Goal: Task Accomplishment & Management: Manage account settings

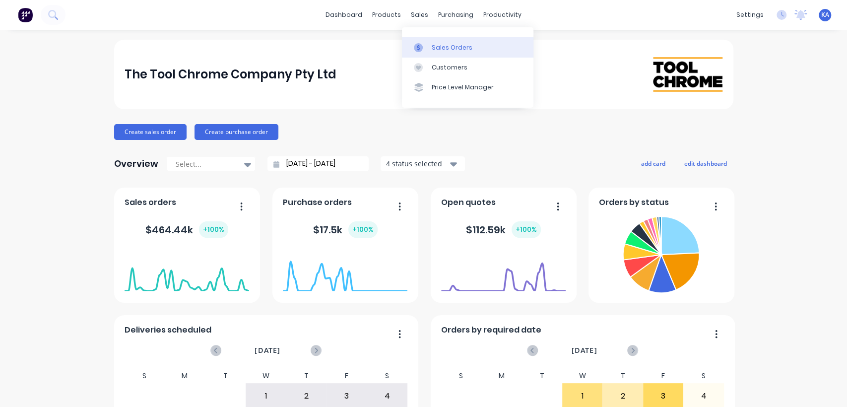
click at [436, 46] on div "Sales Orders" at bounding box center [452, 47] width 41 height 9
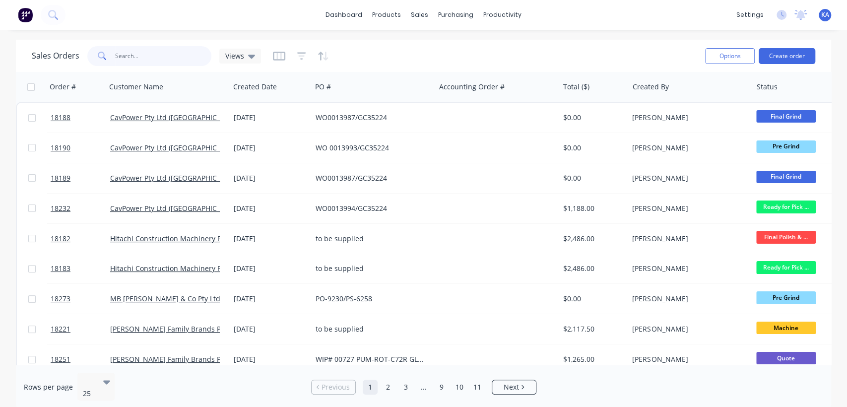
click at [126, 58] on input "text" at bounding box center [163, 56] width 97 height 20
type input "18219"
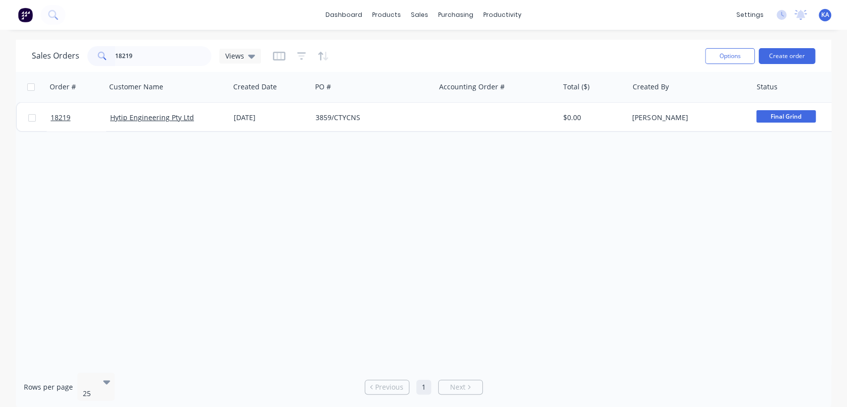
click at [161, 68] on div "Sales Orders 18219 Views Options Create order" at bounding box center [423, 56] width 815 height 32
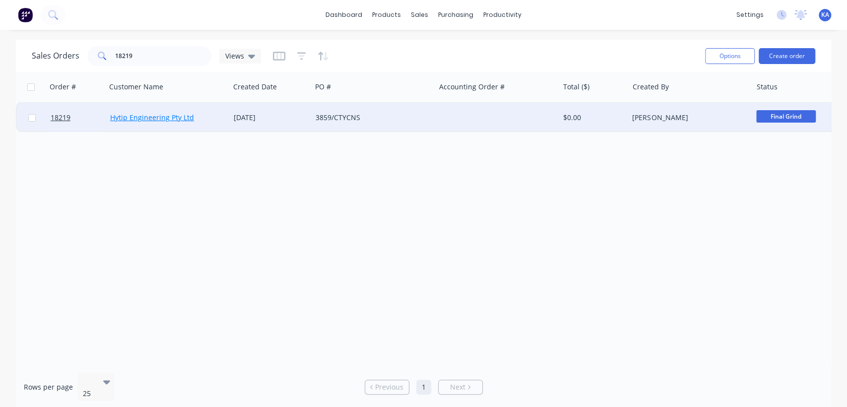
click at [187, 116] on link "Hytip Engineering Pty Ltd" at bounding box center [152, 117] width 84 height 9
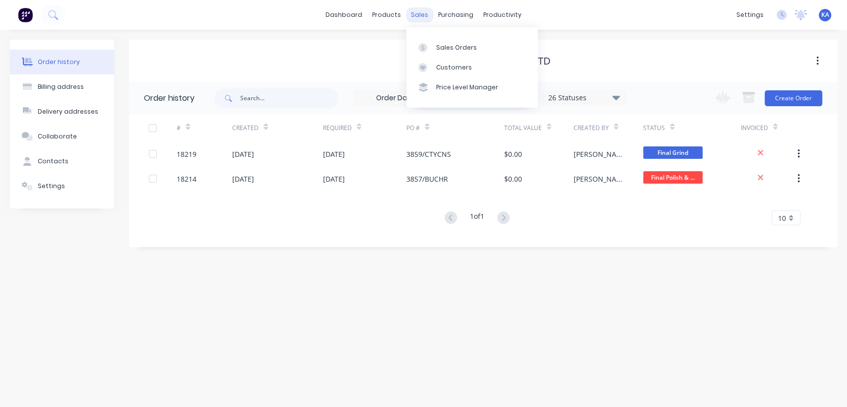
click at [417, 13] on div "sales" at bounding box center [419, 14] width 27 height 15
click at [439, 49] on div "Sales Orders" at bounding box center [456, 47] width 41 height 9
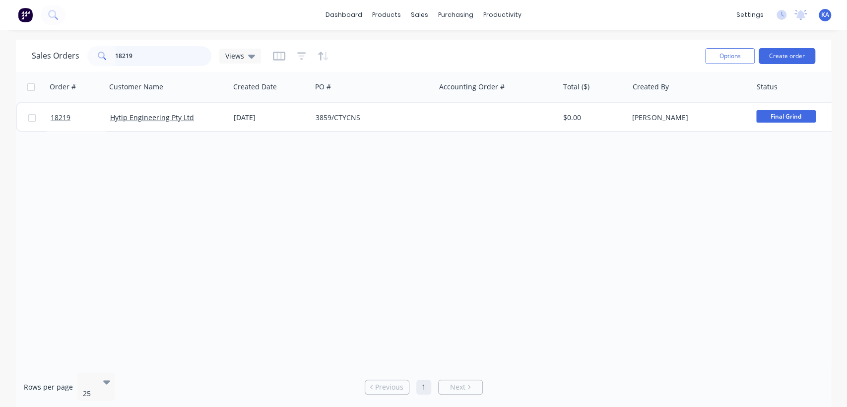
click at [143, 61] on input "18219" at bounding box center [163, 56] width 97 height 20
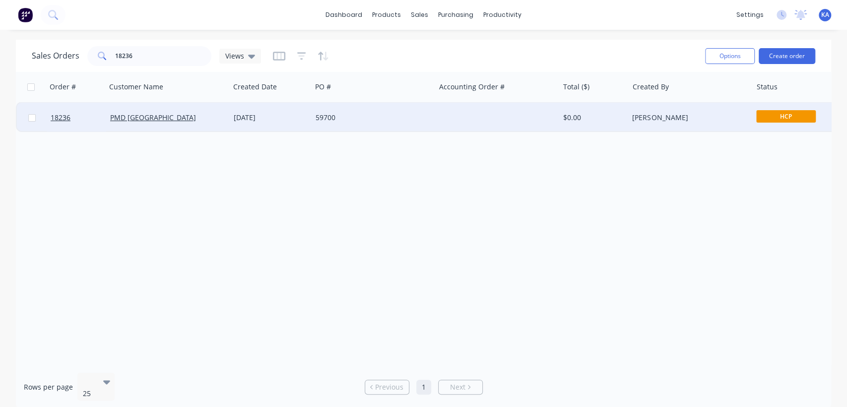
click at [792, 117] on span "HCP" at bounding box center [786, 116] width 60 height 12
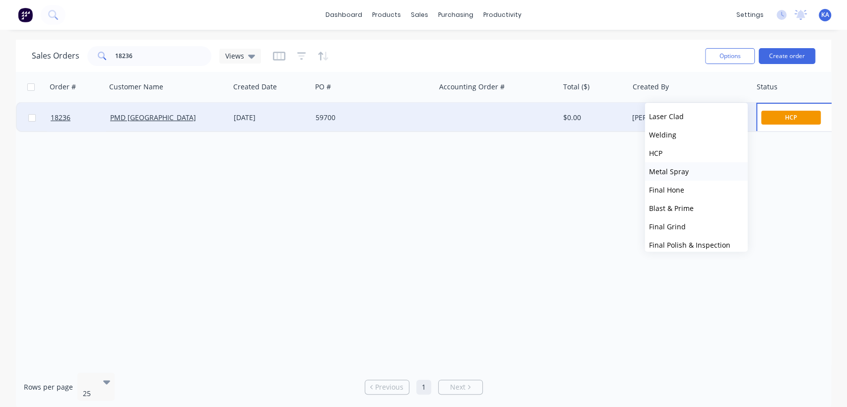
scroll to position [165, 0]
click at [683, 226] on span "Final Grind" at bounding box center [667, 225] width 37 height 9
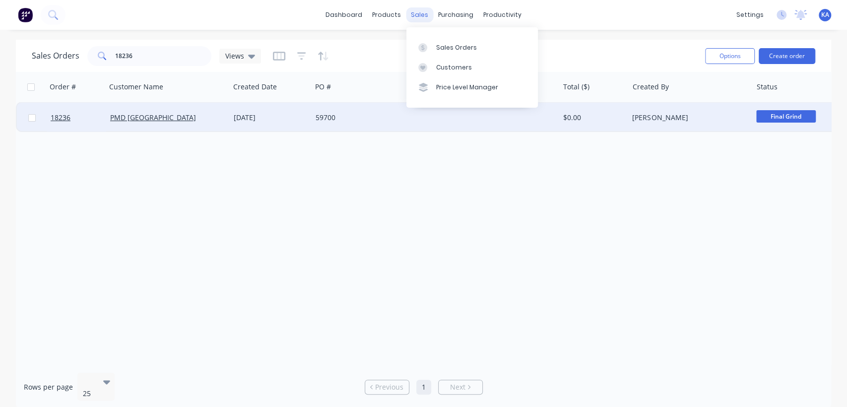
click at [417, 12] on div "sales" at bounding box center [419, 14] width 27 height 15
click at [444, 44] on div "Sales Orders" at bounding box center [456, 47] width 41 height 9
click at [135, 60] on input "18236" at bounding box center [163, 56] width 97 height 20
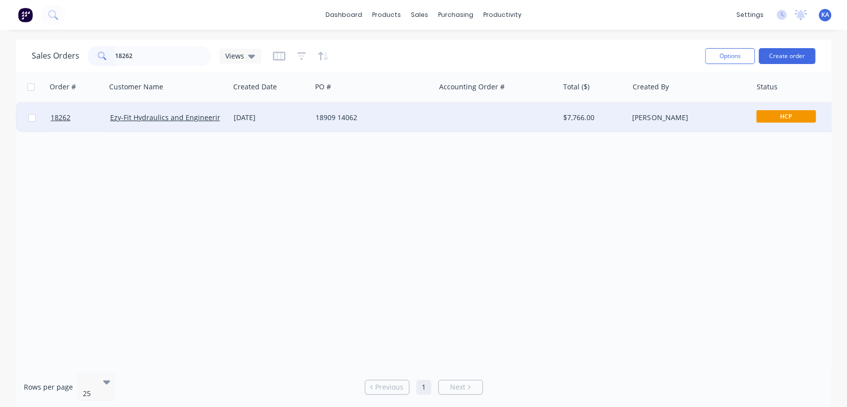
click at [790, 112] on span "HCP" at bounding box center [786, 116] width 60 height 12
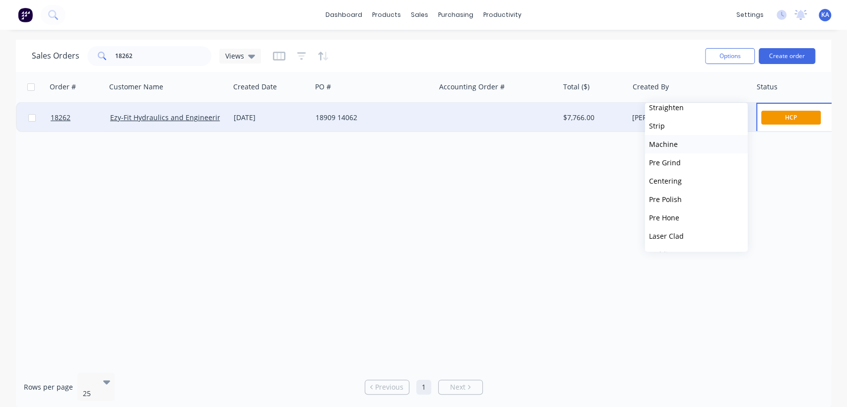
scroll to position [244, 0]
click at [699, 166] on span "Final Polish & Inspection" at bounding box center [689, 165] width 81 height 9
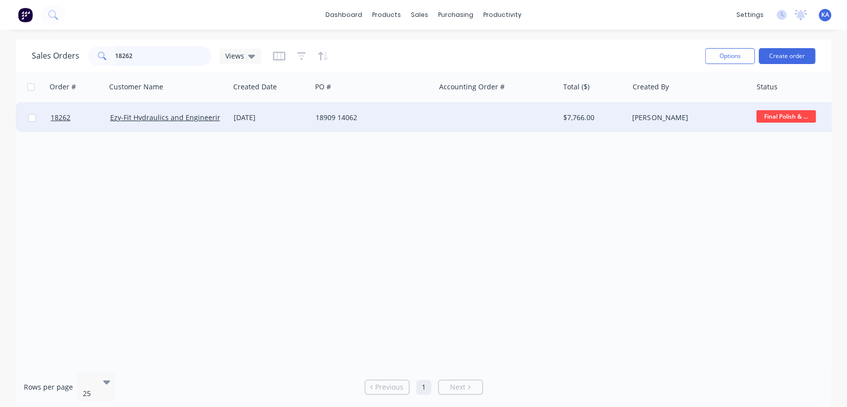
click at [155, 62] on input "18262" at bounding box center [163, 56] width 97 height 20
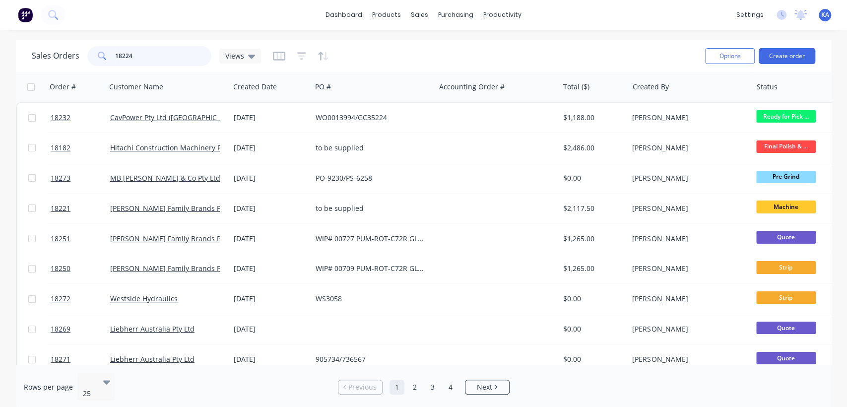
type input "18224"
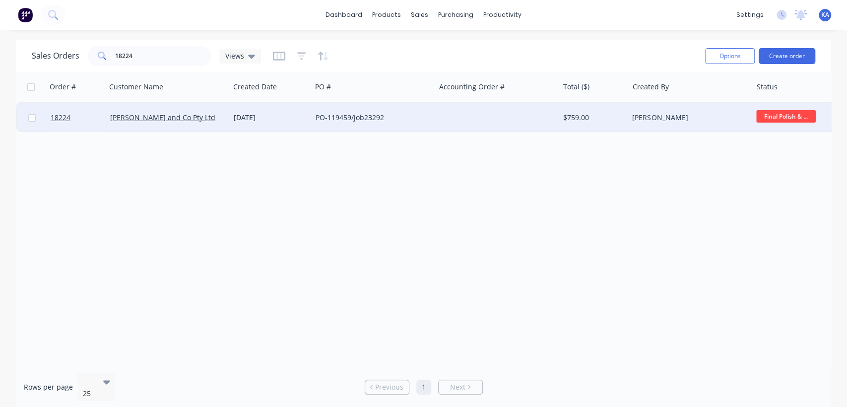
click at [792, 116] on span "Final Polish & ..." at bounding box center [786, 116] width 60 height 12
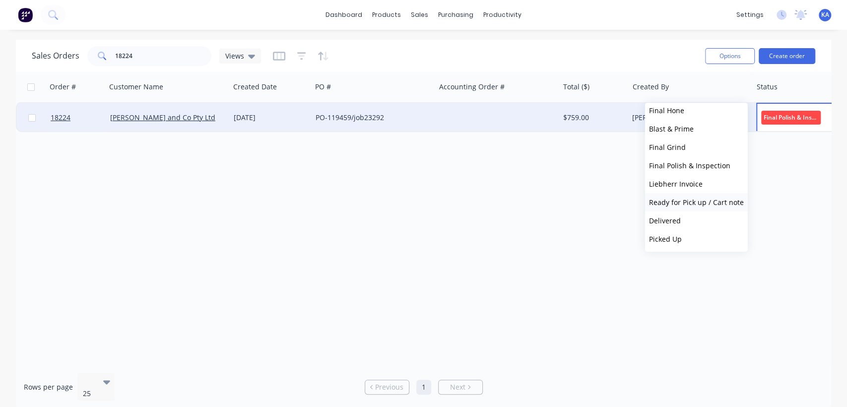
click at [714, 200] on span "Ready for Pick up / Cart note" at bounding box center [696, 201] width 95 height 9
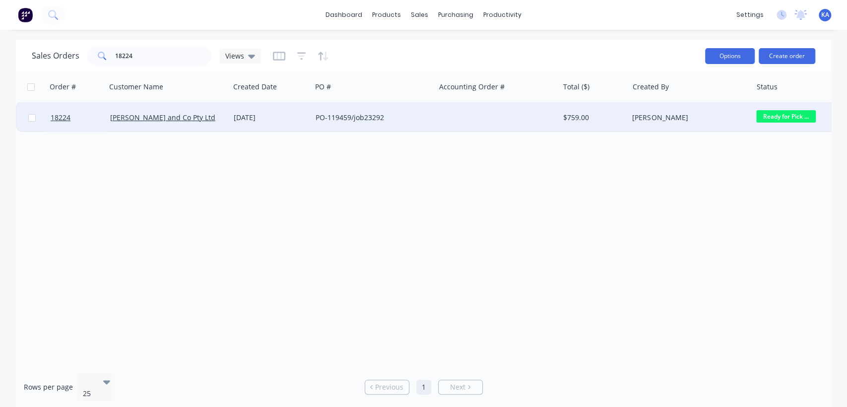
click at [726, 53] on button "Options" at bounding box center [730, 56] width 50 height 16
click at [696, 189] on div "Order # Customer Name Created Date PO # Accounting Order # Total ($) Created By…" at bounding box center [423, 218] width 815 height 293
click at [392, 121] on div "PO-119459/job23292" at bounding box center [370, 118] width 110 height 10
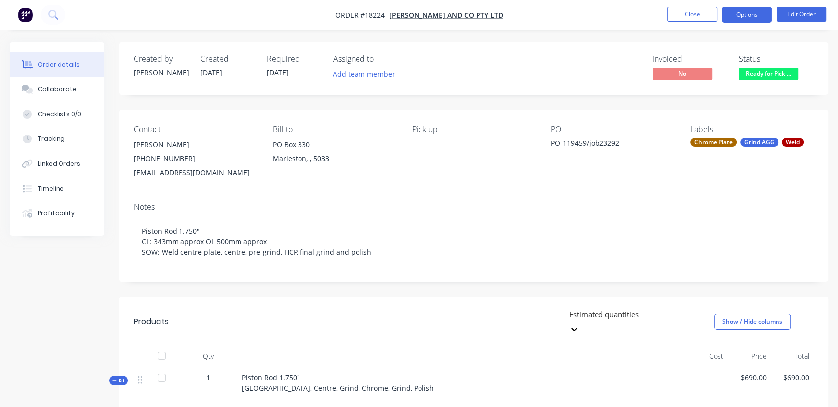
click at [749, 19] on button "Options" at bounding box center [747, 15] width 50 height 16
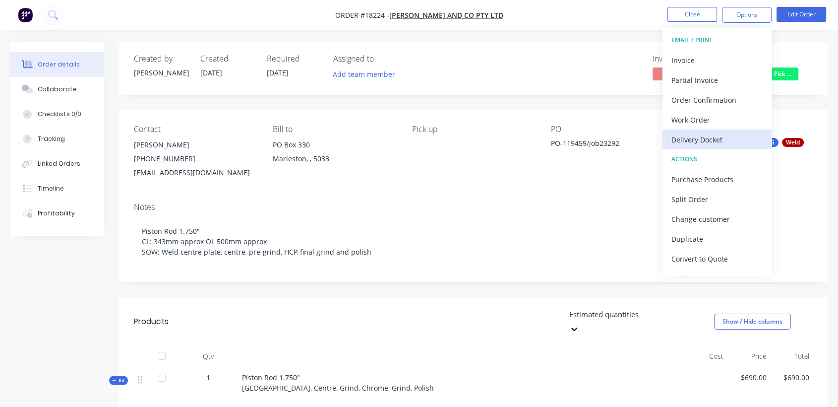
click at [713, 140] on div "Delivery Docket" at bounding box center [717, 139] width 91 height 14
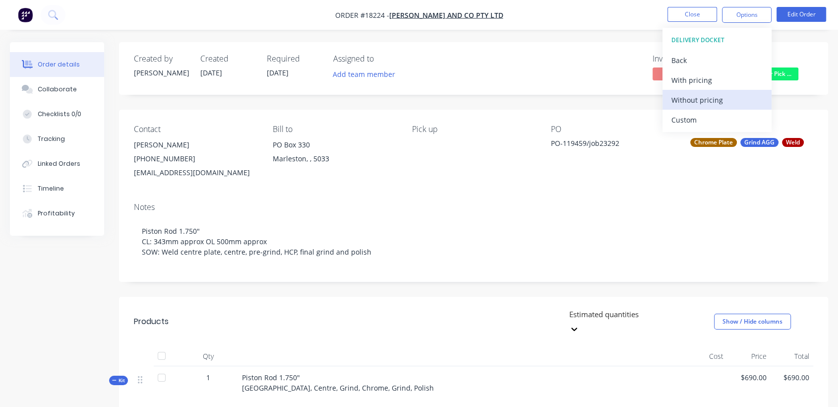
click at [718, 98] on div "Without pricing" at bounding box center [717, 100] width 91 height 14
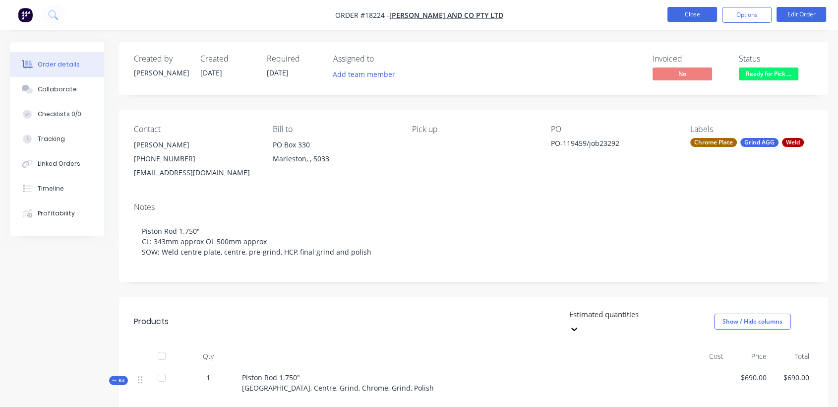
click at [690, 12] on button "Close" at bounding box center [693, 14] width 50 height 15
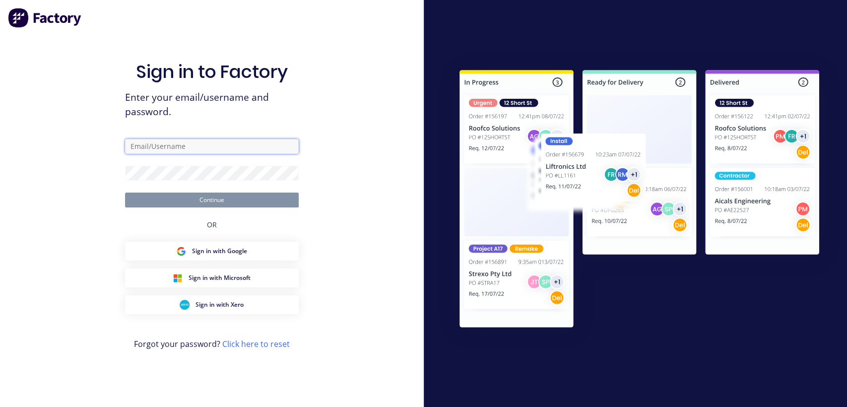
type input "kevin@toolchromecompany.com.au"
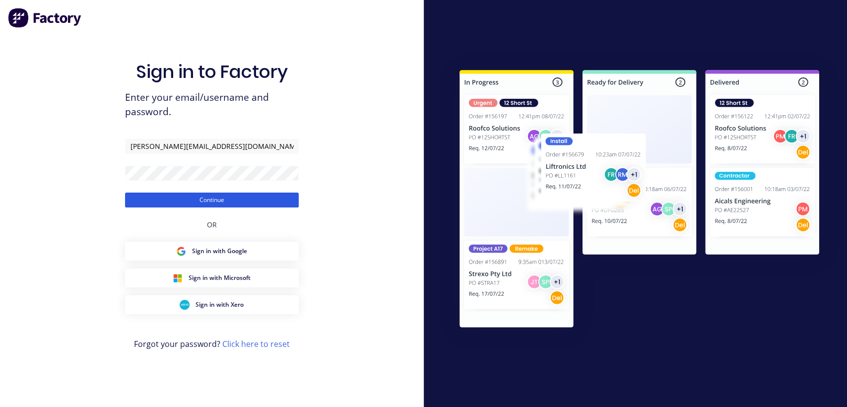
click at [217, 202] on button "Continue" at bounding box center [212, 199] width 174 height 15
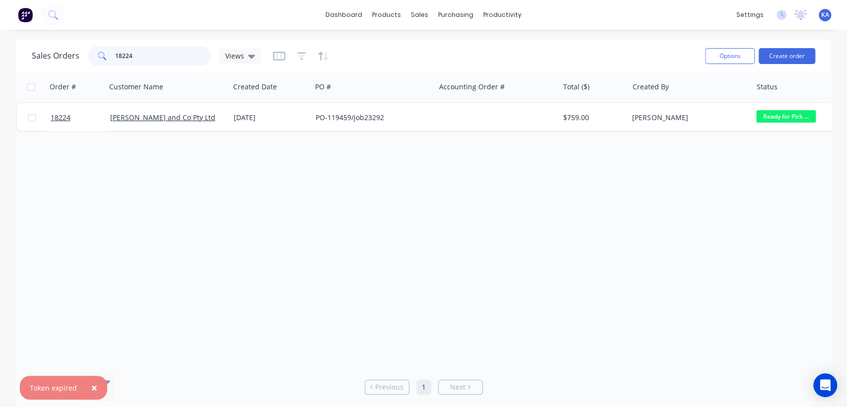
click at [167, 62] on input "18224" at bounding box center [163, 56] width 97 height 20
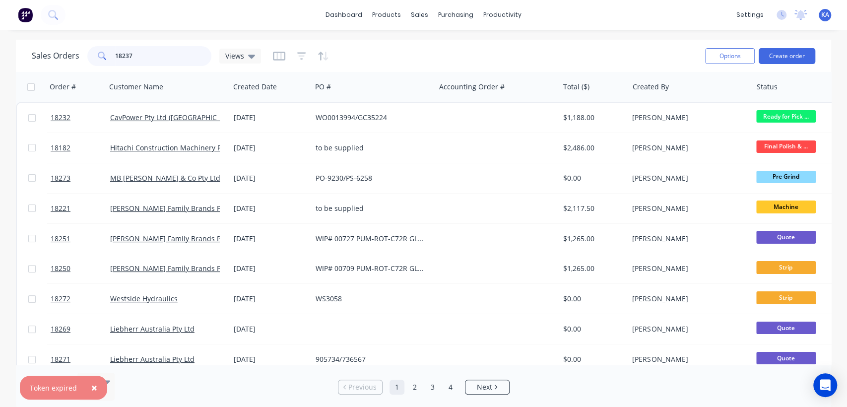
type input "18237"
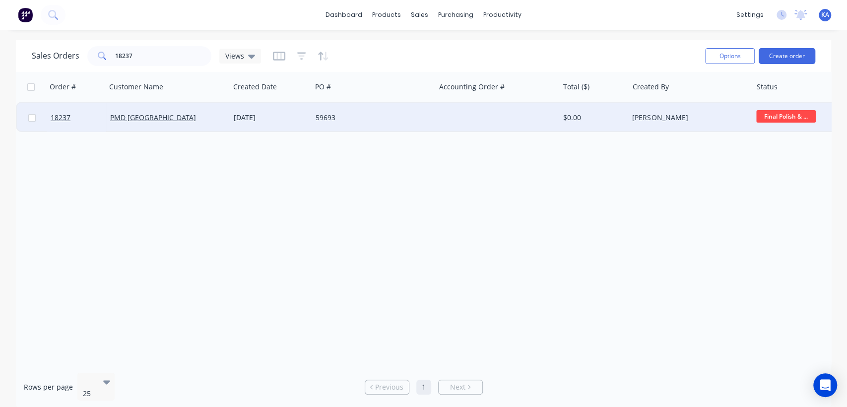
click at [769, 116] on span "Final Polish & ..." at bounding box center [786, 116] width 60 height 12
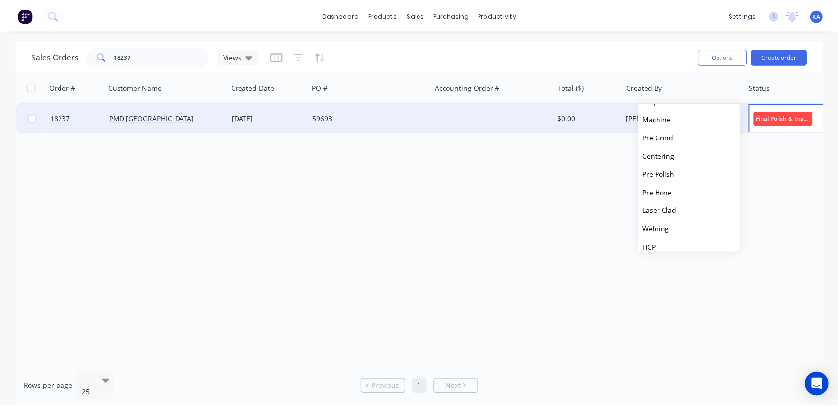
scroll to position [220, 0]
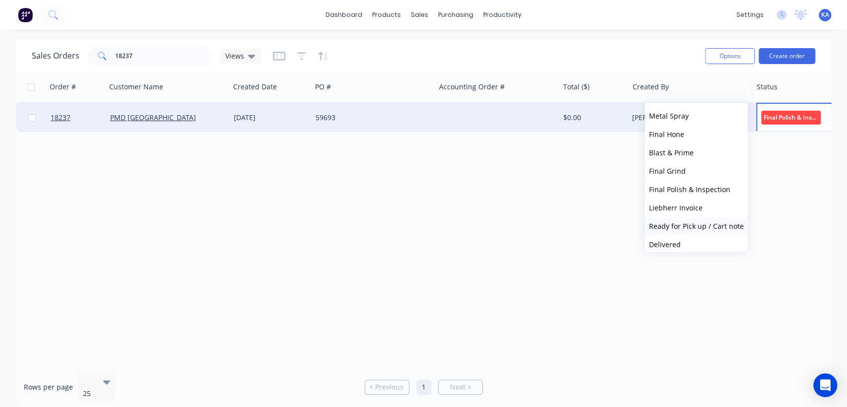
click at [706, 225] on span "Ready for Pick up / Cart note" at bounding box center [696, 225] width 95 height 9
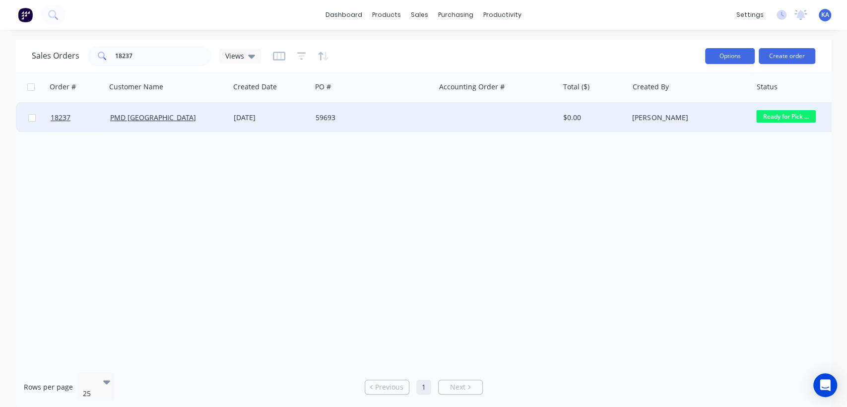
click at [733, 56] on button "Options" at bounding box center [730, 56] width 50 height 16
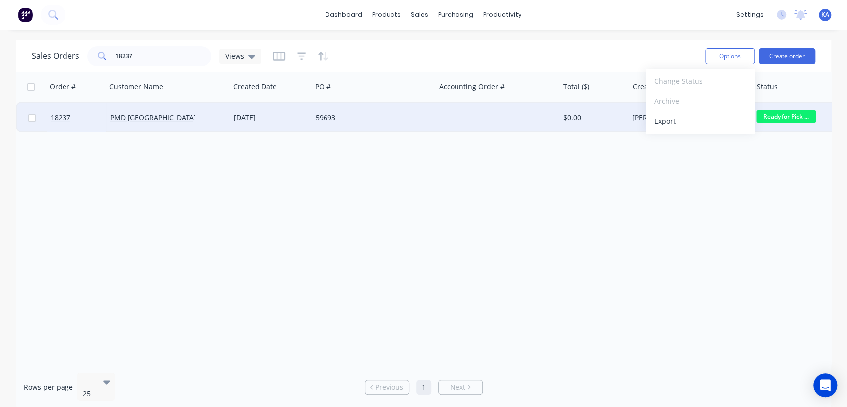
click at [682, 175] on div "Order # Customer Name Created Date PO # Accounting Order # Total ($) Created By…" at bounding box center [423, 218] width 815 height 293
click at [659, 111] on div "[PERSON_NAME]" at bounding box center [690, 118] width 124 height 30
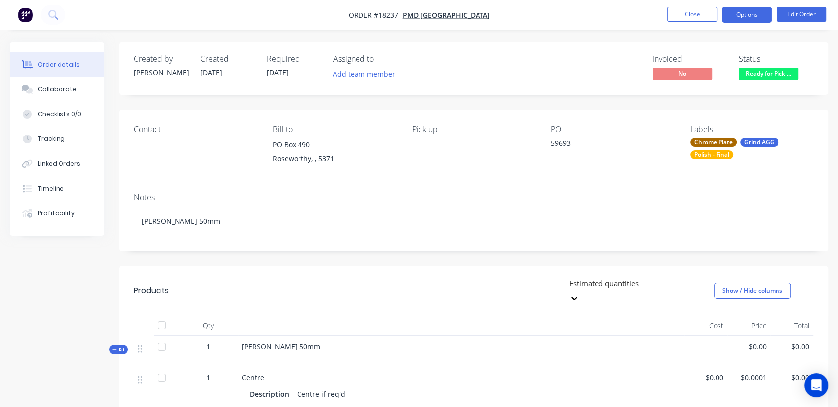
click at [750, 13] on button "Options" at bounding box center [747, 15] width 50 height 16
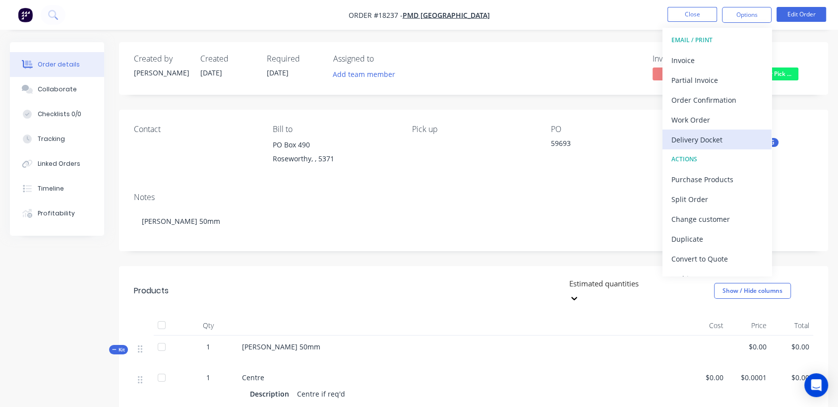
click at [712, 135] on div "Delivery Docket" at bounding box center [717, 139] width 91 height 14
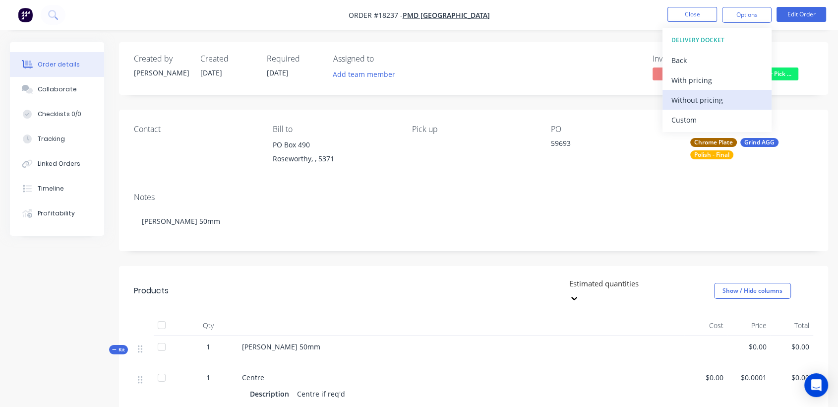
click at [720, 99] on div "Without pricing" at bounding box center [717, 100] width 91 height 14
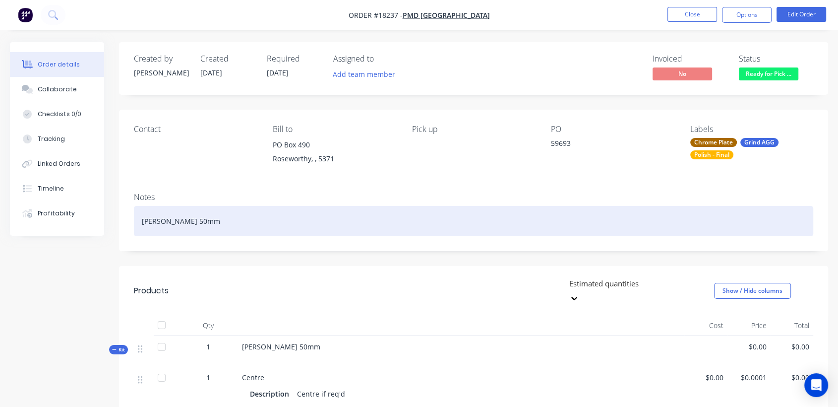
click at [205, 223] on div "Pitto Rod 50mm" at bounding box center [474, 221] width 680 height 30
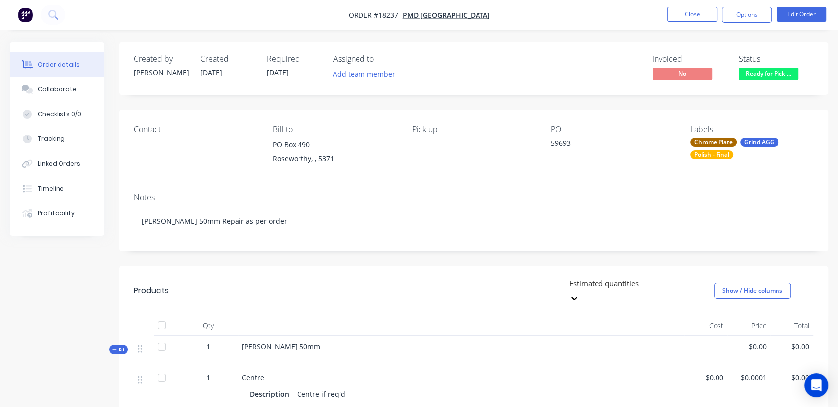
click at [623, 205] on div "Notes Pitto Rod 50mm Repair as per order" at bounding box center [473, 218] width 709 height 66
click at [785, 8] on button "Edit Order" at bounding box center [802, 14] width 50 height 15
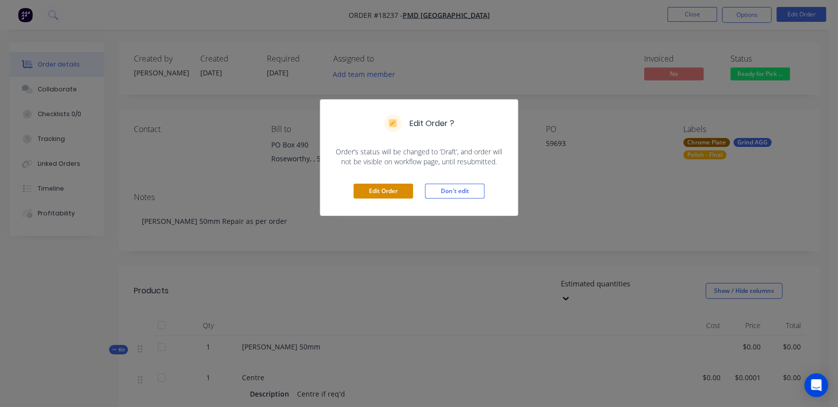
click at [385, 190] on button "Edit Order" at bounding box center [384, 191] width 60 height 15
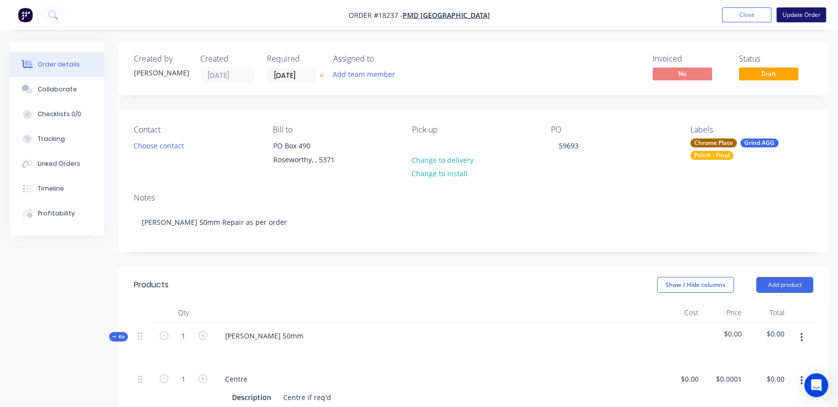
click at [793, 12] on button "Update Order" at bounding box center [802, 14] width 50 height 15
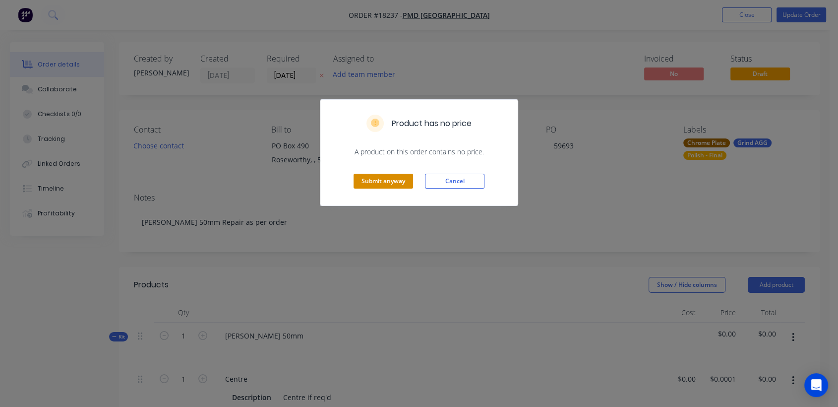
drag, startPoint x: 390, startPoint y: 178, endPoint x: 402, endPoint y: 175, distance: 12.4
click at [391, 178] on button "Submit anyway" at bounding box center [384, 181] width 60 height 15
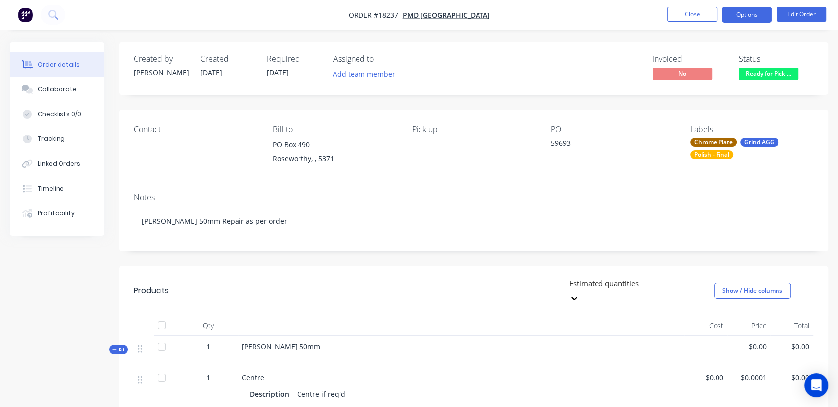
click at [743, 16] on button "Options" at bounding box center [747, 15] width 50 height 16
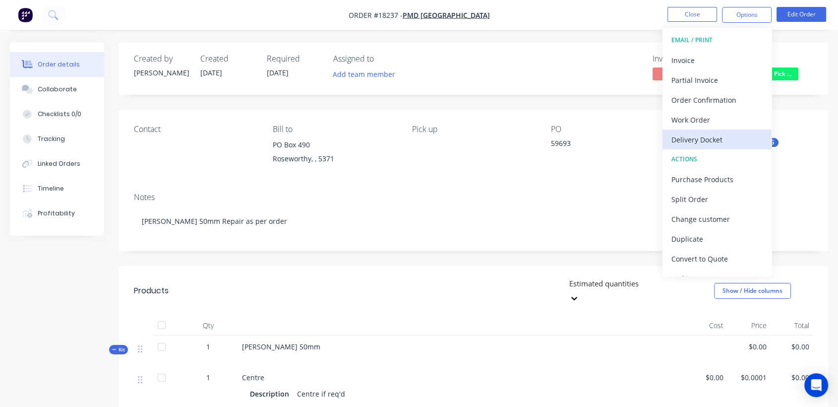
click at [697, 140] on div "Delivery Docket" at bounding box center [717, 139] width 91 height 14
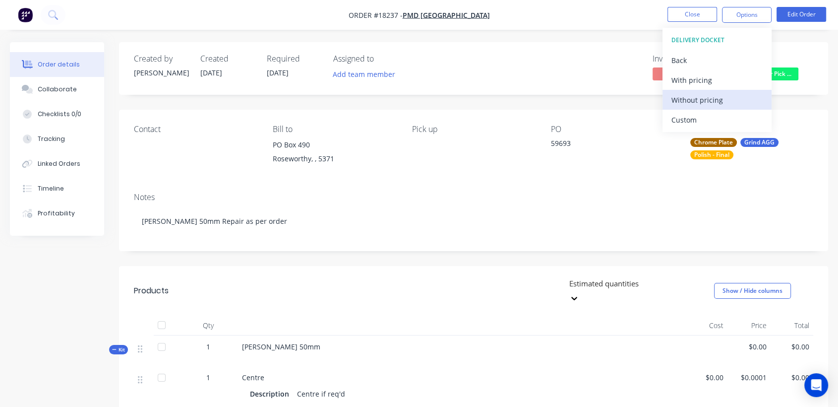
click at [713, 98] on div "Without pricing" at bounding box center [717, 100] width 91 height 14
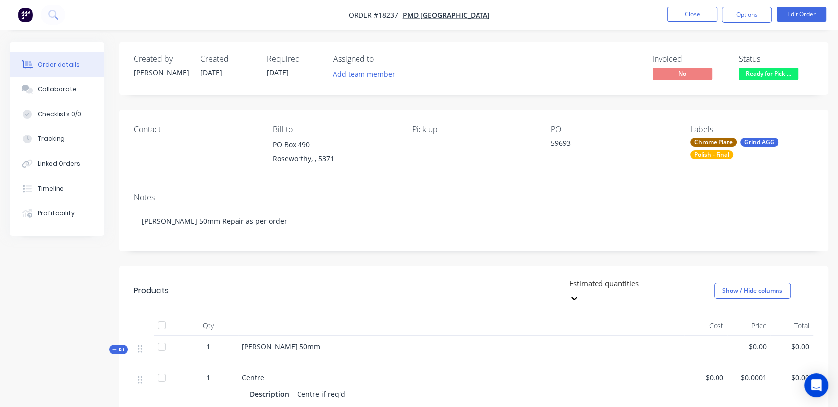
click at [505, 153] on div "Pick up" at bounding box center [473, 146] width 123 height 45
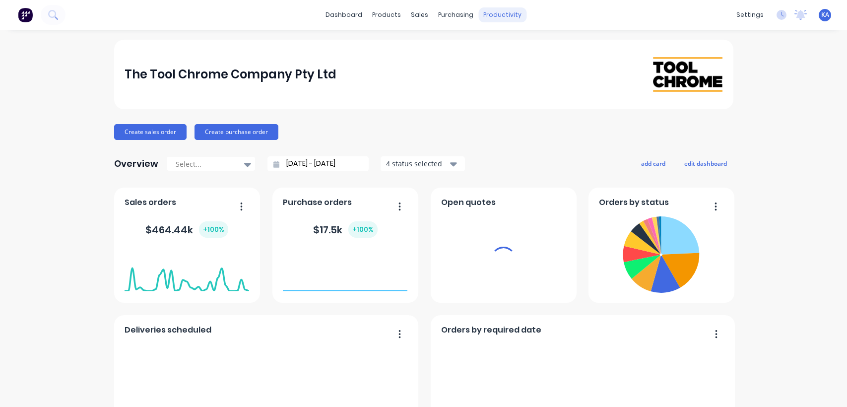
click at [501, 13] on div "productivity" at bounding box center [502, 14] width 48 height 15
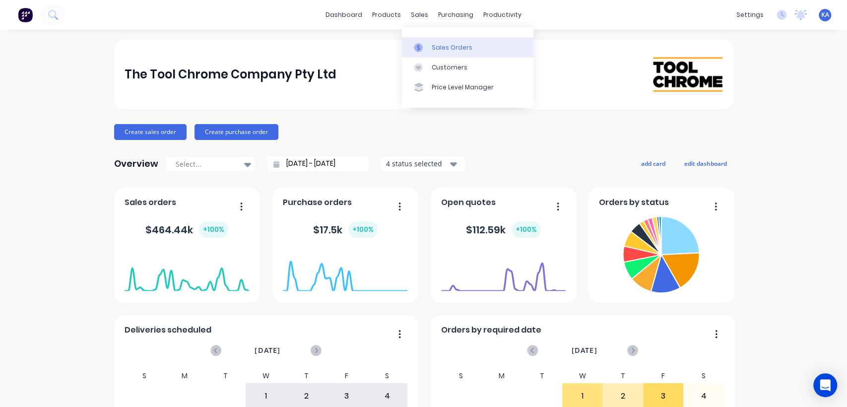
click at [434, 45] on div "Sales Orders" at bounding box center [452, 47] width 41 height 9
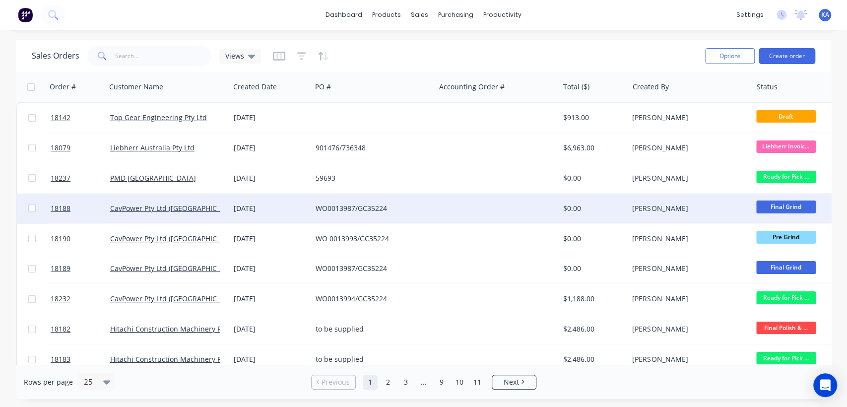
scroll to position [165, 0]
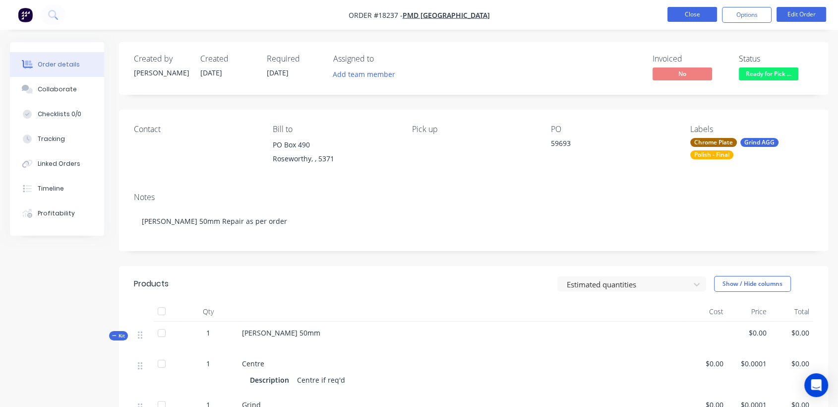
click at [706, 16] on button "Close" at bounding box center [693, 14] width 50 height 15
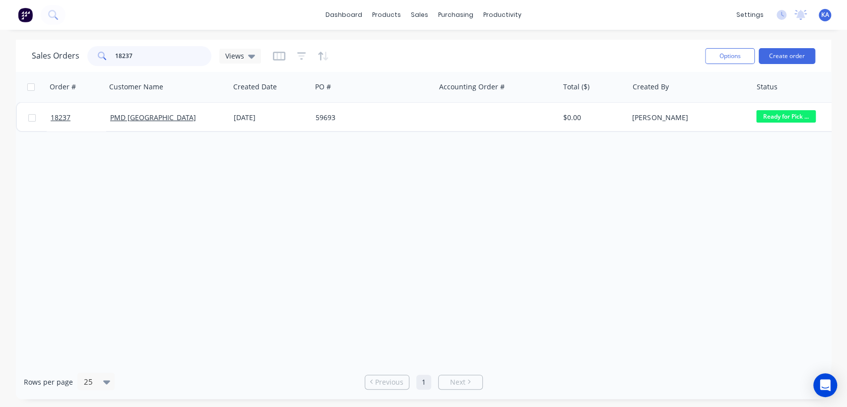
click at [167, 56] on input "18237" at bounding box center [163, 56] width 97 height 20
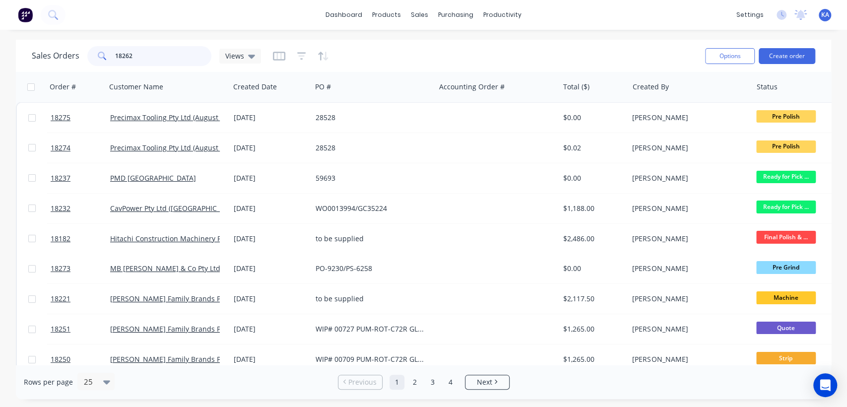
type input "18262"
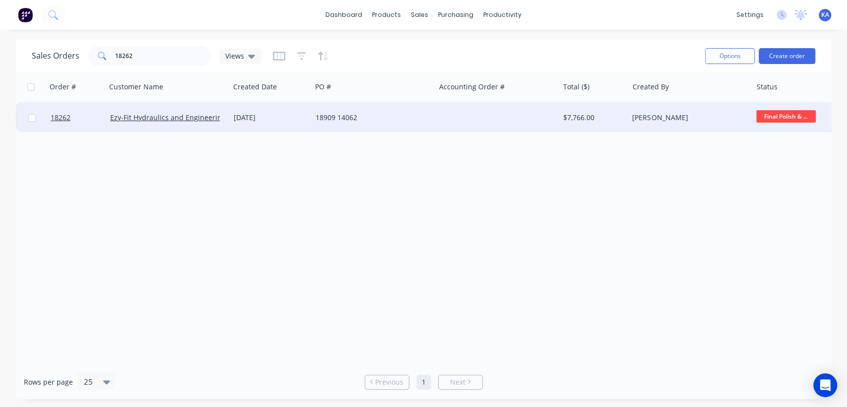
click at [772, 114] on span "Final Polish & ..." at bounding box center [786, 116] width 60 height 12
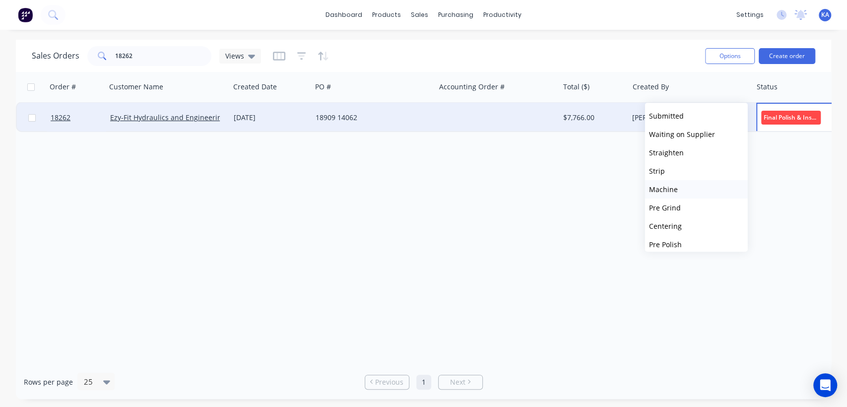
scroll to position [244, 0]
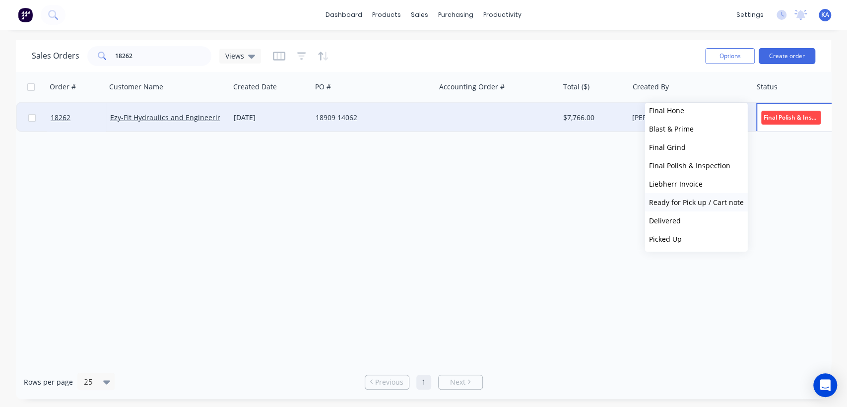
click at [695, 201] on span "Ready for Pick up / Cart note" at bounding box center [696, 201] width 95 height 9
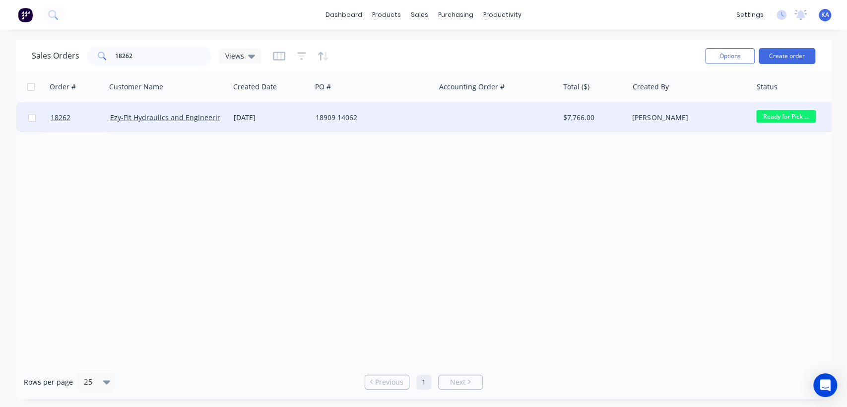
click at [645, 115] on div "[PERSON_NAME]" at bounding box center [687, 118] width 110 height 10
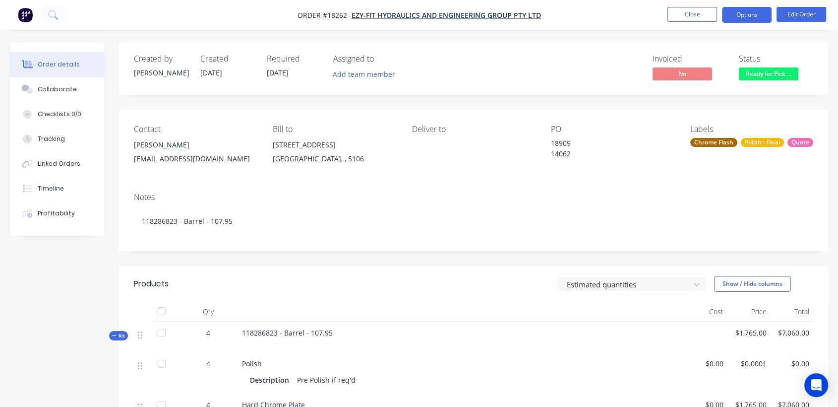
click at [745, 16] on button "Options" at bounding box center [747, 15] width 50 height 16
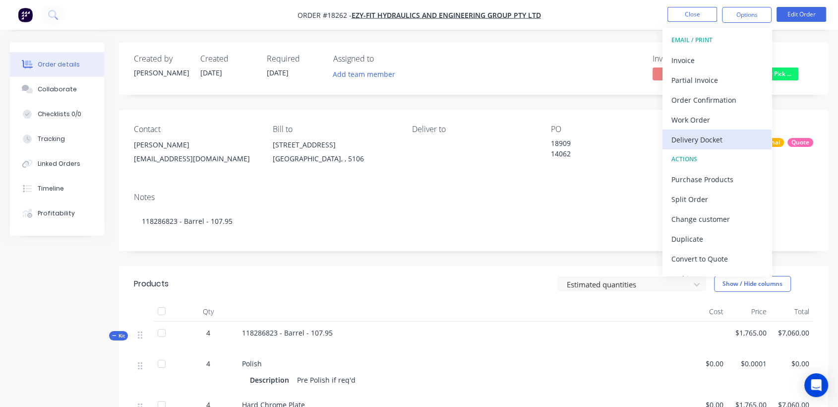
click at [711, 136] on div "Delivery Docket" at bounding box center [717, 139] width 91 height 14
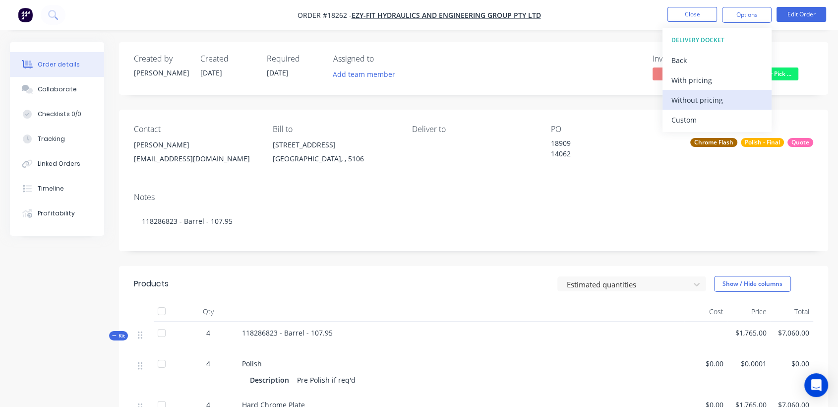
click at [695, 99] on div "Without pricing" at bounding box center [717, 100] width 91 height 14
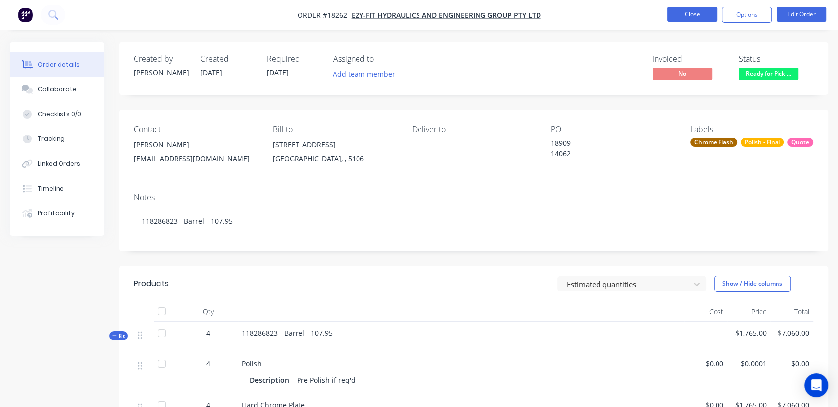
click at [700, 15] on button "Close" at bounding box center [693, 14] width 50 height 15
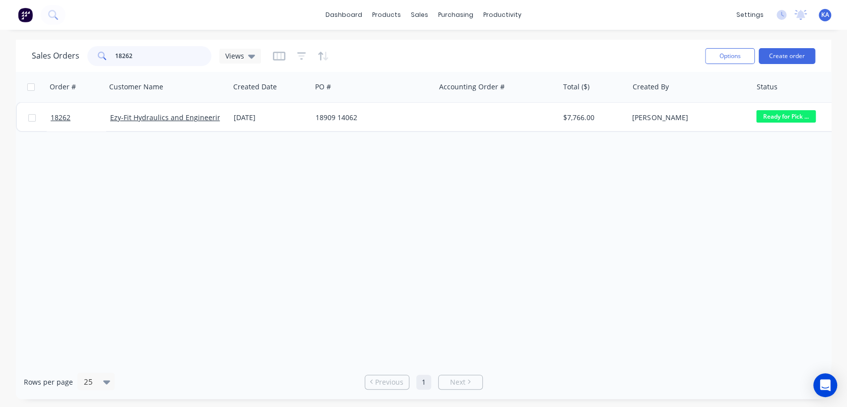
click at [155, 57] on input "18262" at bounding box center [163, 56] width 97 height 20
type input "18185"
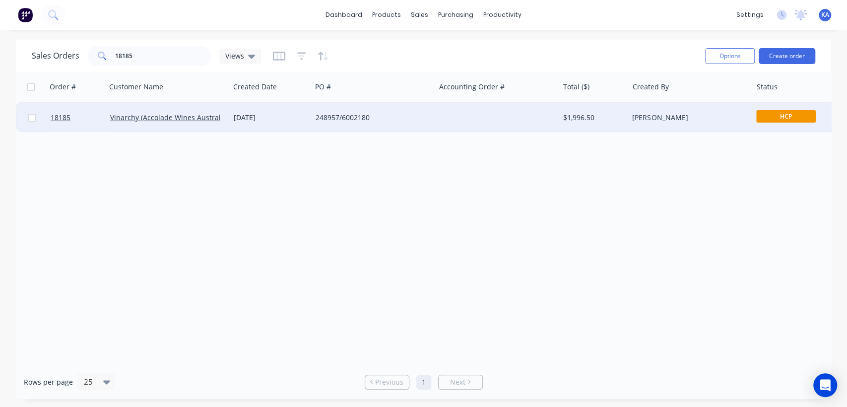
click at [784, 116] on span "HCP" at bounding box center [786, 116] width 60 height 12
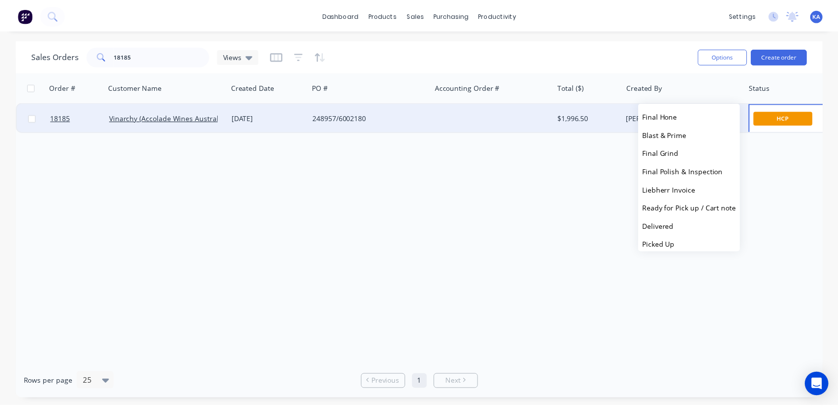
scroll to position [244, 0]
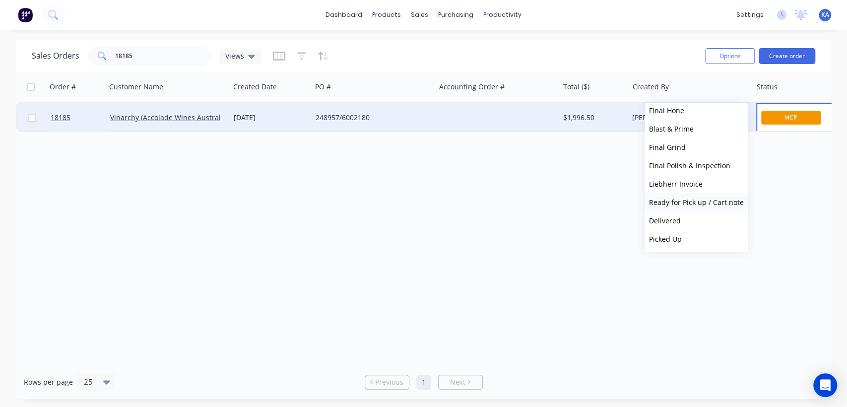
click at [706, 199] on span "Ready for Pick up / Cart note" at bounding box center [696, 201] width 95 height 9
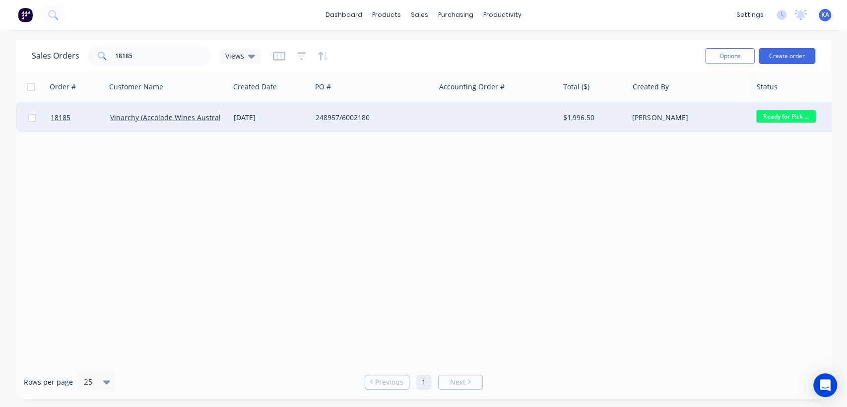
click at [348, 116] on div "248957/6002180" at bounding box center [370, 118] width 110 height 10
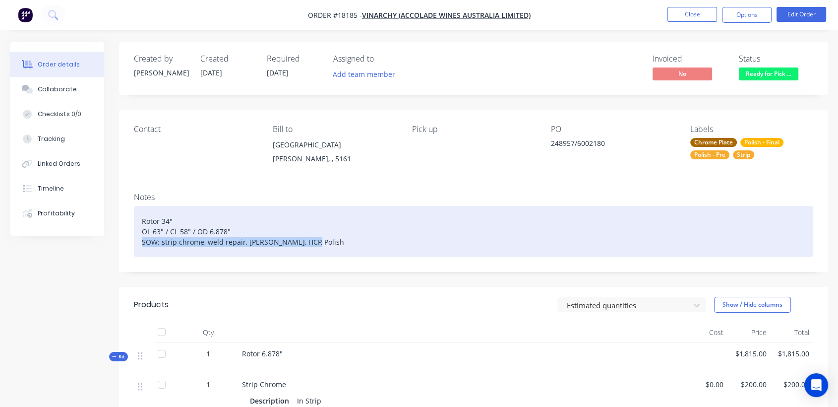
drag, startPoint x: 313, startPoint y: 242, endPoint x: 137, endPoint y: 245, distance: 176.1
click at [137, 245] on div "Rotor 34" OL 63" / CL 58" / OD 6.878" SOW: strip chrome, weld repair, linish, H…" at bounding box center [474, 231] width 680 height 51
copy div "SOW: strip chrome, weld repair, linish, HCP, Polish"
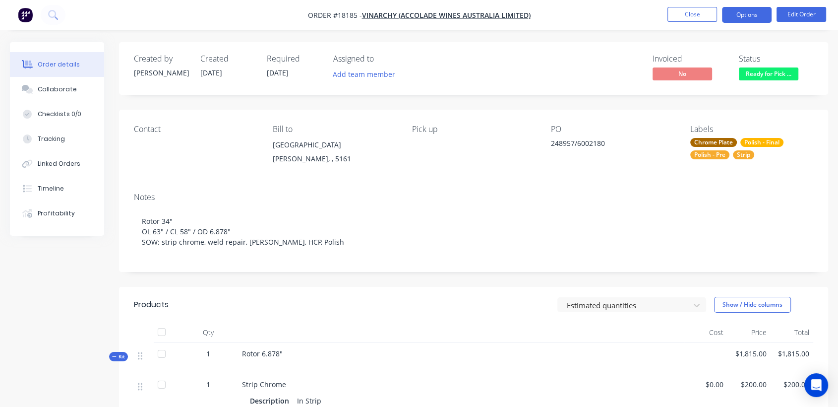
click at [750, 13] on button "Options" at bounding box center [747, 15] width 50 height 16
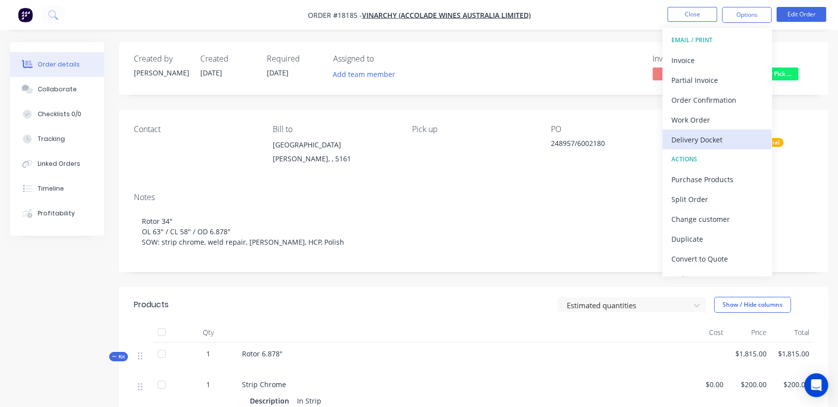
click at [709, 136] on div "Delivery Docket" at bounding box center [717, 139] width 91 height 14
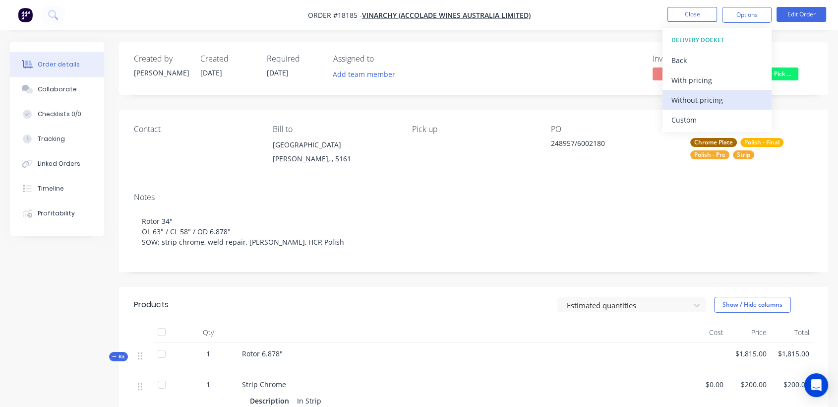
click at [713, 98] on div "Without pricing" at bounding box center [717, 100] width 91 height 14
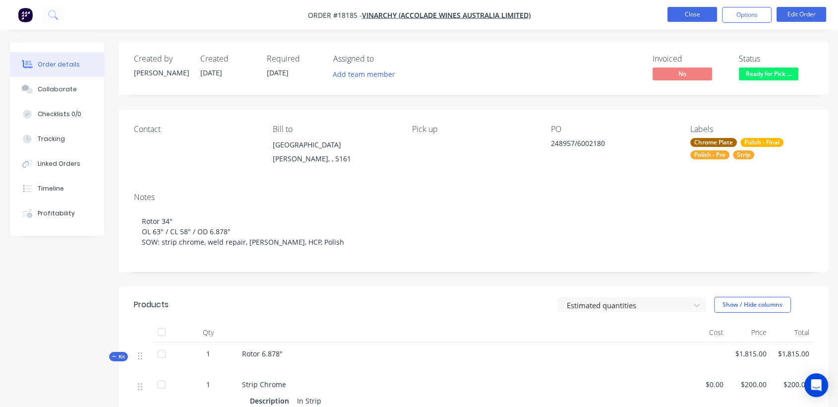
click at [704, 13] on button "Close" at bounding box center [693, 14] width 50 height 15
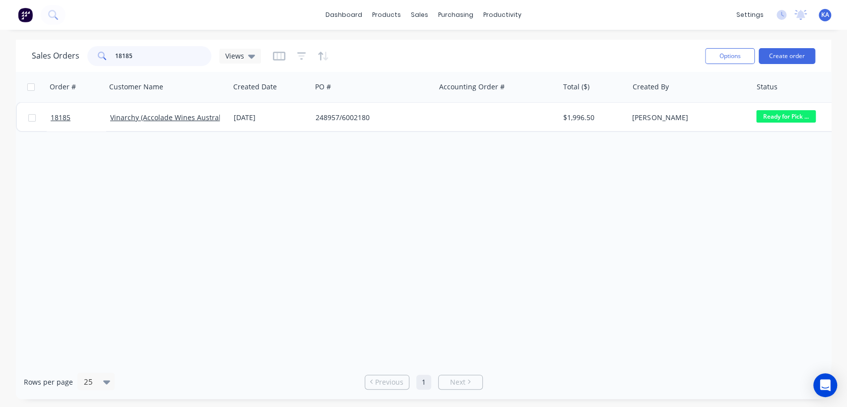
click at [158, 58] on input "18185" at bounding box center [163, 56] width 97 height 20
type input "18218"
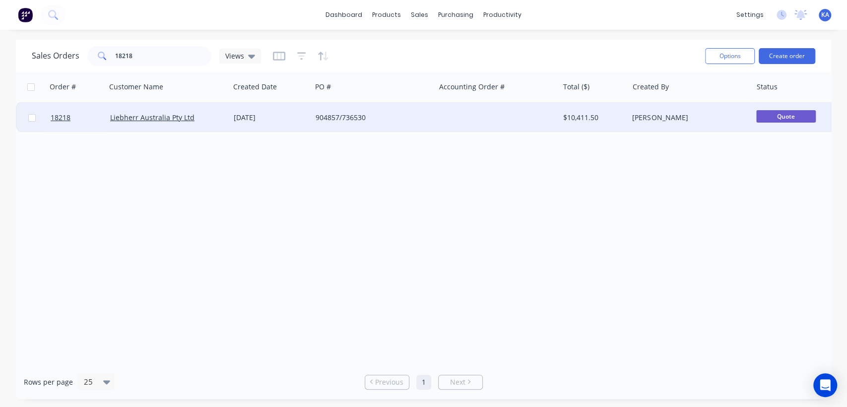
click at [356, 118] on div "904857/736530" at bounding box center [370, 118] width 110 height 10
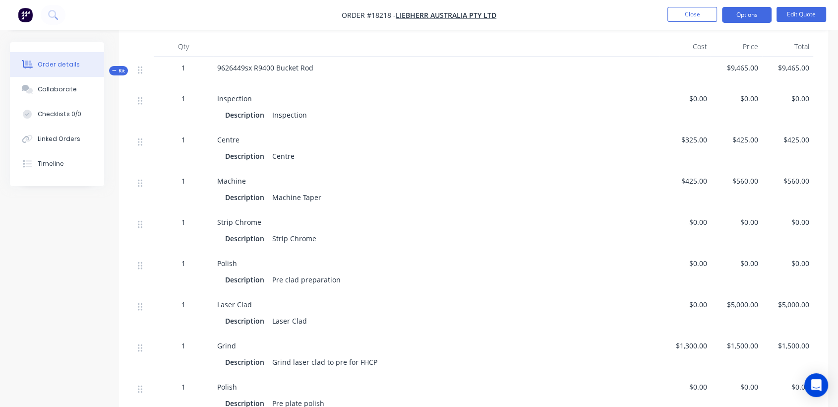
scroll to position [220, 0]
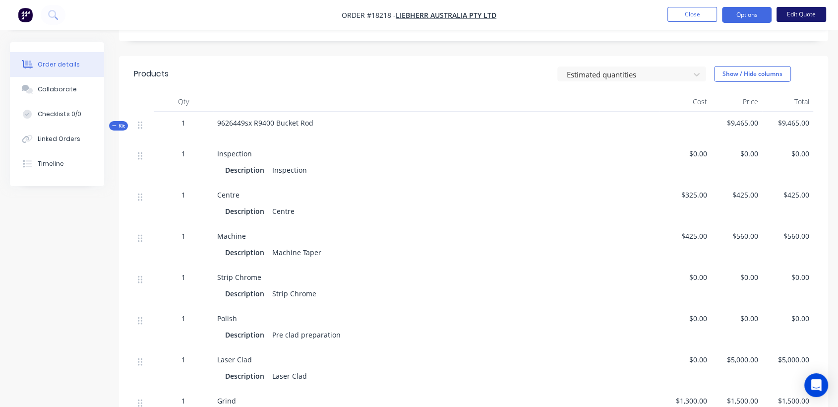
click at [796, 13] on button "Edit Quote" at bounding box center [802, 14] width 50 height 15
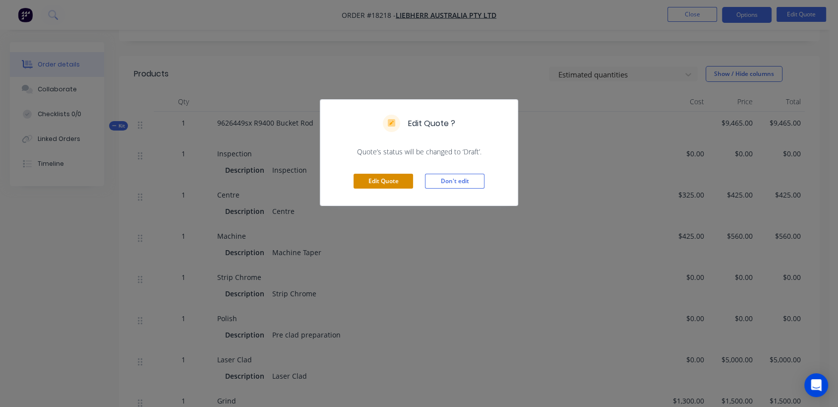
click at [407, 179] on button "Edit Quote" at bounding box center [384, 181] width 60 height 15
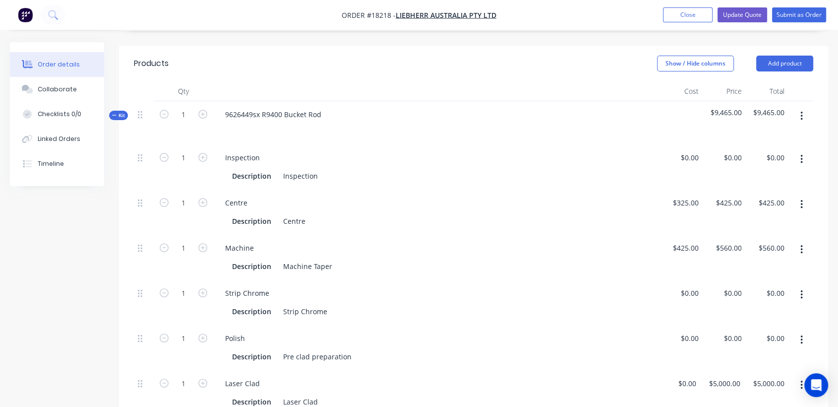
scroll to position [275, 0]
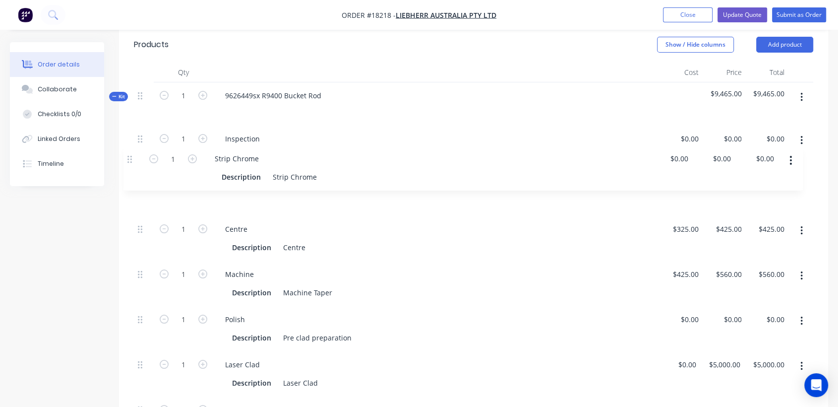
drag, startPoint x: 141, startPoint y: 247, endPoint x: 130, endPoint y: 153, distance: 94.9
click at [130, 153] on div "Qty Cost Price Total Kit 1 9626449sx R9400 Bucket Rod $9,465.00 $9,465.00 1 Ins…" at bounding box center [473, 394] width 709 height 664
click at [328, 195] on div "Strip Chrome" at bounding box center [305, 202] width 52 height 14
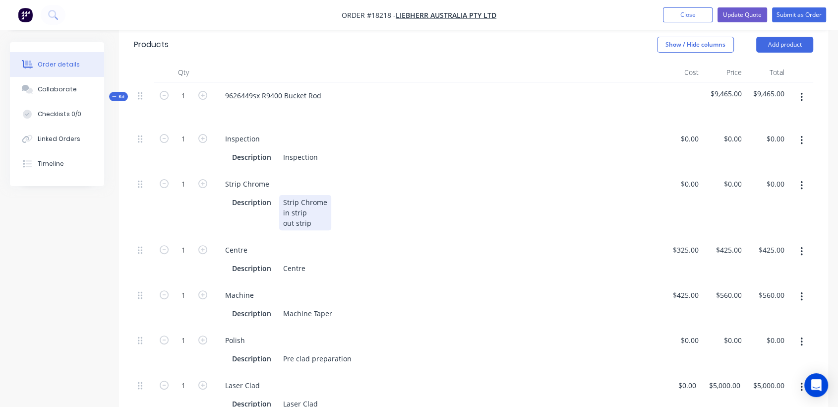
click at [329, 195] on div "Strip Chrome in strip out strip" at bounding box center [305, 212] width 52 height 35
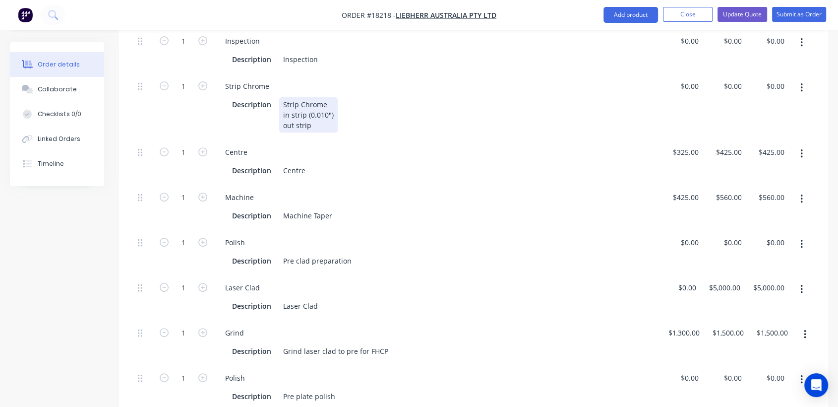
scroll to position [385, 0]
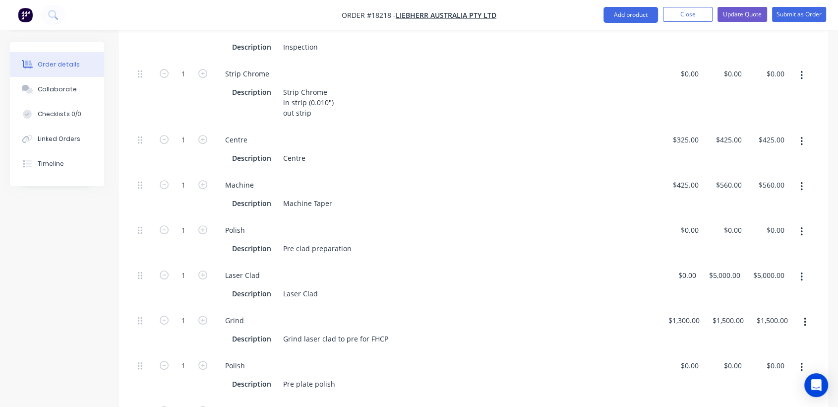
click at [803, 358] on button "button" at bounding box center [801, 367] width 23 height 18
click at [754, 386] on div "Duplicate" at bounding box center [766, 393] width 76 height 14
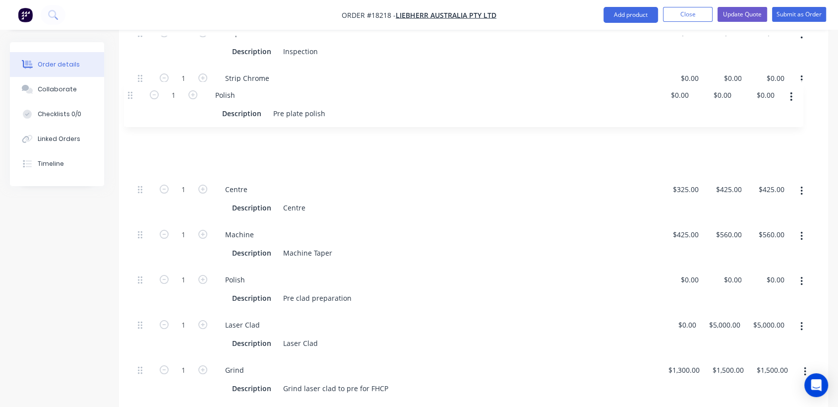
scroll to position [378, 0]
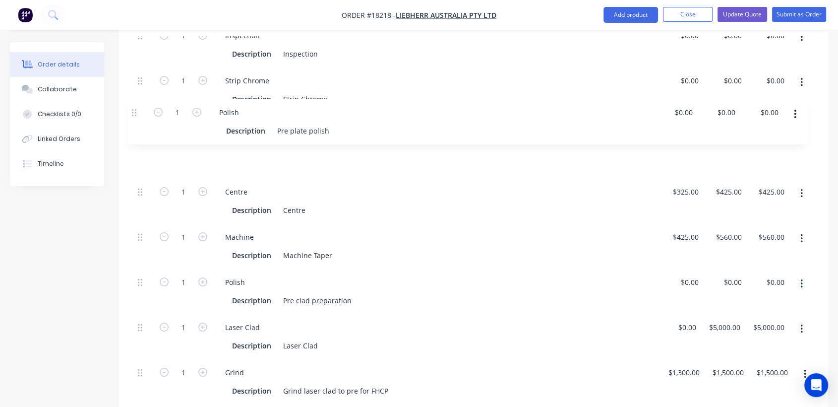
drag, startPoint x: 140, startPoint y: 352, endPoint x: 135, endPoint y: 110, distance: 241.6
click at [135, 110] on div "1 Inspection Description Inspection $0.00 $0.00 $0.00 $0.00 $0.00 $0.00 1 Strip…" at bounding box center [474, 329] width 680 height 615
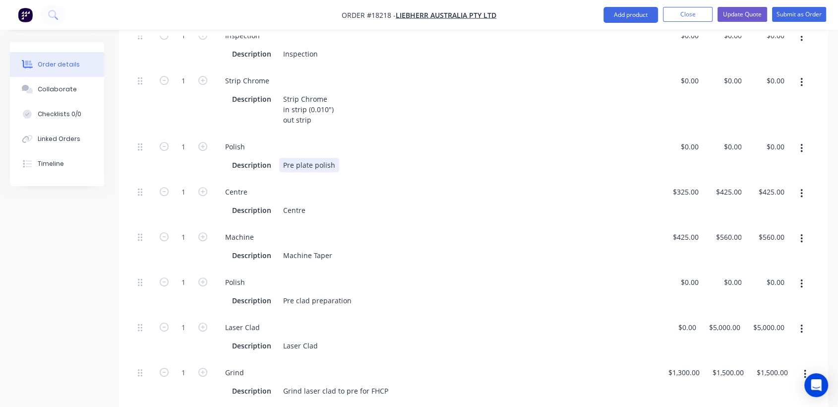
click at [310, 158] on div "Pre plate polish" at bounding box center [309, 165] width 60 height 14
click at [319, 158] on div "Description Pre polish" at bounding box center [434, 165] width 413 height 14
click at [364, 158] on div "Pre polish & in-house Crak Test" at bounding box center [335, 165] width 112 height 14
click at [392, 158] on div "Description Pre polish & in-house Crack Test" at bounding box center [434, 165] width 413 height 14
click at [312, 203] on div "Description Centre" at bounding box center [434, 210] width 413 height 14
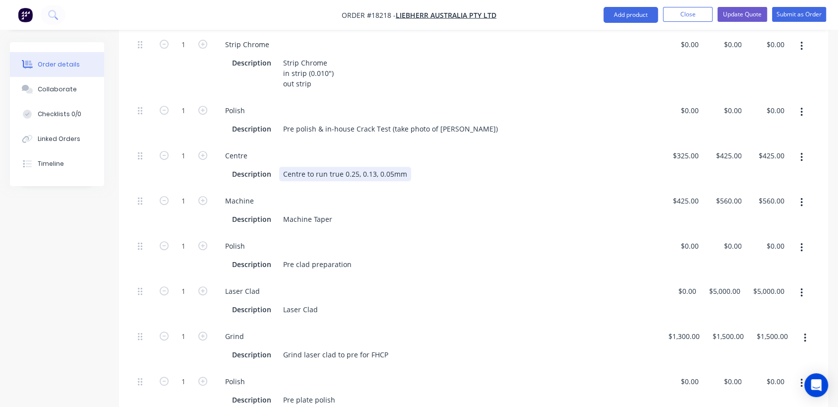
scroll to position [433, 0]
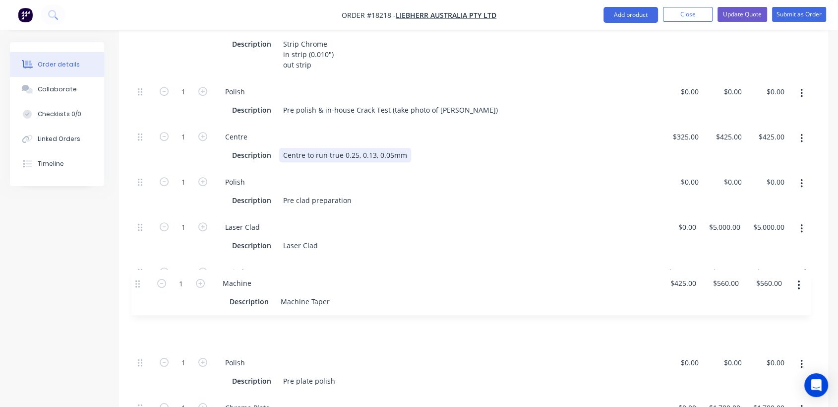
drag, startPoint x: 141, startPoint y: 157, endPoint x: 137, endPoint y: 287, distance: 129.5
click at [137, 287] on div "1 Inspection Description Inspection $0.00 $0.00 $0.00 $0.00 $0.00 $0.00 1 Strip…" at bounding box center [474, 274] width 680 height 615
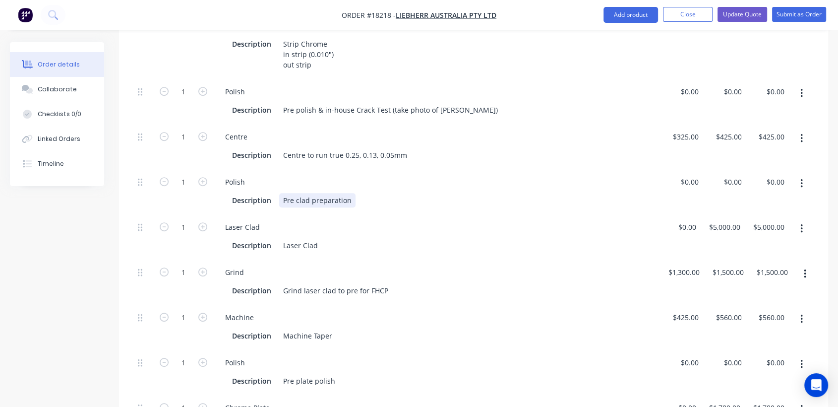
click at [364, 193] on div "Description Pre clad preparation" at bounding box center [434, 200] width 413 height 14
click at [802, 179] on icon "button" at bounding box center [802, 183] width 2 height 9
click at [734, 242] on div "Delete" at bounding box center [766, 249] width 76 height 14
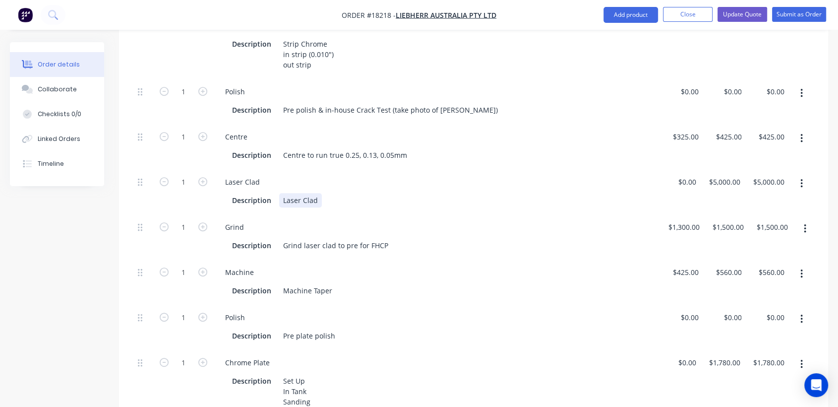
click at [324, 193] on div "Description Laser Clad" at bounding box center [434, 200] width 413 height 14
click at [406, 238] on div "Description Grind laser clad to pre for FHCP" at bounding box center [434, 245] width 413 height 14
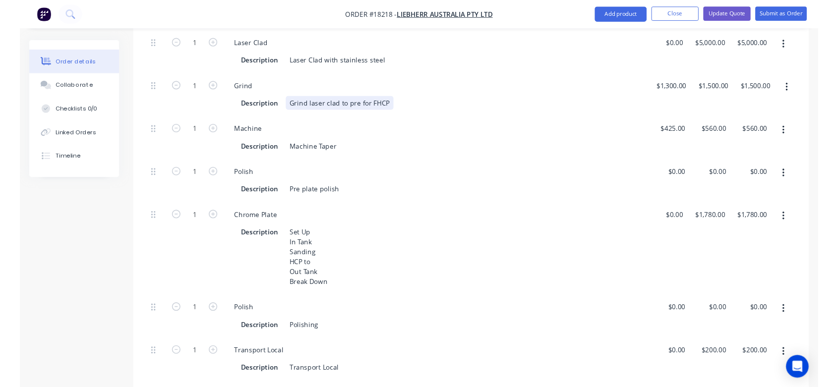
scroll to position [599, 0]
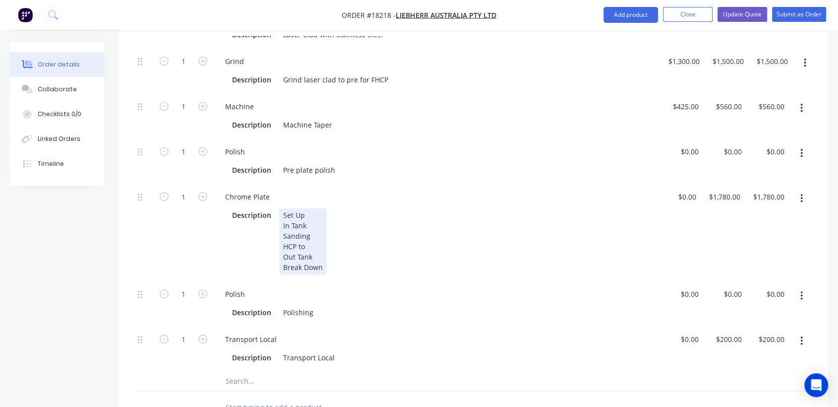
click at [281, 219] on div "Set Up In Tank Sanding HCP to Out Tank Break Down" at bounding box center [303, 241] width 48 height 66
click at [325, 220] on div "Set Up In Tank Sanding Flash HCP to Out Tank Break Down" at bounding box center [304, 241] width 51 height 66
click at [369, 222] on div "Set Up In Tank Sanding Flash HCP to 7.085-0.00252" Out Tank Break Down" at bounding box center [329, 241] width 100 height 66
click at [302, 220] on div "Set Up In Tank Sanding Flash HCP to 7.085-0.002[5]" Out Tank Break Down" at bounding box center [329, 241] width 101 height 66
click at [317, 221] on div "Set Up In Tank Sanding Flash HCP to 7.085-0.002[5]" Out Tank Break Down" at bounding box center [329, 241] width 101 height 66
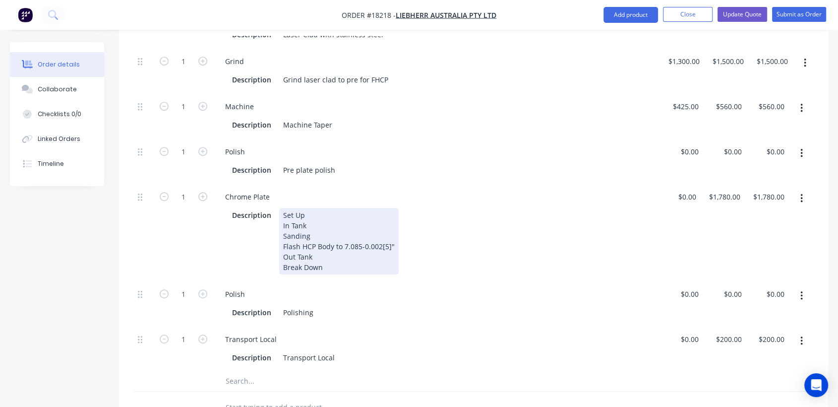
click at [401, 219] on div "Description Set Up In Tank Sanding Flash HCP Body to 7.085-0.002[5]" Out Tank B…" at bounding box center [434, 241] width 413 height 66
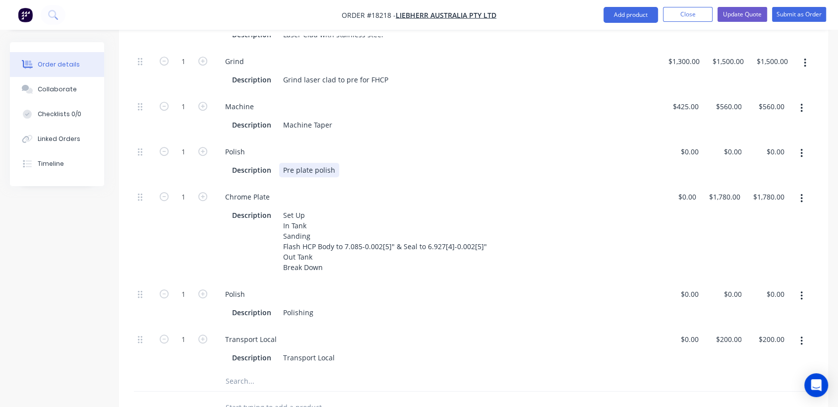
click at [337, 163] on div "Description Pre plate polish" at bounding box center [434, 170] width 413 height 14
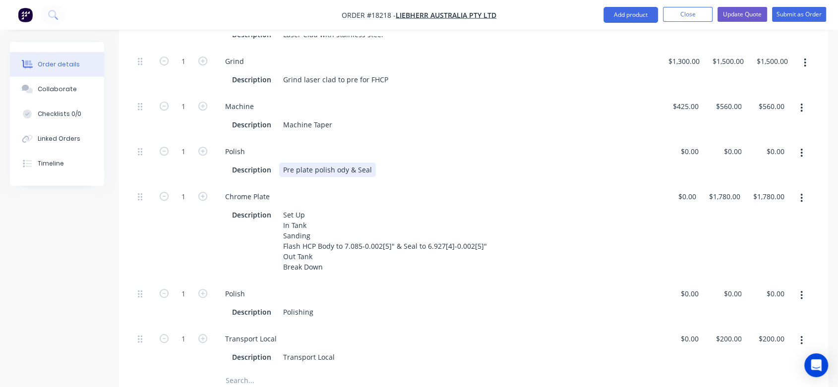
click at [333, 163] on div "Pre plate polish ody & Seal" at bounding box center [327, 170] width 97 height 14
click at [389, 118] on div "Description Machine Taper" at bounding box center [434, 125] width 413 height 14
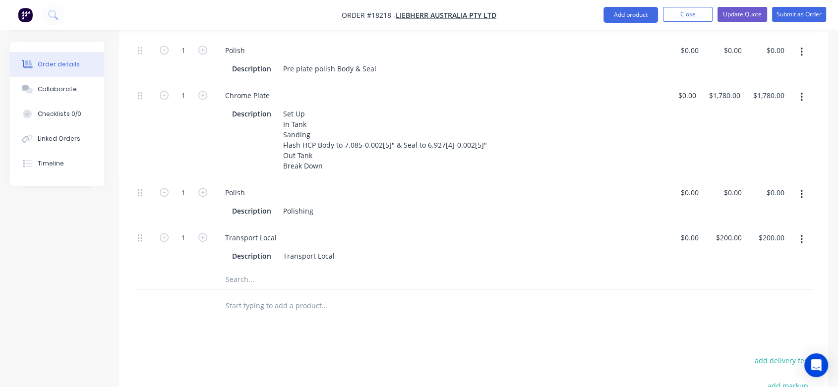
scroll to position [709, 0]
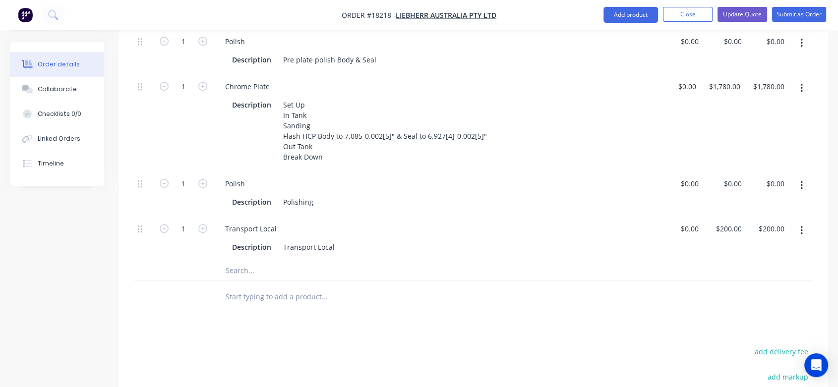
click at [260, 261] on input "text" at bounding box center [324, 271] width 198 height 20
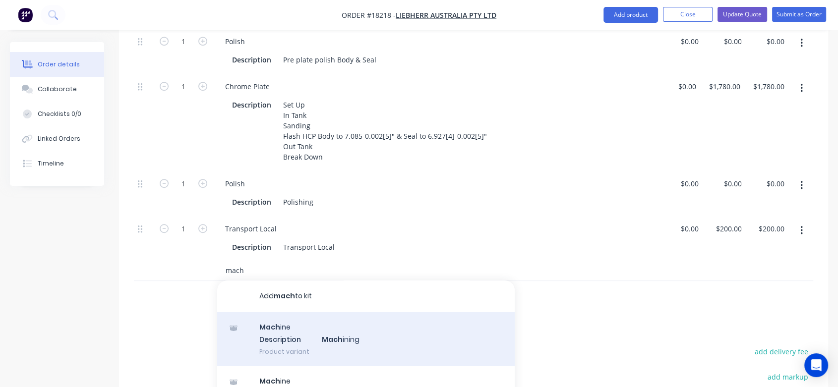
type input "mach"
click at [282, 312] on div "Mach ine Description Mach ining Product variant" at bounding box center [366, 339] width 298 height 55
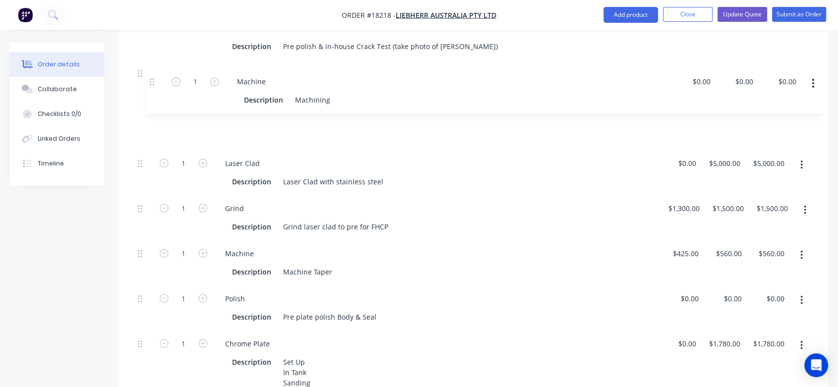
scroll to position [493, 0]
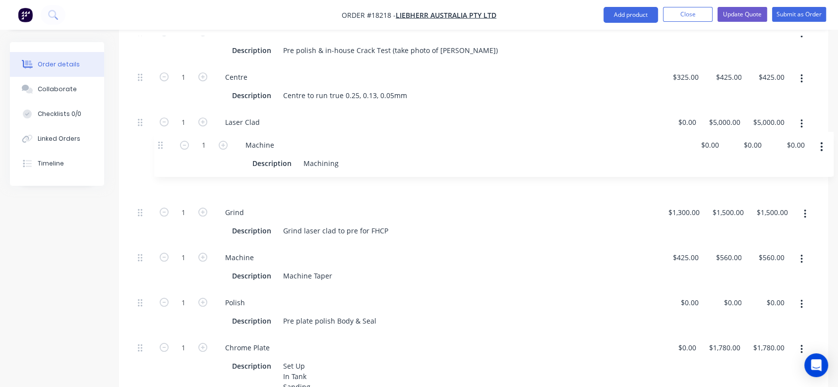
drag, startPoint x: 141, startPoint y: 302, endPoint x: 163, endPoint y: 139, distance: 163.6
click at [163, 139] on div "1 Inspection Description Inspection $0.00 $0.00 $0.00 $0.00 $0.00 $0.00 1 Strip…" at bounding box center [474, 215] width 680 height 615
drag, startPoint x: 139, startPoint y: 236, endPoint x: 159, endPoint y: 144, distance: 94.0
click at [159, 144] on div "1 Inspection Description Inspection $0.00 $0.00 $0.00 $0.00 $0.00 $0.00 1 Strip…" at bounding box center [474, 215] width 680 height 615
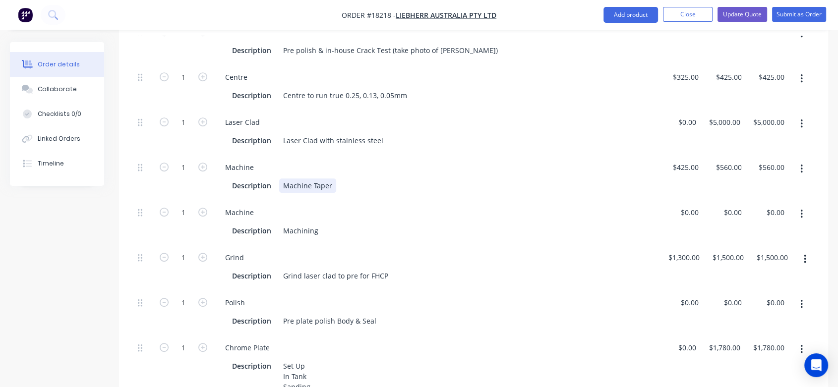
click at [331, 179] on div "Machine Taper" at bounding box center [307, 186] width 57 height 14
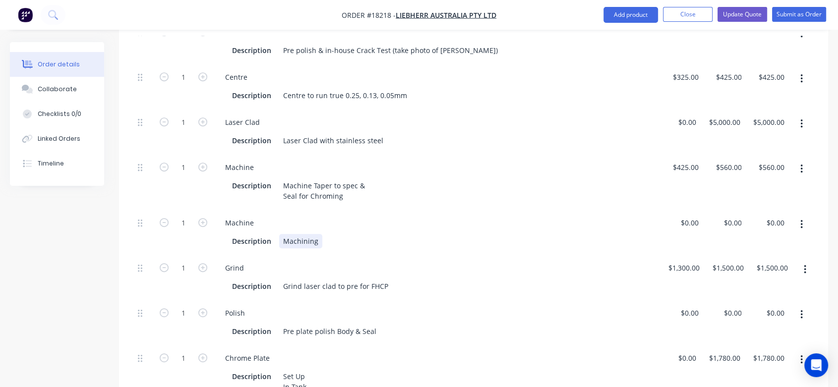
click at [319, 234] on div "Machining" at bounding box center [300, 241] width 43 height 14
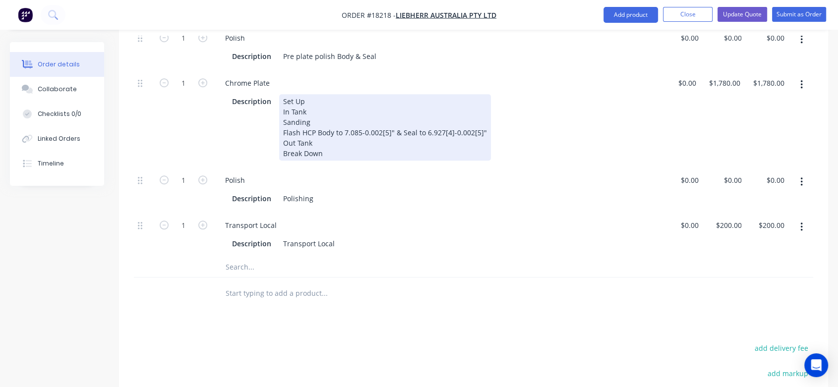
scroll to position [769, 0]
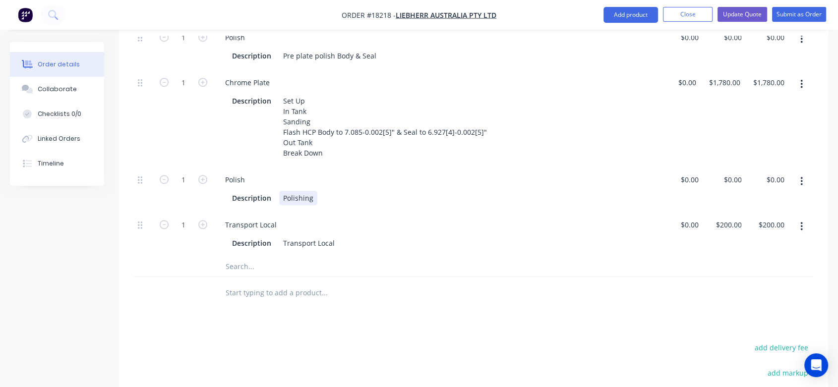
click at [317, 191] on div "Description Polishing" at bounding box center [434, 198] width 413 height 14
click at [283, 191] on div "Polish" at bounding box center [293, 198] width 28 height 14
click at [325, 191] on div "Description Final Polish" at bounding box center [434, 198] width 413 height 14
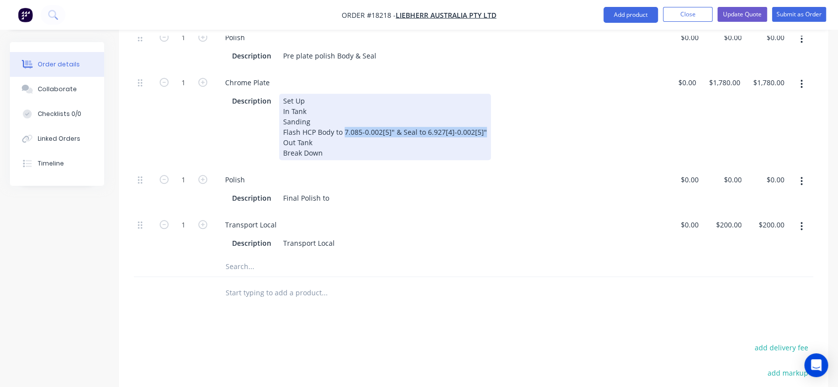
drag, startPoint x: 485, startPoint y: 106, endPoint x: 344, endPoint y: 109, distance: 141.4
click at [344, 109] on div "Set Up In Tank Sanding Flash HCP Body to 7.085-0.002[5]" & Seal to 6.927[4]-0.0…" at bounding box center [385, 127] width 212 height 66
copy div "7.085-0.002[5]" & Seal to 6.927[4]-0.002[5]""
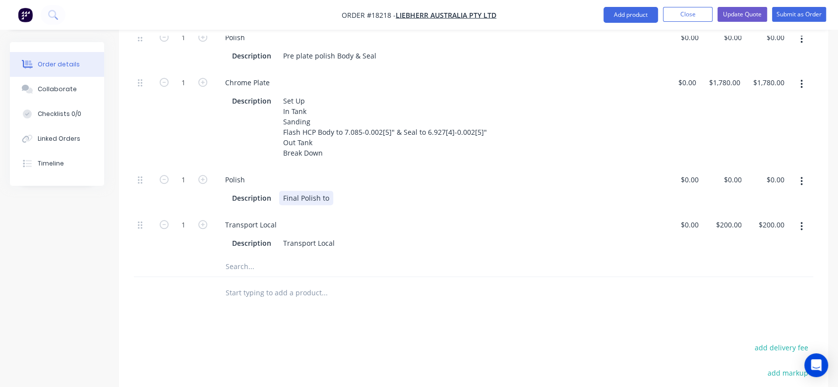
click at [331, 191] on div "Final Polish to" at bounding box center [306, 198] width 54 height 14
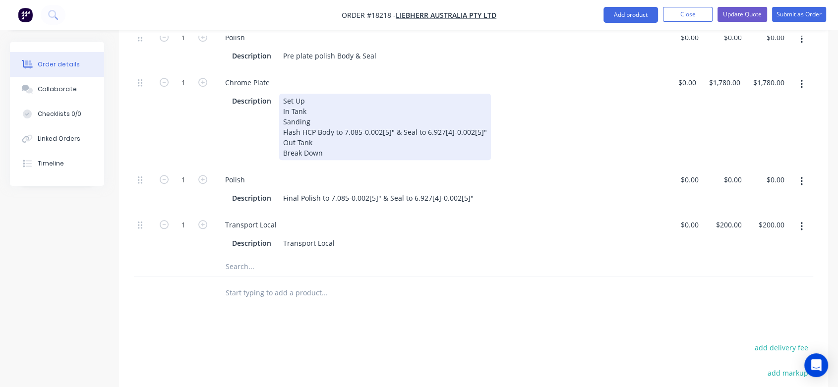
click at [400, 133] on div "Set Up In Tank Sanding Flash HCP Body to 7.085-0.002[5]" & Seal to 6.927[4]-0.0…" at bounding box center [385, 127] width 212 height 66
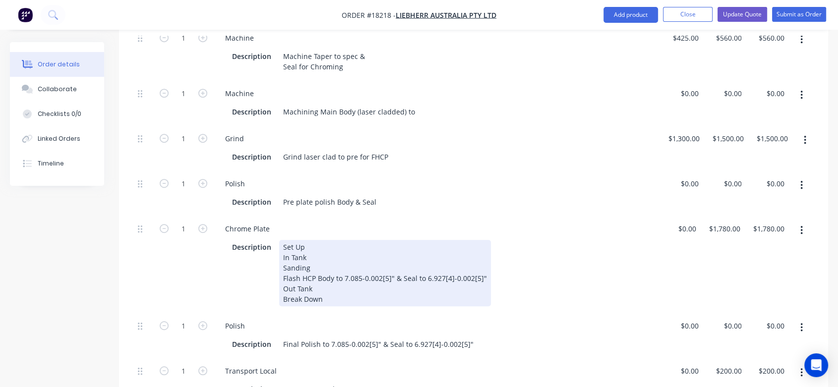
scroll to position [603, 0]
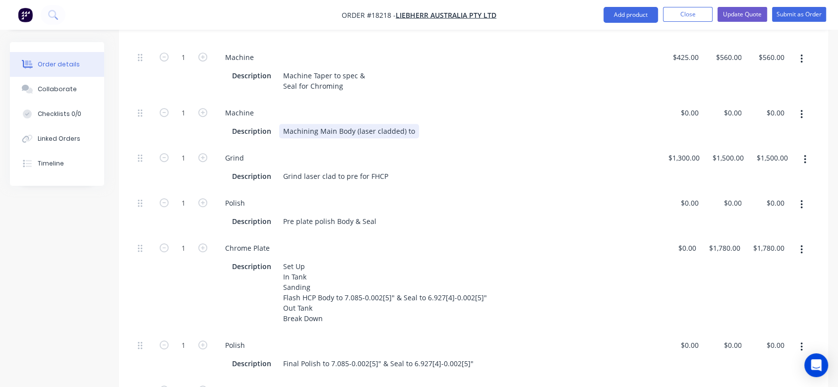
click at [416, 124] on div "Description Machining Main Body (laser cladded) to" at bounding box center [434, 131] width 413 height 14
drag, startPoint x: 353, startPoint y: 148, endPoint x: 344, endPoint y: 148, distance: 9.4
click at [344, 169] on div "Grind laser clad to pre for FHCP" at bounding box center [335, 176] width 113 height 14
click at [361, 241] on div "Chrome Plate" at bounding box center [436, 248] width 438 height 14
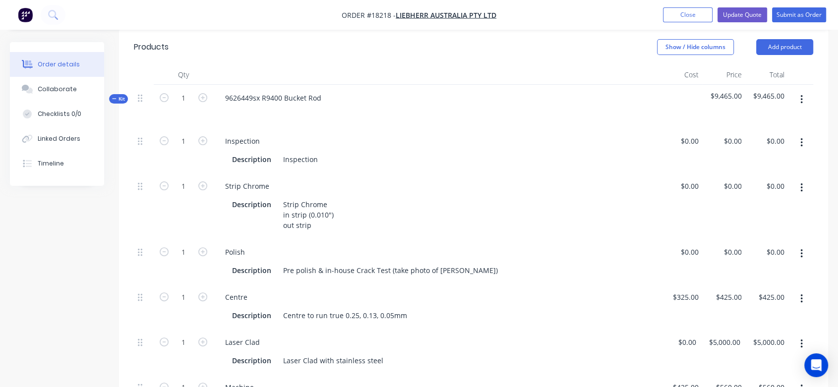
scroll to position [52, 0]
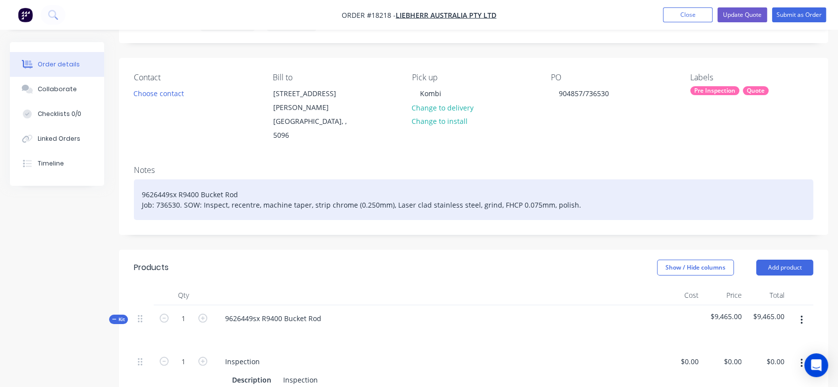
click at [244, 180] on div "9626449sx R9400 Bucket Rod Job: 736530. SOW: Inspect, recentre, machine taper, …" at bounding box center [474, 200] width 680 height 41
click at [236, 180] on div "9626449sx R9400 Bucket Rod 736530 Job: 736530. SOW: Inspect, recentre, machine …" at bounding box center [474, 200] width 680 height 41
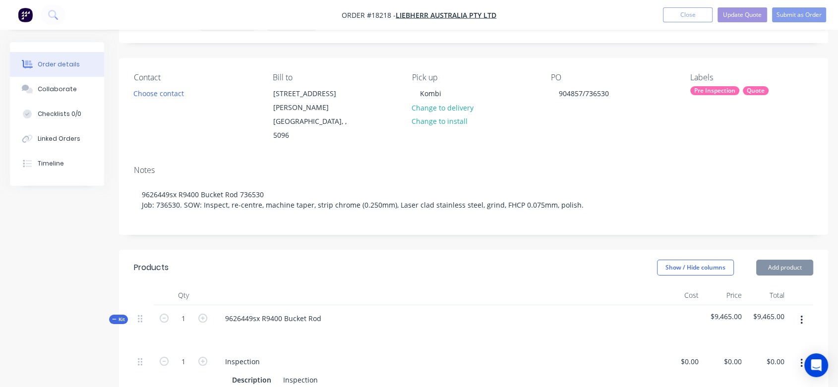
click at [710, 92] on div "Pre Inspection" at bounding box center [714, 90] width 49 height 9
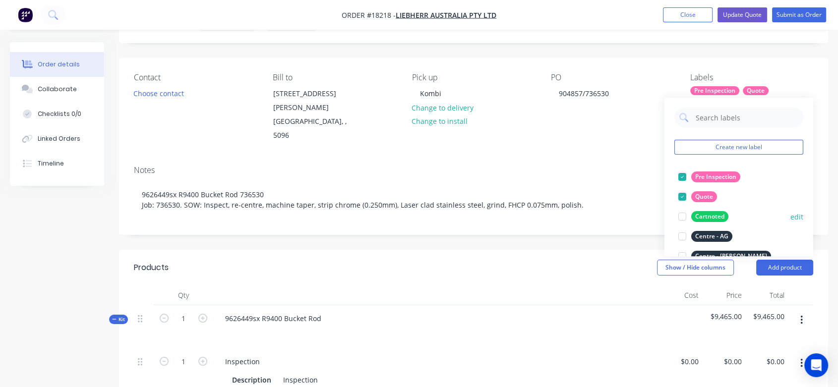
scroll to position [55, 0]
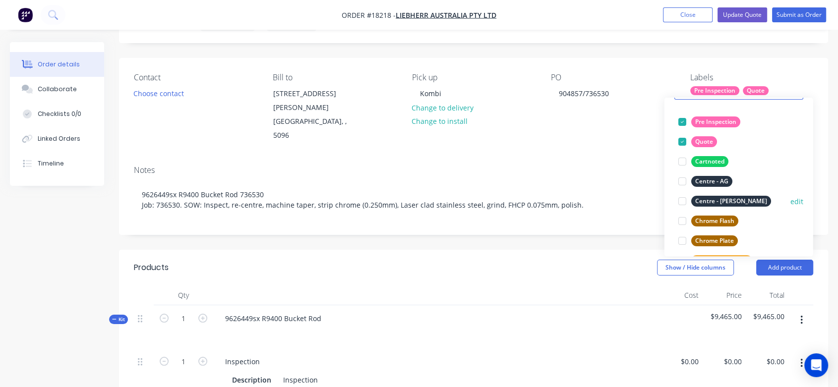
click at [737, 198] on div "Centre - Kennedy" at bounding box center [731, 201] width 80 height 11
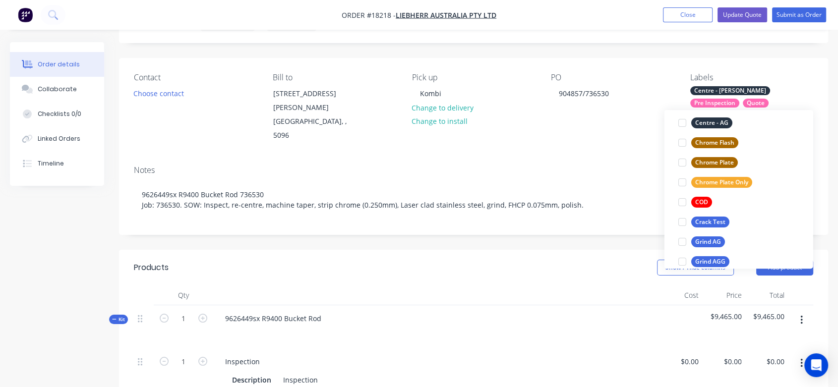
scroll to position [165, 0]
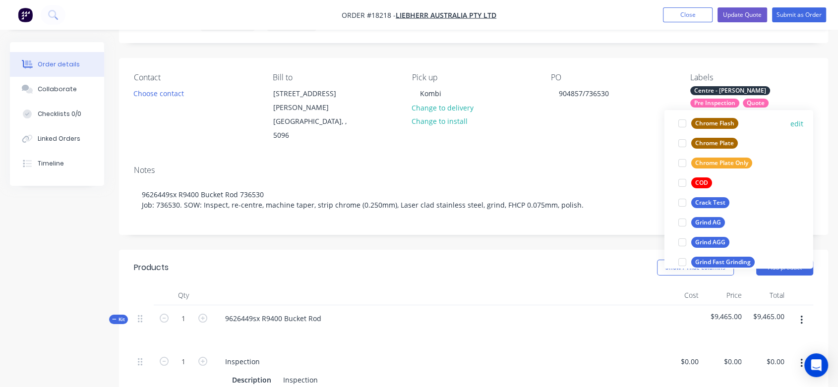
click at [730, 121] on div "Chrome Flash" at bounding box center [714, 123] width 47 height 11
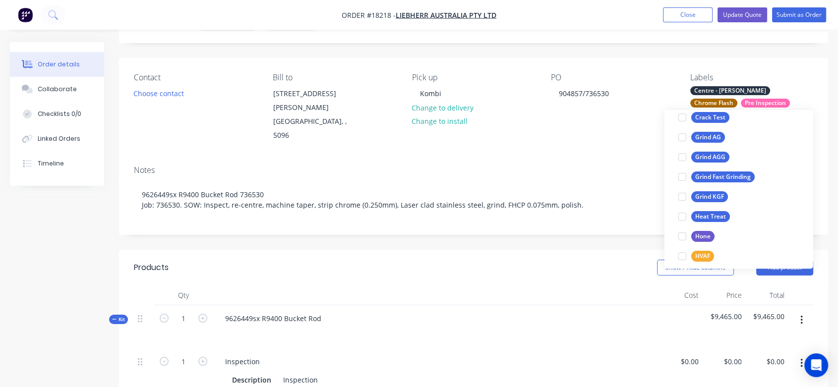
scroll to position [251, 0]
click at [715, 137] on div "Grind AG" at bounding box center [708, 136] width 34 height 11
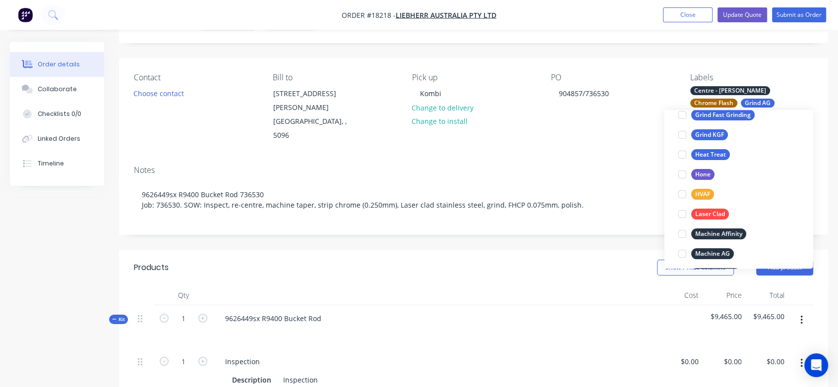
scroll to position [313, 0]
click at [719, 214] on div "Laser Clad" at bounding box center [710, 213] width 38 height 11
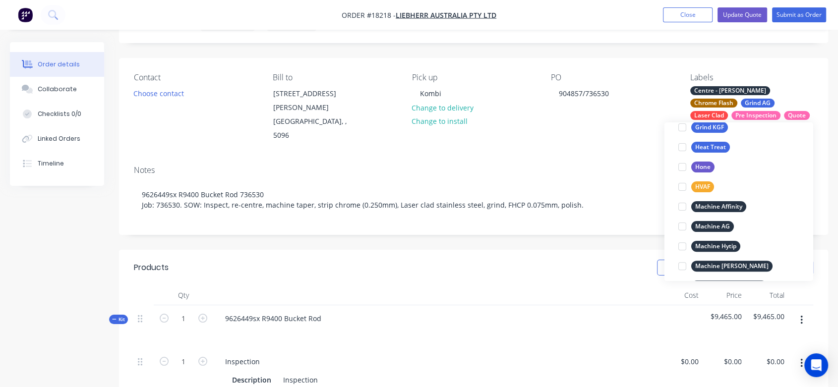
scroll to position [366, 0]
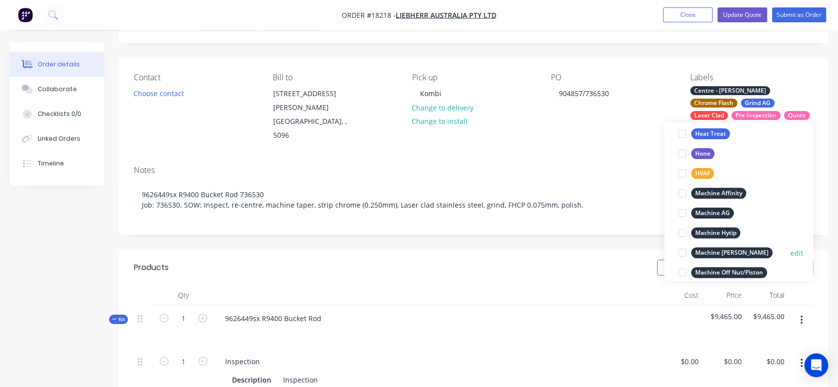
click at [739, 248] on div "Machine Kennedy" at bounding box center [731, 252] width 81 height 11
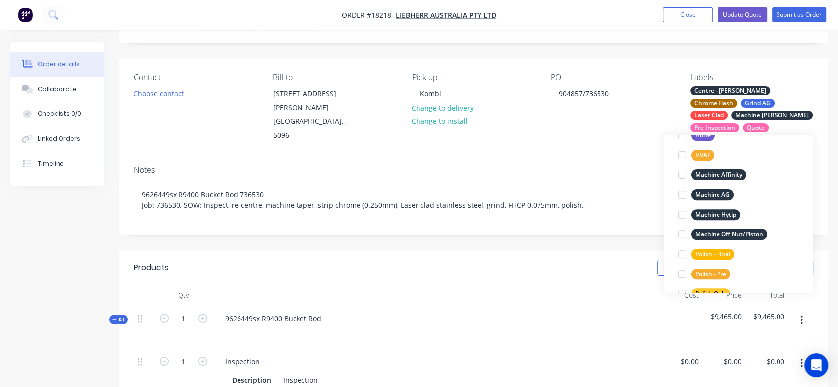
scroll to position [469, 0]
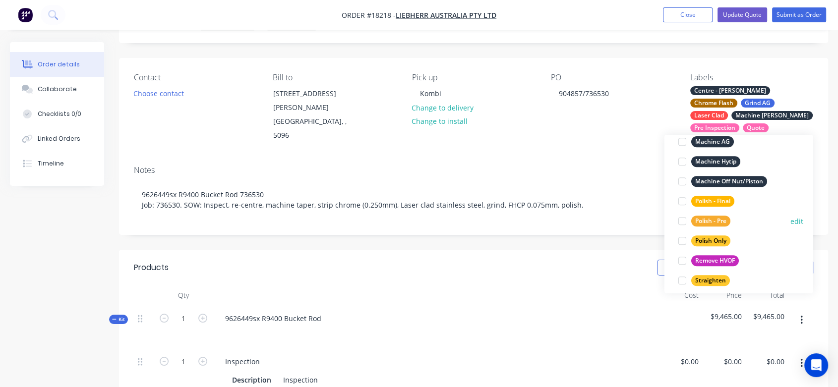
click at [718, 218] on div "Polish - Pre" at bounding box center [710, 221] width 39 height 11
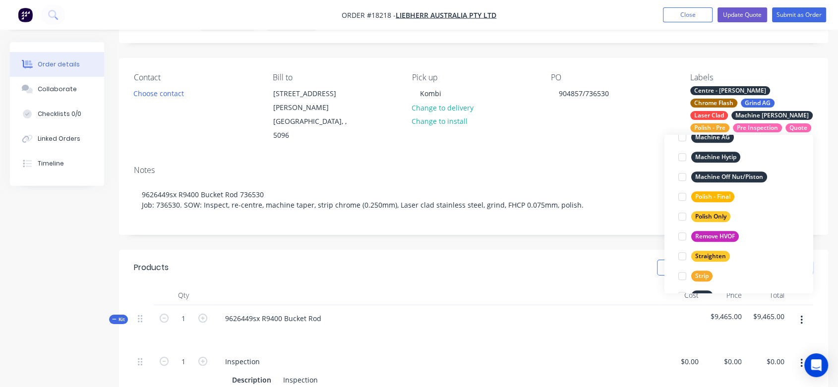
scroll to position [533, 0]
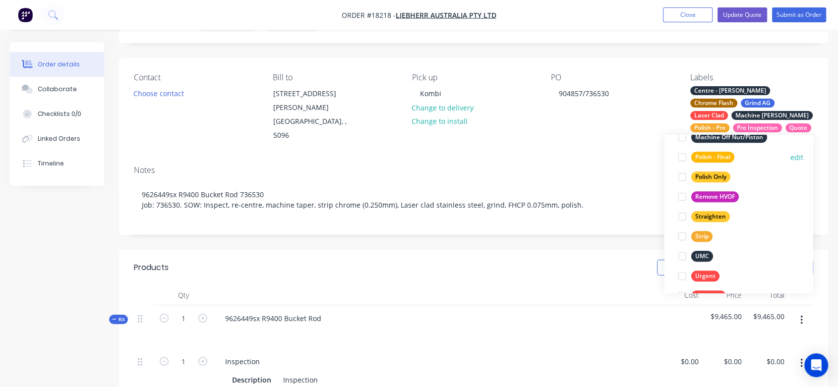
click at [718, 156] on div "Polish - Final" at bounding box center [712, 157] width 43 height 11
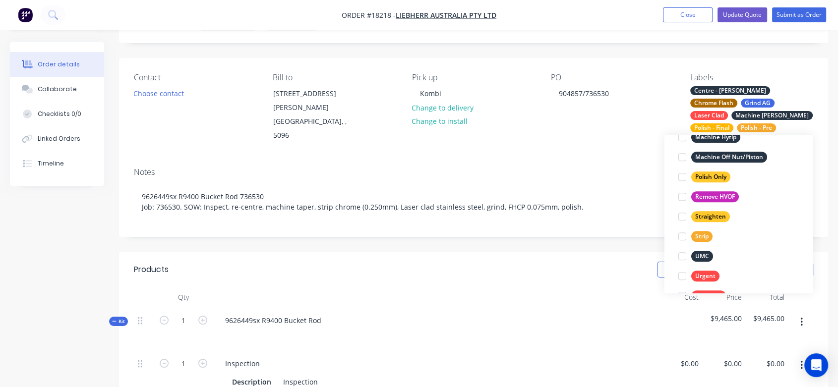
scroll to position [156, 0]
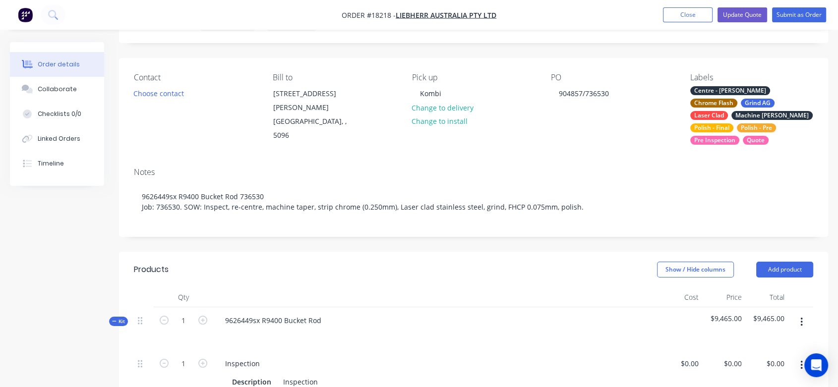
click at [606, 137] on div "Contact Choose contact Bill to 1 Dr.Willi Liebherr Drive Para Hills West, , 509…" at bounding box center [473, 109] width 709 height 102
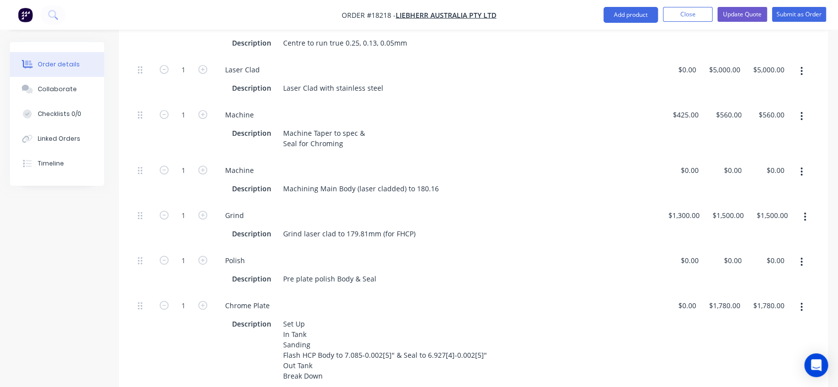
scroll to position [548, 0]
click at [434, 181] on div "Machining Main Body (laser cladded) to 180.16" at bounding box center [361, 188] width 164 height 14
click at [433, 226] on div "Description Grind laser clad to 179.81mm (for FHCP)" at bounding box center [434, 233] width 413 height 14
click at [453, 130] on div "Description Machine Taper to spec & Seal for Chroming" at bounding box center [434, 137] width 413 height 25
click at [697, 15] on button "Close" at bounding box center [688, 14] width 50 height 15
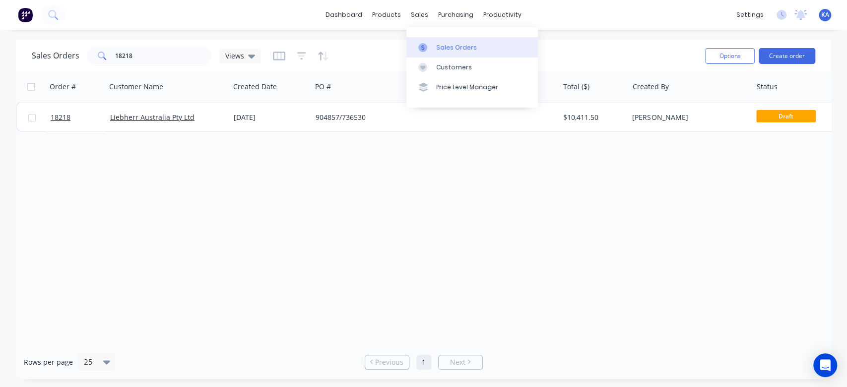
click at [439, 44] on div "Sales Orders" at bounding box center [456, 47] width 41 height 9
click at [455, 66] on div "Customers" at bounding box center [454, 67] width 36 height 9
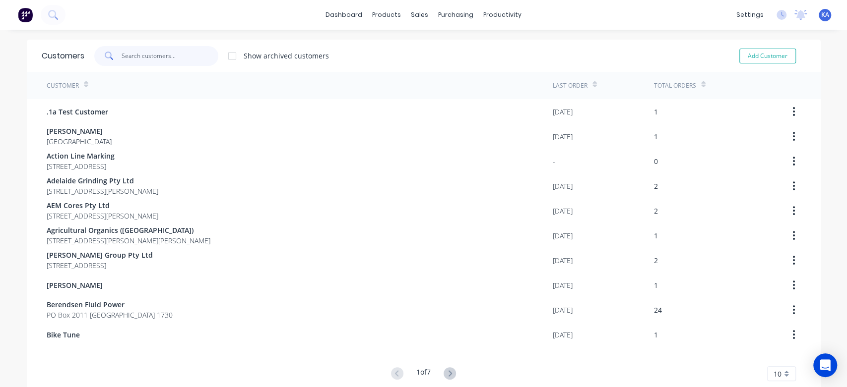
click at [132, 56] on input "text" at bounding box center [170, 56] width 97 height 20
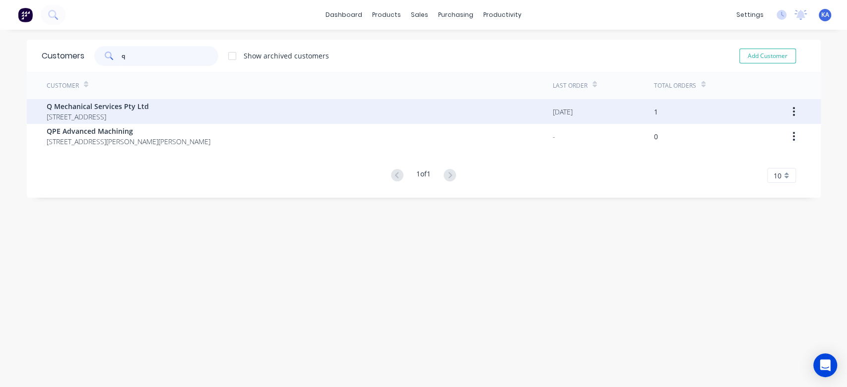
type input "q"
click at [135, 107] on span "Q Mechanical Services Pty Ltd" at bounding box center [98, 106] width 102 height 10
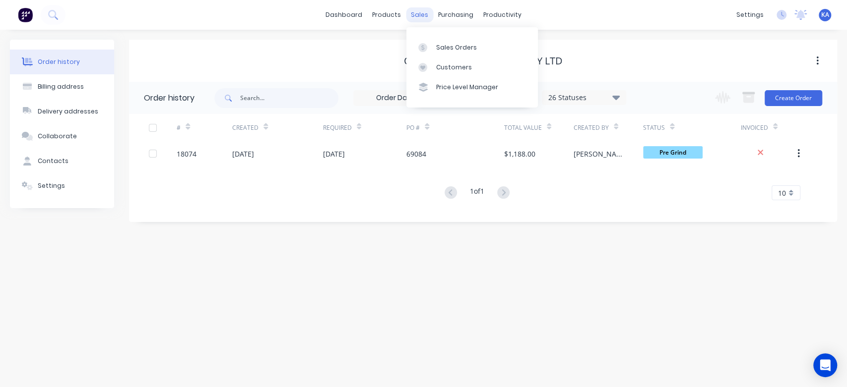
click at [420, 11] on div "sales" at bounding box center [419, 14] width 27 height 15
click at [440, 48] on div "Sales Orders" at bounding box center [456, 47] width 41 height 9
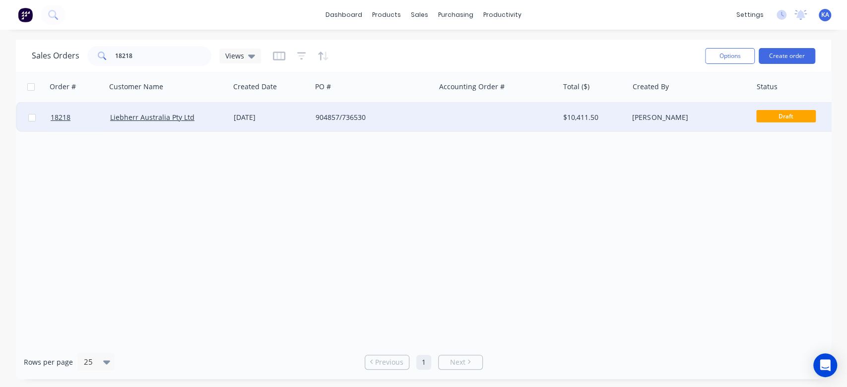
click at [333, 114] on div "904857/736530" at bounding box center [370, 118] width 110 height 10
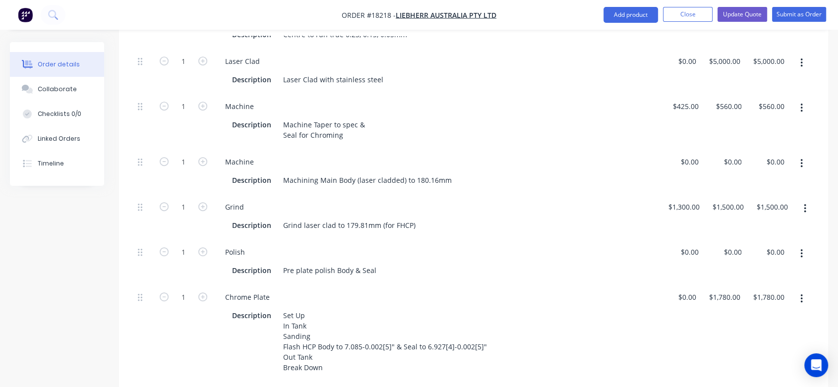
scroll to position [551, 0]
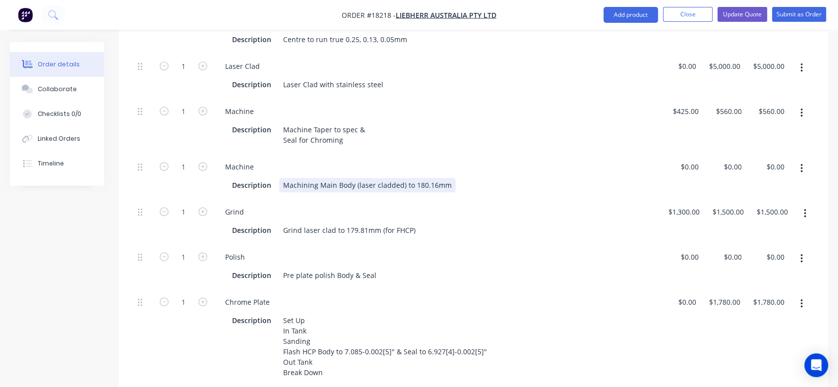
click at [432, 178] on div "Machining Main Body (laser cladded) to 180.16mm" at bounding box center [367, 185] width 177 height 14
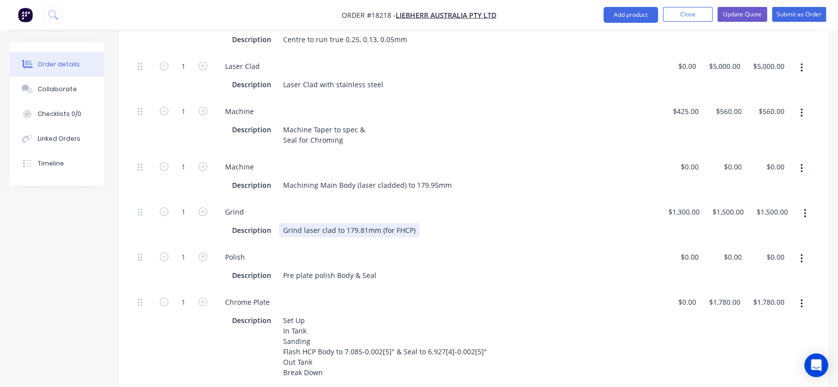
click at [364, 223] on div "Grind laser clad to 179.81mm (for FHCP)" at bounding box center [349, 230] width 140 height 14
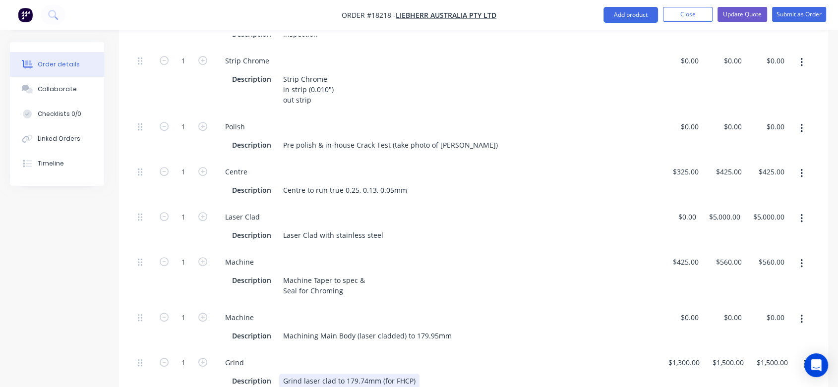
scroll to position [330, 0]
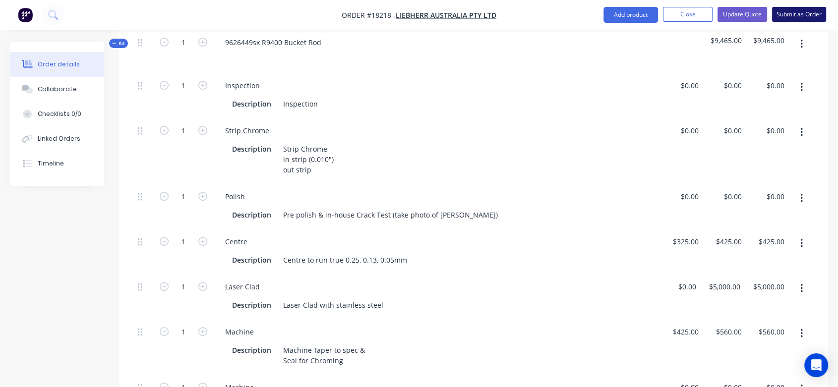
click at [808, 10] on button "Submit as Order" at bounding box center [799, 14] width 54 height 15
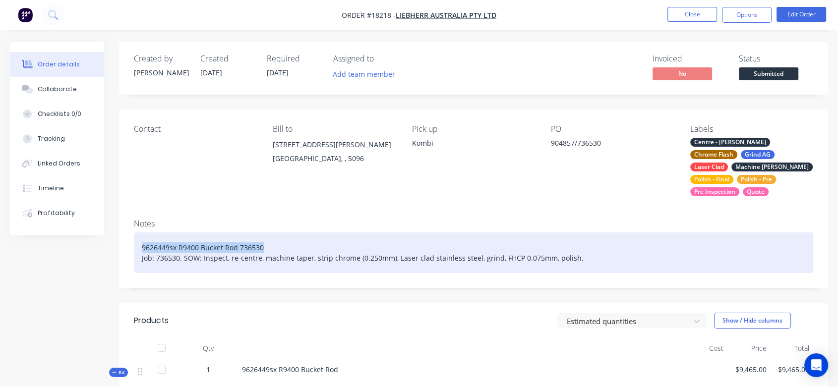
drag, startPoint x: 267, startPoint y: 236, endPoint x: 120, endPoint y: 232, distance: 147.4
click at [120, 232] on div "Notes 9626449sx R9400 Bucket Rod 736530 Job: 736530. SOW: Inspect, re-centre, m…" at bounding box center [473, 249] width 709 height 77
copy div "9626449sx R9400 Bucket Rod 736530"
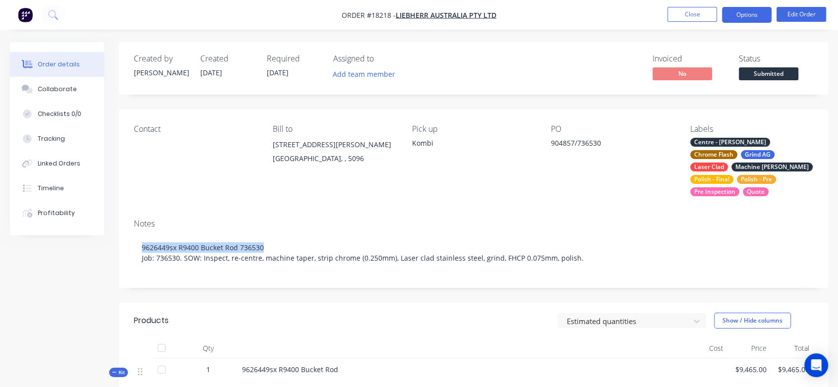
click at [755, 14] on button "Options" at bounding box center [747, 15] width 50 height 16
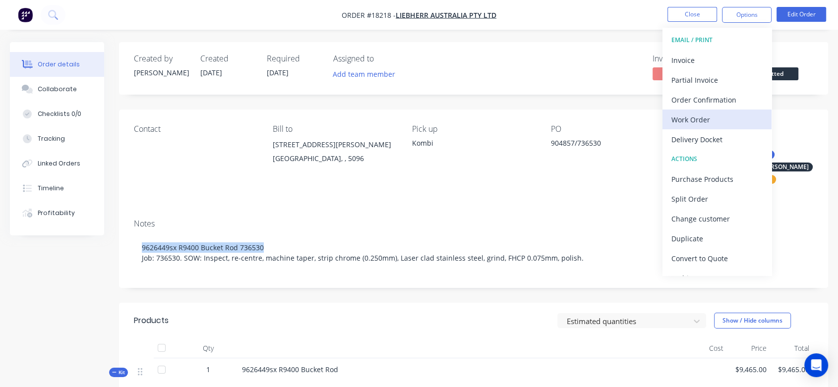
click at [710, 116] on div "Work Order" at bounding box center [717, 120] width 91 height 14
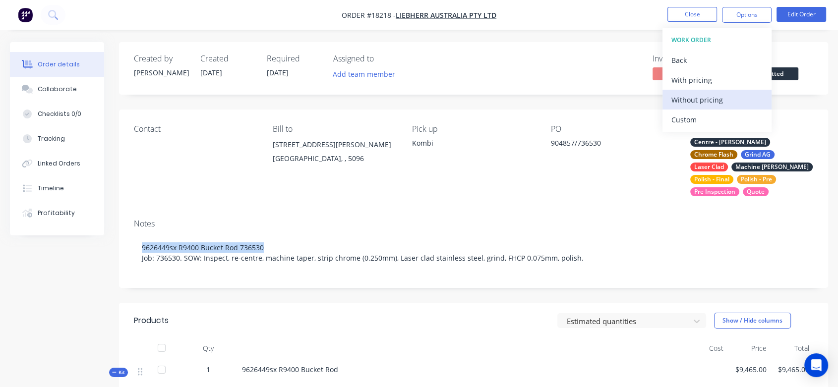
click at [714, 94] on div "Without pricing" at bounding box center [717, 100] width 91 height 14
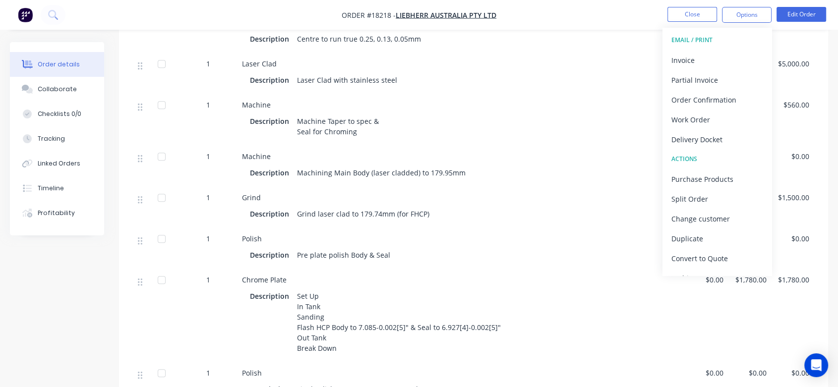
scroll to position [496, 0]
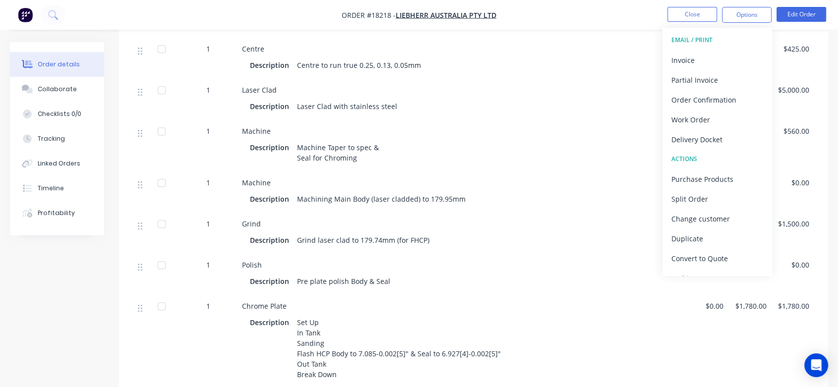
click at [445, 178] on div "Machine" at bounding box center [461, 183] width 438 height 10
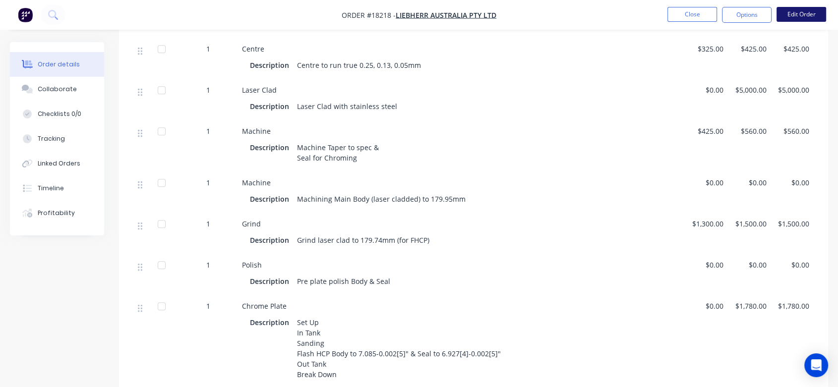
click at [791, 11] on button "Edit Order" at bounding box center [802, 14] width 50 height 15
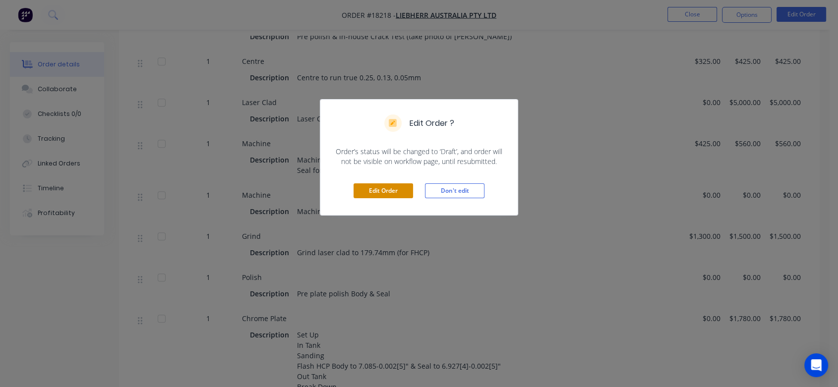
click at [396, 188] on button "Edit Order" at bounding box center [384, 191] width 60 height 15
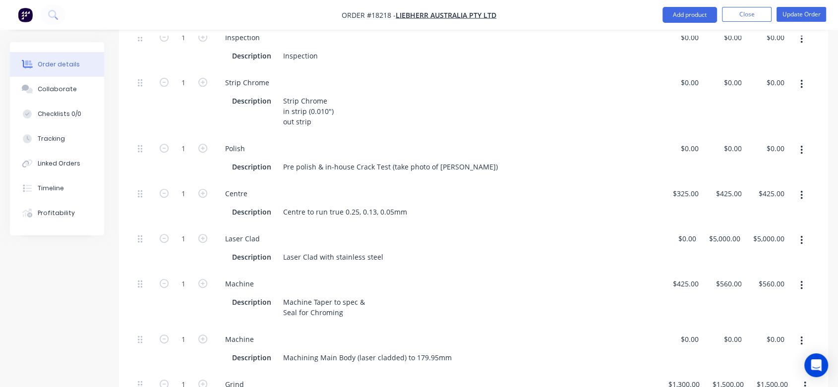
scroll to position [385, 0]
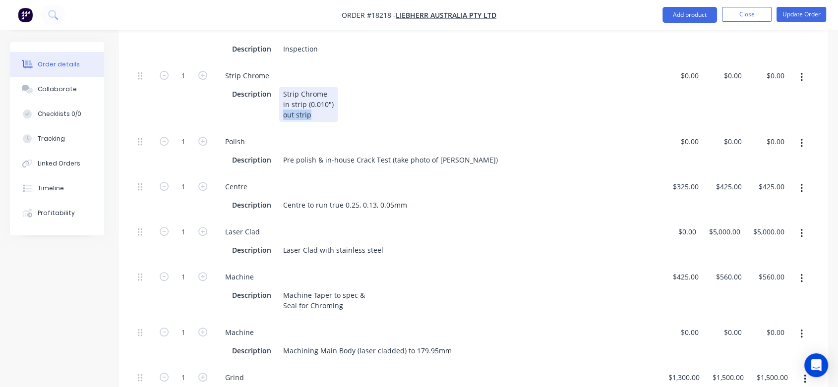
drag, startPoint x: 314, startPoint y: 101, endPoint x: 280, endPoint y: 105, distance: 34.9
click at [280, 105] on div "Strip Chrome in strip (0.010") out strip" at bounding box center [308, 104] width 59 height 35
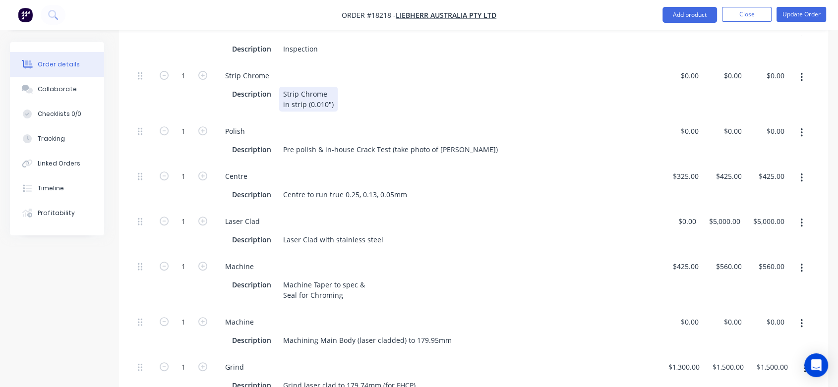
click at [337, 90] on div "Description Strip Chrome in strip (0.010")" at bounding box center [434, 99] width 413 height 25
click at [349, 114] on div "Strip Chrome Description Strip Chrome in strip (0.010") out strip" at bounding box center [436, 90] width 446 height 56
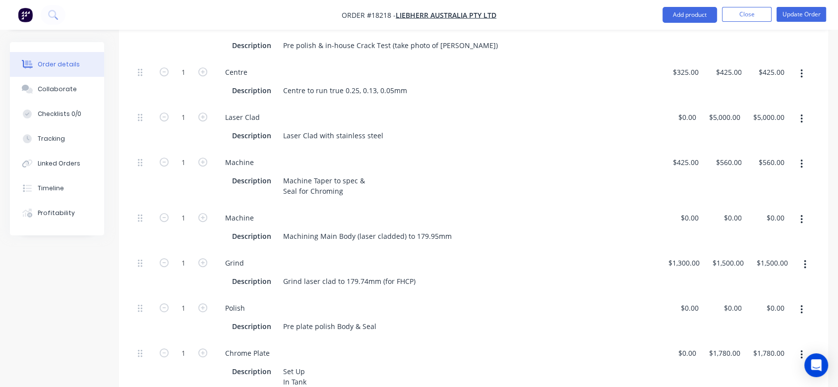
scroll to position [496, 0]
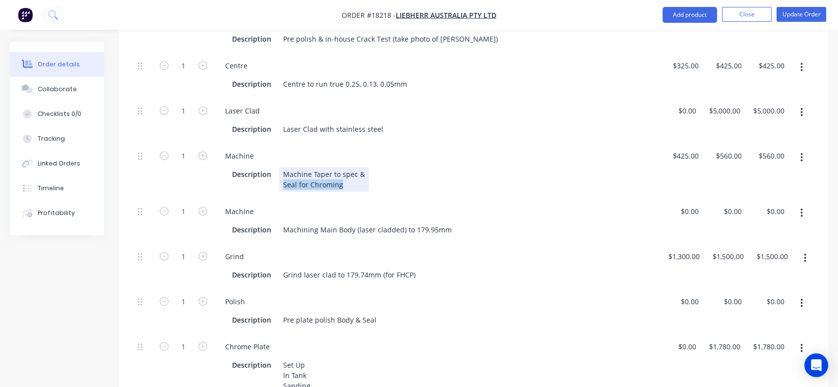
drag, startPoint x: 345, startPoint y: 181, endPoint x: 284, endPoint y: 189, distance: 61.7
click at [284, 189] on div "Machine Description Machine Taper to spec & Seal for Chroming" at bounding box center [436, 171] width 446 height 56
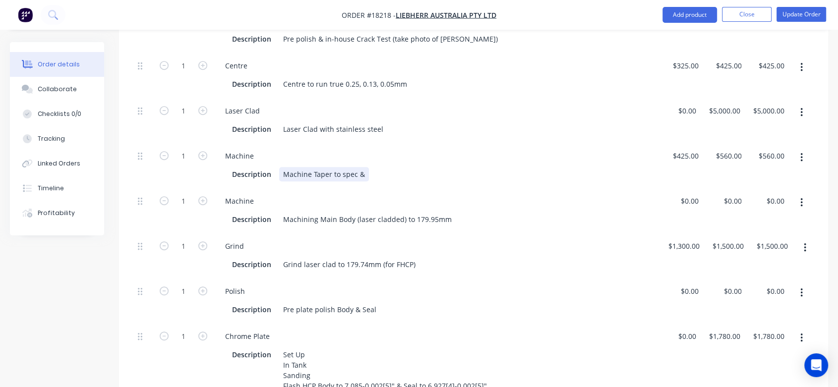
click at [377, 170] on div "Description Machine Taper to spec &" at bounding box center [434, 174] width 413 height 14
click at [369, 188] on div "Machine Description Machine Taper to spec & Seal for Chroming" at bounding box center [436, 165] width 446 height 45
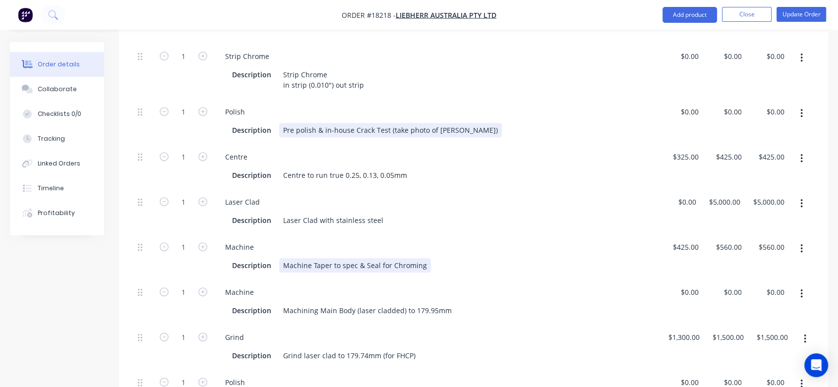
scroll to position [385, 0]
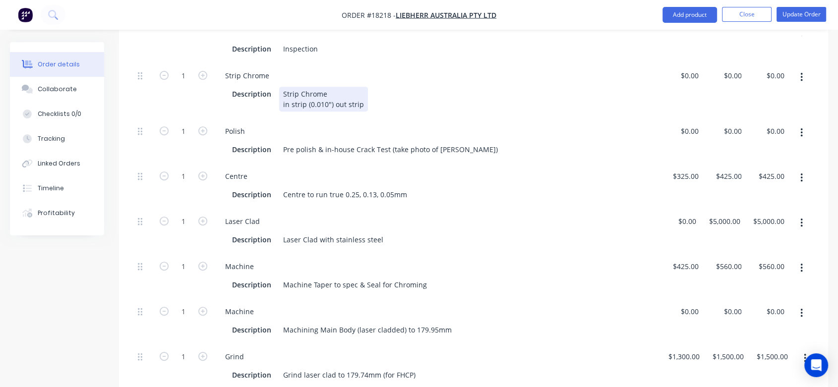
click at [304, 109] on div "Strip Chrome Description Strip Chrome in strip (0.010") out strip" at bounding box center [436, 90] width 446 height 56
click at [312, 118] on div "Polish Description Pre polish & in-house Crack Test (take photo of Rod)" at bounding box center [436, 140] width 446 height 45
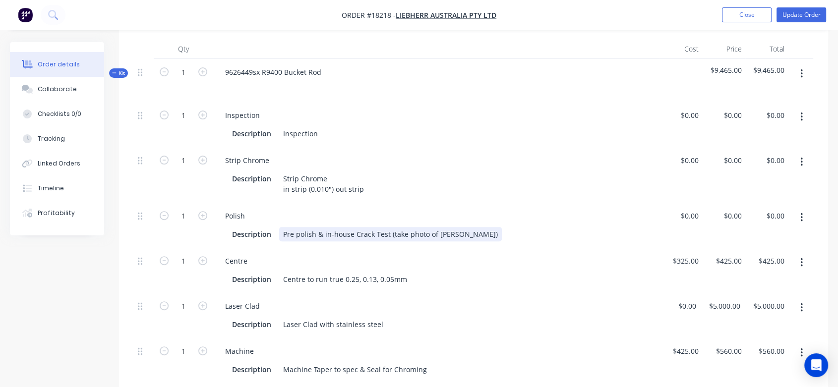
scroll to position [275, 0]
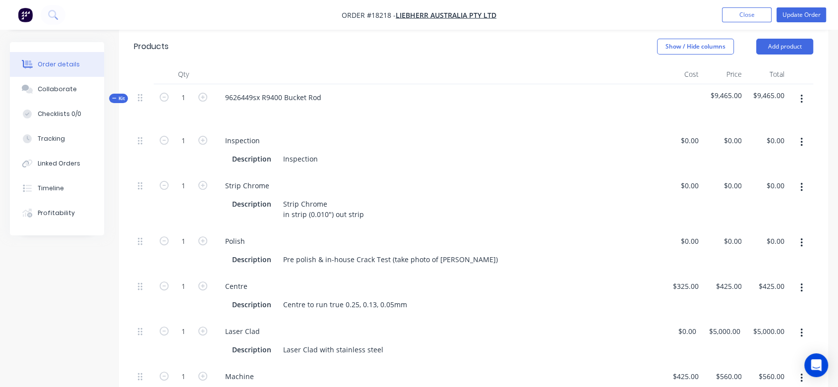
click at [307, 105] on div at bounding box center [436, 112] width 438 height 14
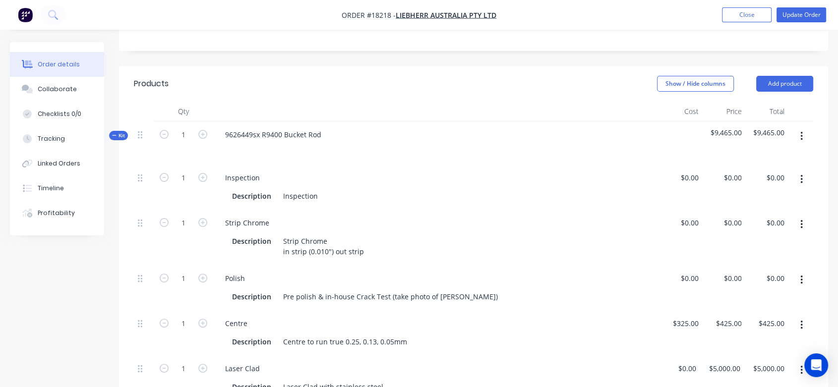
scroll to position [165, 0]
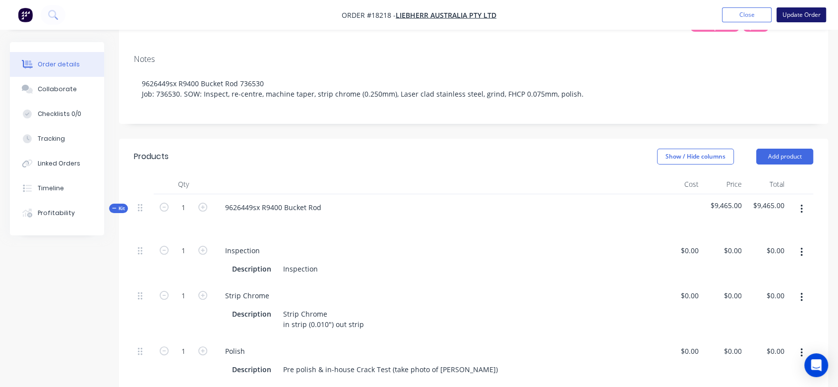
click at [805, 11] on button "Update Order" at bounding box center [802, 14] width 50 height 15
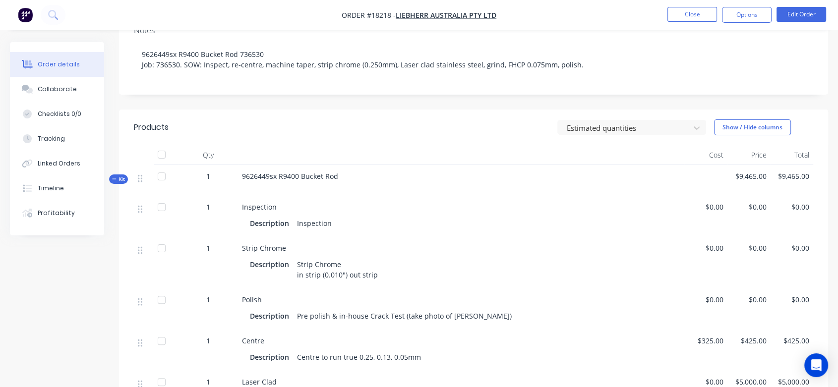
scroll to position [220, 0]
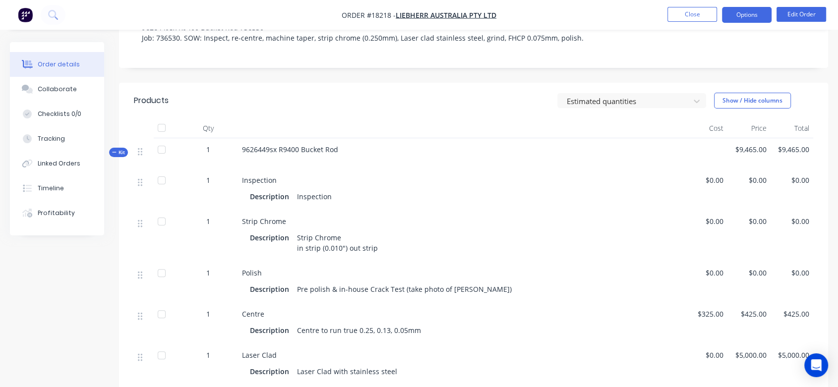
click at [744, 13] on button "Options" at bounding box center [747, 15] width 50 height 16
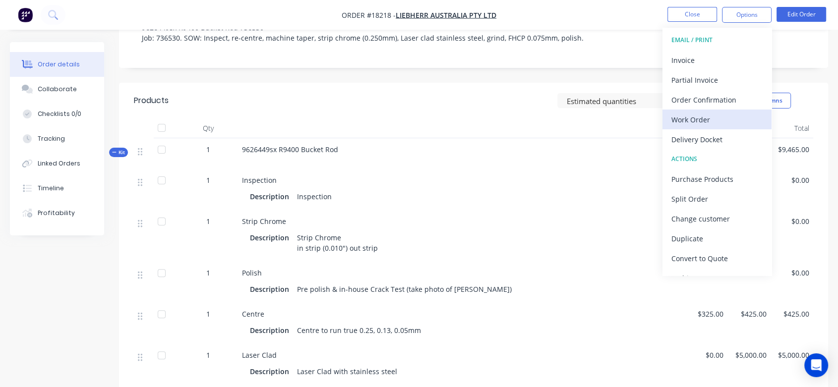
click at [701, 116] on div "Work Order" at bounding box center [717, 120] width 91 height 14
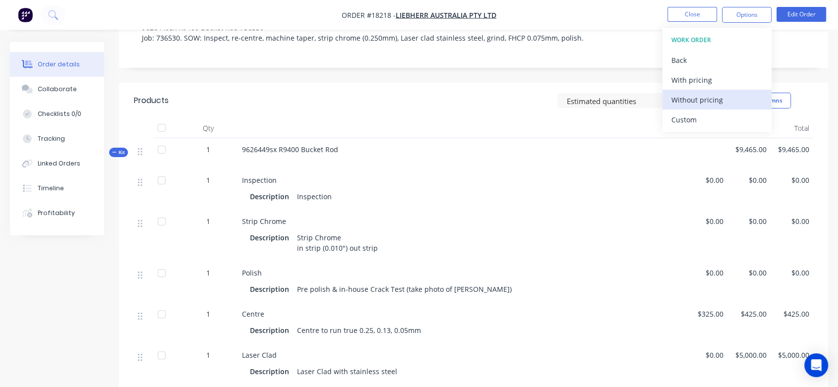
click at [700, 101] on div "Without pricing" at bounding box center [717, 100] width 91 height 14
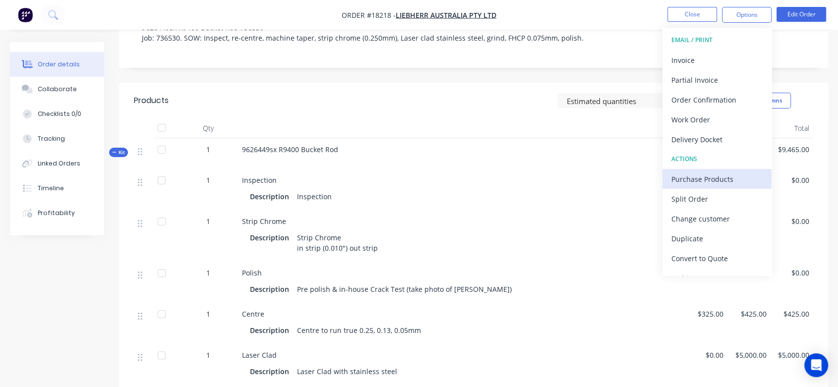
click at [716, 181] on div "Purchase Products" at bounding box center [717, 179] width 91 height 14
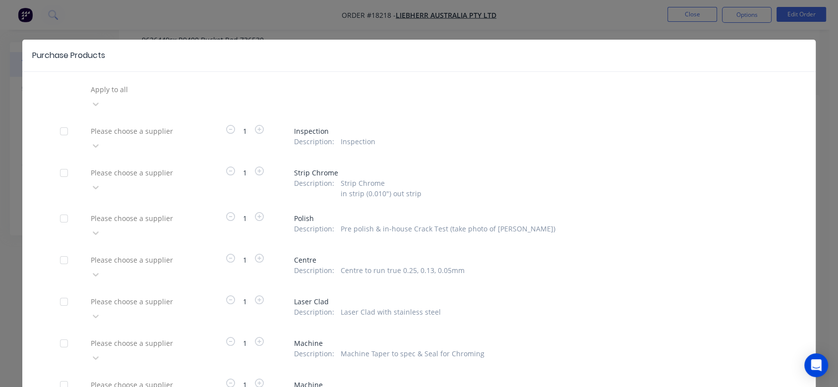
click at [60, 250] on div at bounding box center [64, 260] width 20 height 20
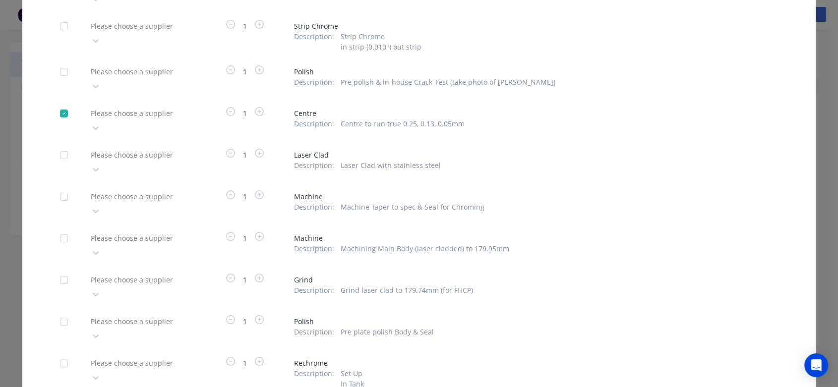
scroll to position [134, 0]
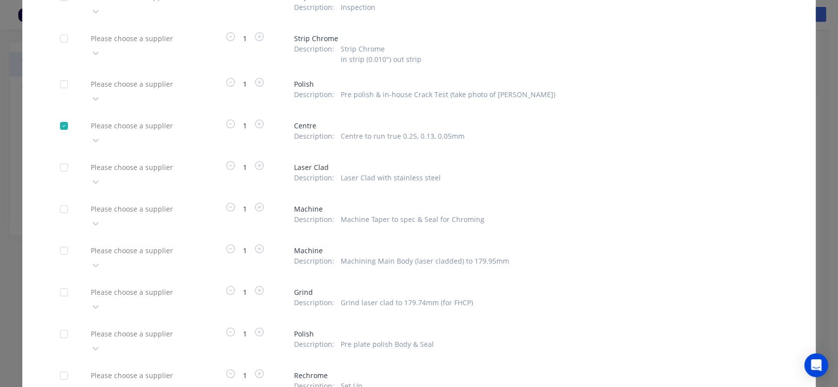
click at [152, 120] on div at bounding box center [161, 126] width 143 height 12
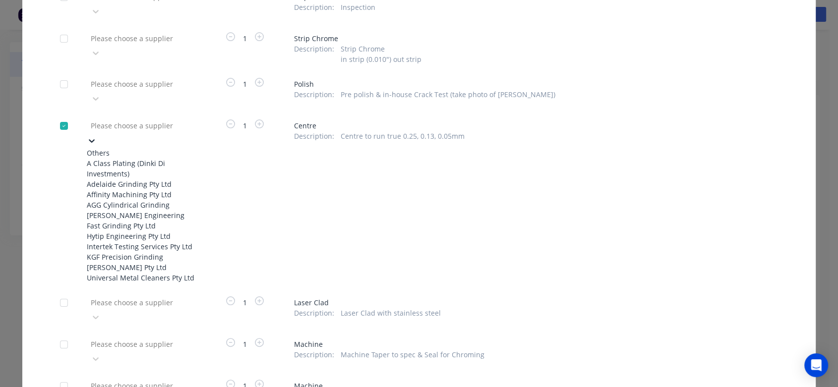
click at [164, 218] on div "Clayton Kennedy Engineering" at bounding box center [141, 215] width 109 height 10
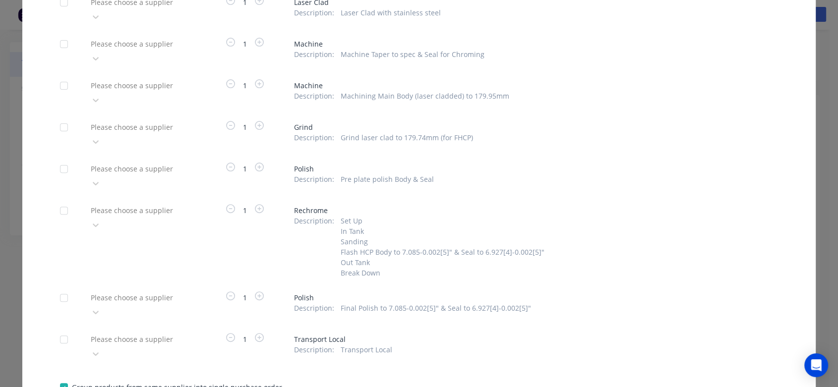
scroll to position [385, 0]
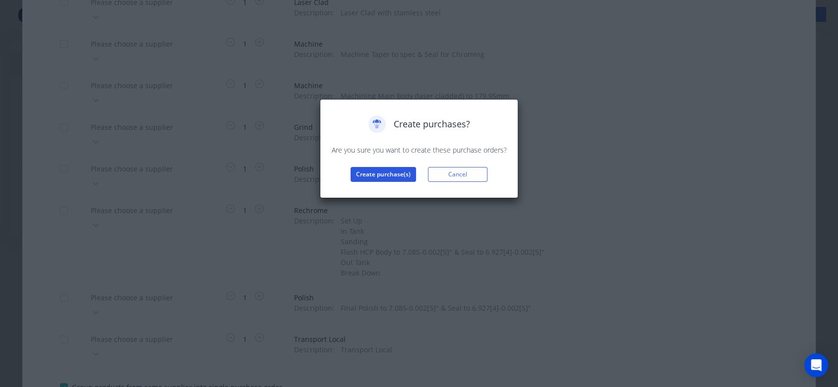
click at [400, 173] on button "Create purchase(s)" at bounding box center [383, 174] width 65 height 15
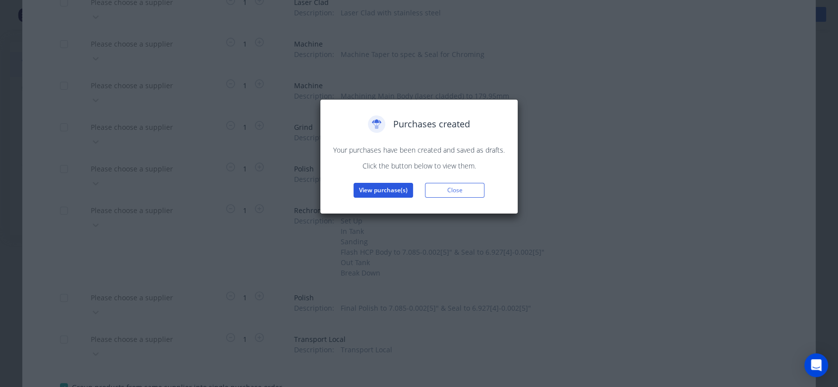
click at [389, 190] on button "View purchase(s)" at bounding box center [384, 190] width 60 height 15
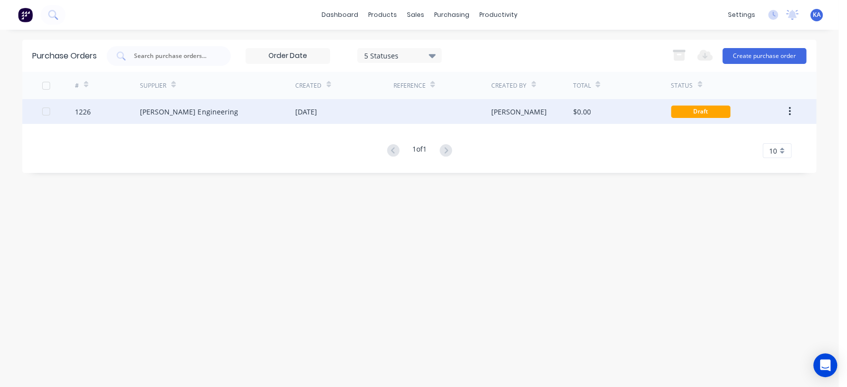
click at [543, 110] on div "Kevin" at bounding box center [532, 111] width 82 height 25
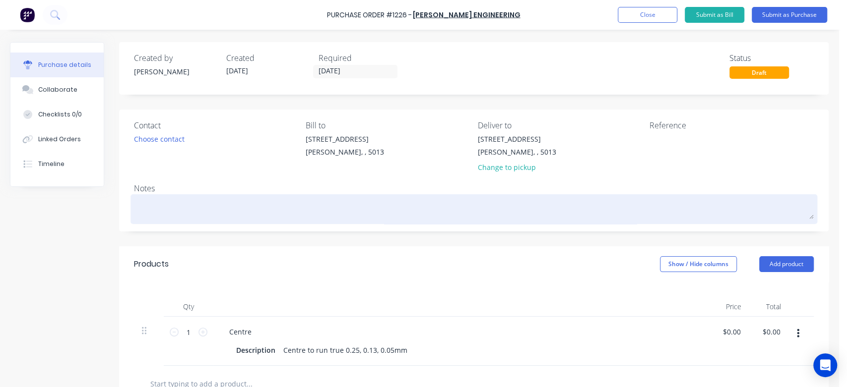
click at [185, 203] on textarea at bounding box center [474, 208] width 680 height 22
paste textarea "Seal for Chroming"
type textarea "x"
type textarea "Seal for Chroming"
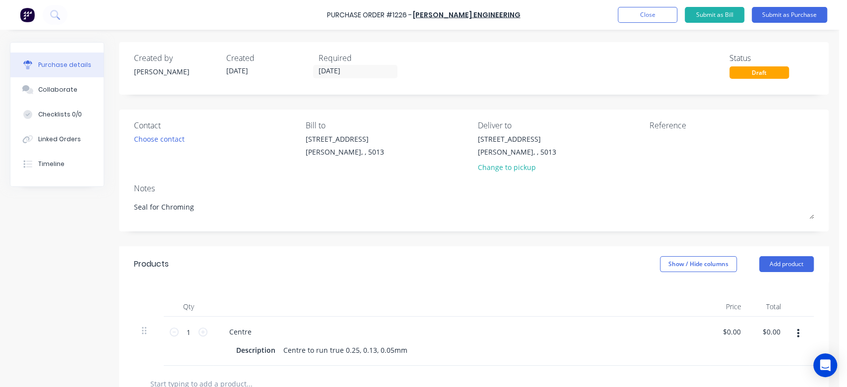
drag, startPoint x: 193, startPoint y: 210, endPoint x: 49, endPoint y: 216, distance: 144.5
click at [49, 216] on div "Created by Kevin Created 09/10/25 Required 09/10/25 Status Draft Contact Choose…" at bounding box center [419, 303] width 818 height 523
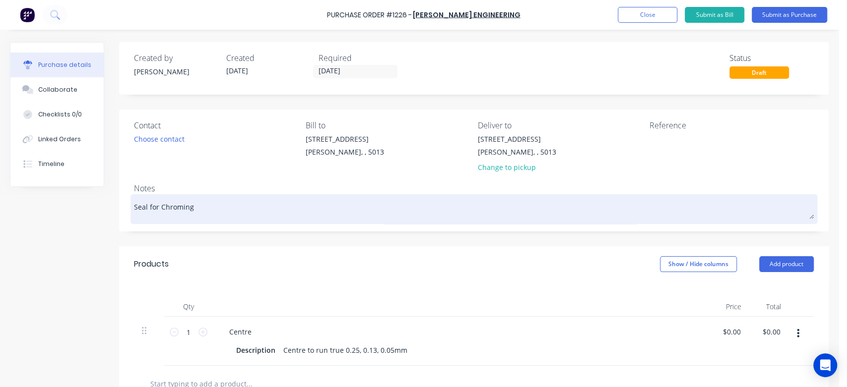
type textarea "x"
type textarea "R"
type textarea "x"
type textarea "R9"
type textarea "x"
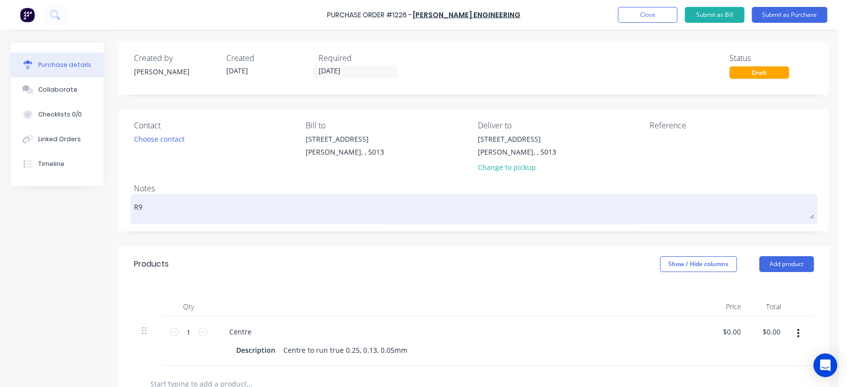
type textarea "R94"
type textarea "x"
type textarea "R940"
type textarea "x"
type textarea "R9400"
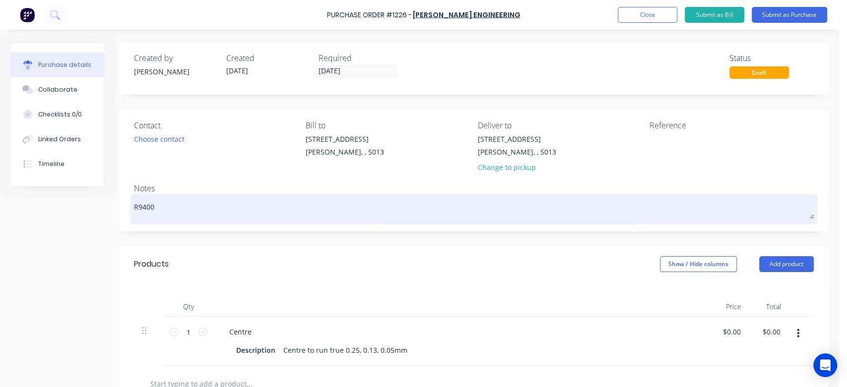
type textarea "x"
type textarea "R9400"
type textarea "x"
type textarea "R9400 B"
type textarea "x"
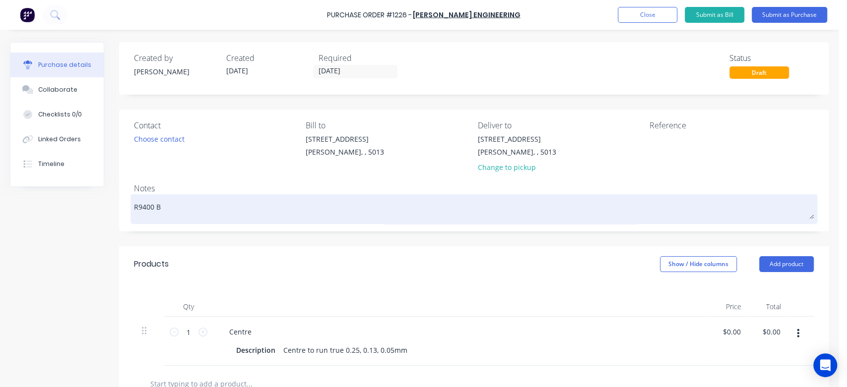
type textarea "R9400 Bu"
type textarea "x"
type textarea "R9400 Buc"
type textarea "x"
type textarea "R9400 Buck"
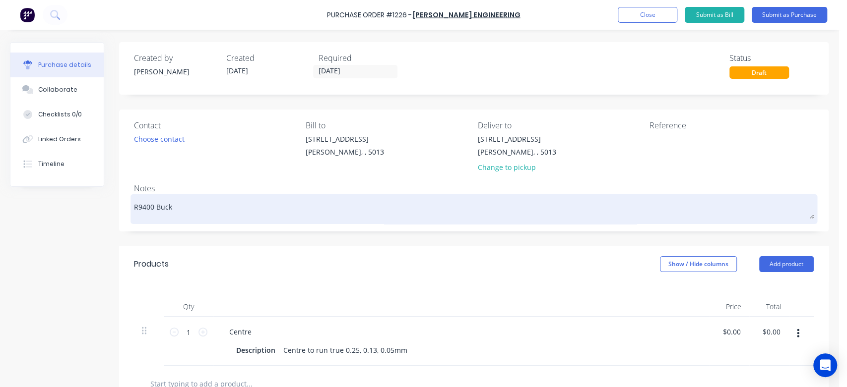
type textarea "x"
type textarea "R9400 Bucke"
type textarea "x"
type textarea "R9400 Bucket"
type textarea "x"
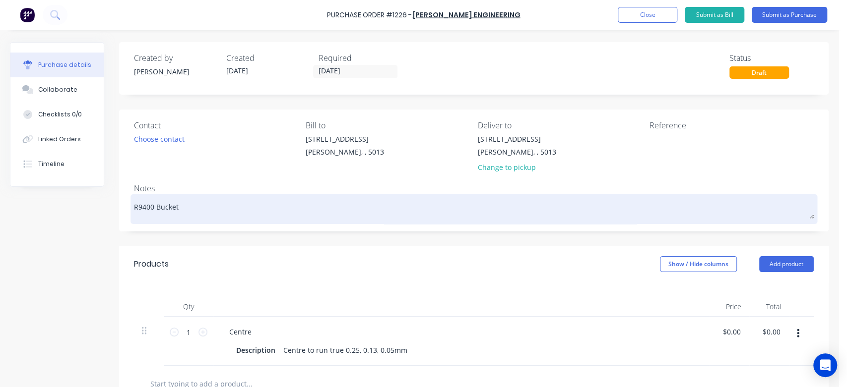
type textarea "R9400 Bucket"
type textarea "x"
type textarea "R9400 Bucket R"
type textarea "x"
type textarea "R9400 Bucket Ro"
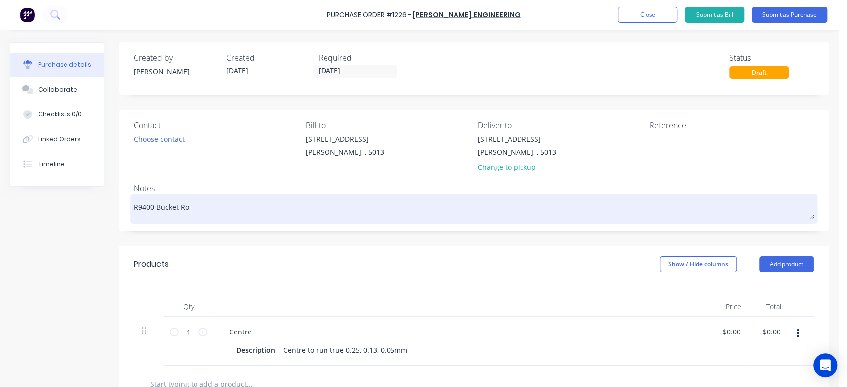
type textarea "x"
type textarea "R9400 Bucket Rod"
type textarea "x"
type textarea "R9400 Bucket Rod"
type textarea "x"
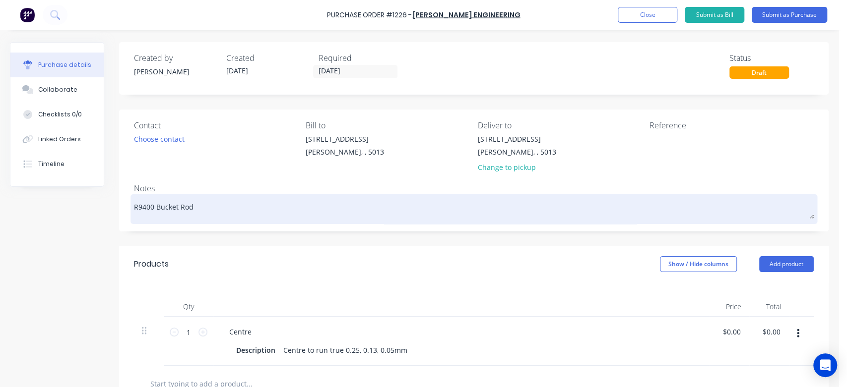
type textarea "R9400 Bucket Rod 7"
type textarea "x"
type textarea "R9400 Bucket Rod 73"
type textarea "x"
type textarea "R9400 Bucket Rod 736"
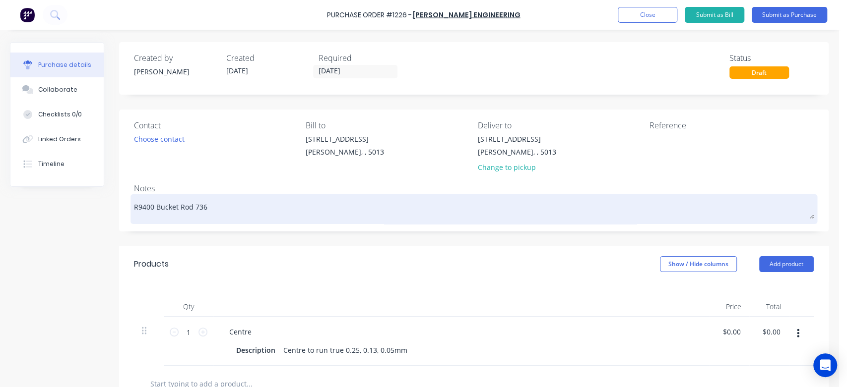
type textarea "x"
type textarea "R9400 Bucket Rod 7365"
type textarea "x"
type textarea "R9400 Bucket Rod 73653"
type textarea "x"
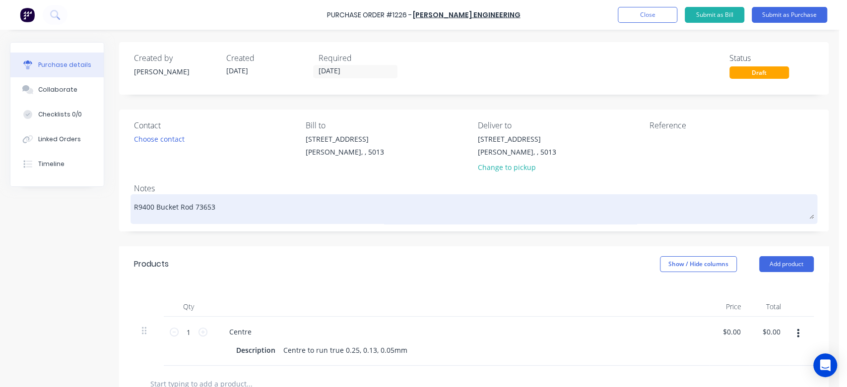
type textarea "R9400 Bucket Rod 736530"
type textarea "x"
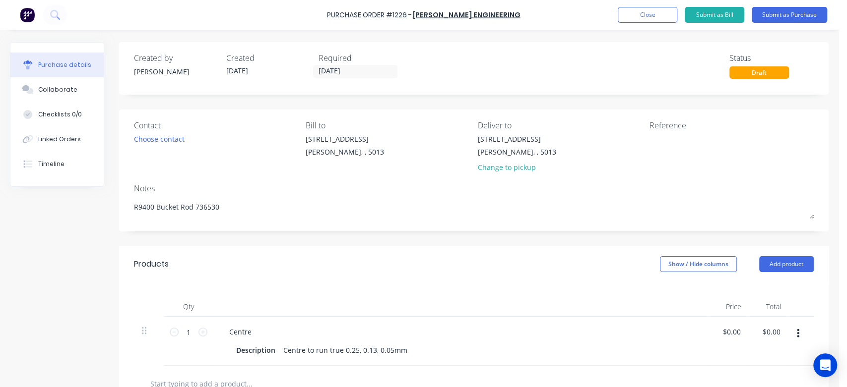
drag, startPoint x: 271, startPoint y: 212, endPoint x: 41, endPoint y: 188, distance: 231.9
click at [41, 189] on div "Created by Kevin Created 09/10/25 Required 09/10/25 Status Draft Contact Choose…" at bounding box center [419, 303] width 818 height 523
type textarea "R9400 Bucket Rod 736530"
type textarea "x"
type textarea "R9400 Bucket Rod 736530"
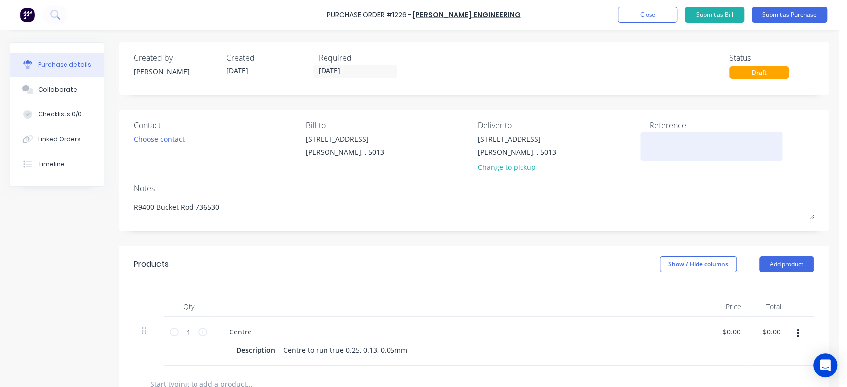
click at [675, 146] on textarea at bounding box center [711, 145] width 124 height 22
type textarea "TC1821"
type textarea "x"
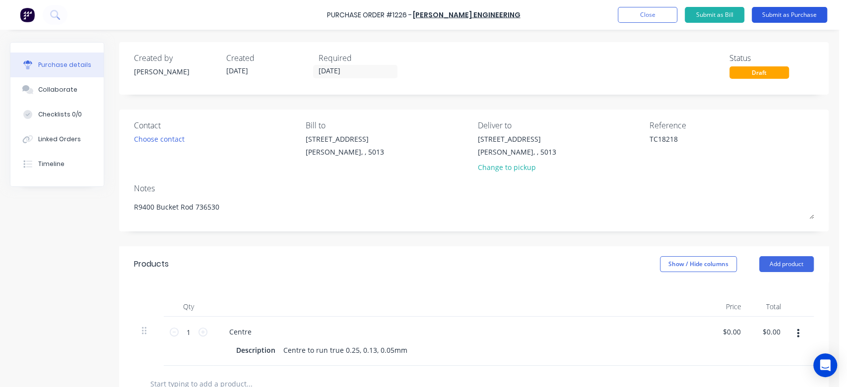
type textarea "TC18218"
type textarea "x"
type textarea "TC18218"
click at [779, 13] on button "Submit as Purchase" at bounding box center [788, 15] width 75 height 16
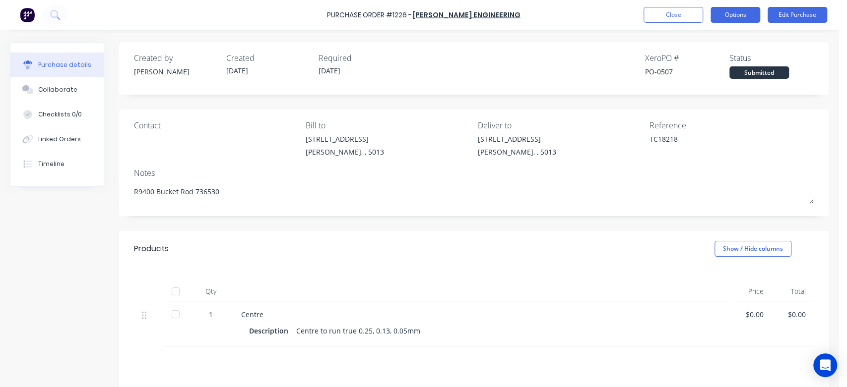
click at [740, 14] on button "Options" at bounding box center [735, 15] width 50 height 16
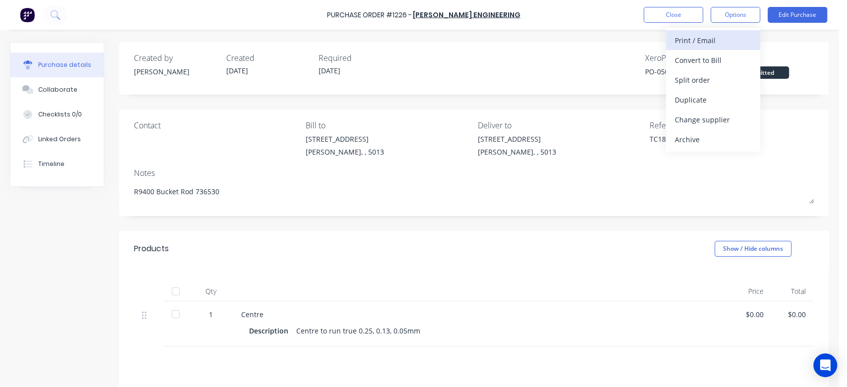
click at [718, 41] on div "Print / Email" at bounding box center [713, 40] width 76 height 14
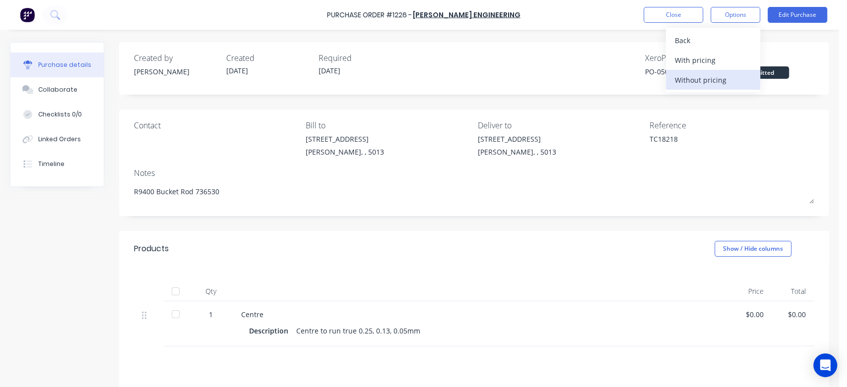
click at [726, 80] on div "Without pricing" at bounding box center [713, 80] width 76 height 14
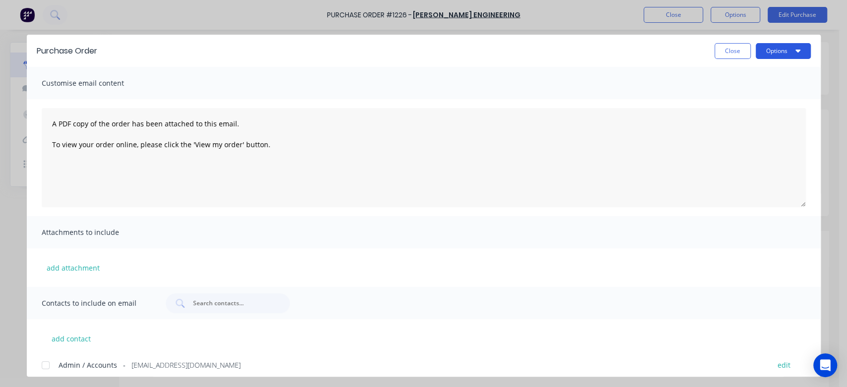
click at [785, 52] on button "Options" at bounding box center [782, 51] width 55 height 16
click at [745, 96] on div "Print" at bounding box center [763, 96] width 76 height 14
click at [742, 48] on button "Close" at bounding box center [732, 51] width 36 height 16
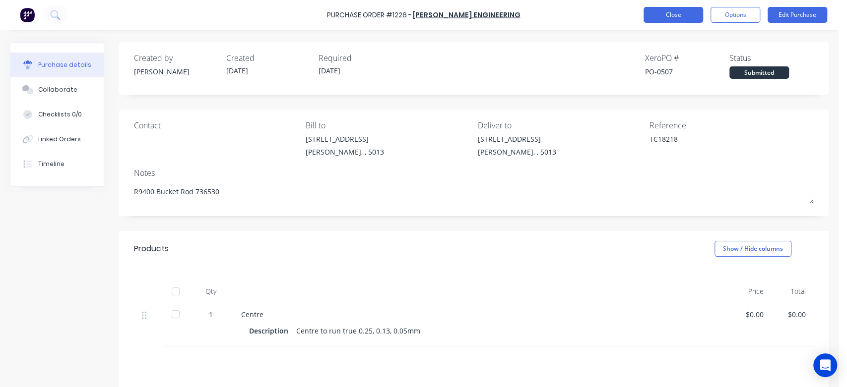
click at [686, 15] on button "Close" at bounding box center [673, 15] width 60 height 16
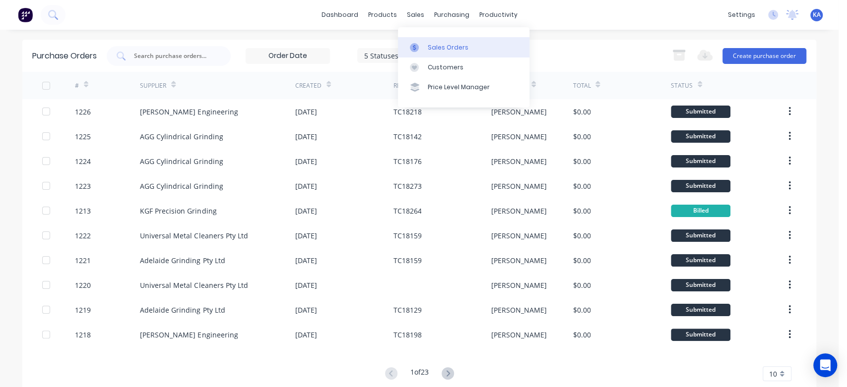
click at [429, 45] on div "Sales Orders" at bounding box center [448, 47] width 41 height 9
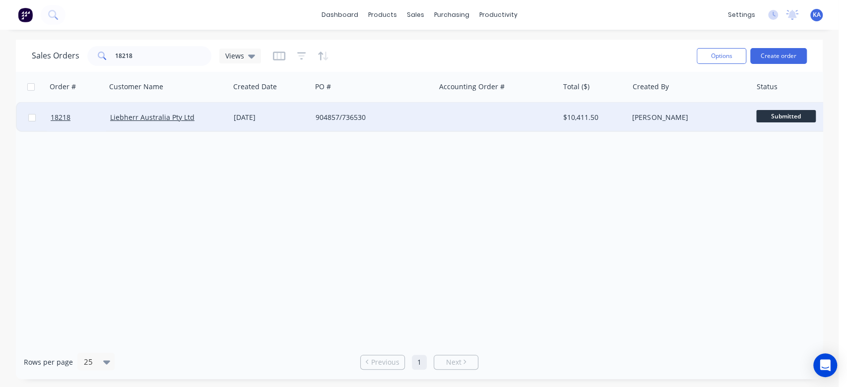
click at [665, 115] on div "[PERSON_NAME]" at bounding box center [687, 118] width 110 height 10
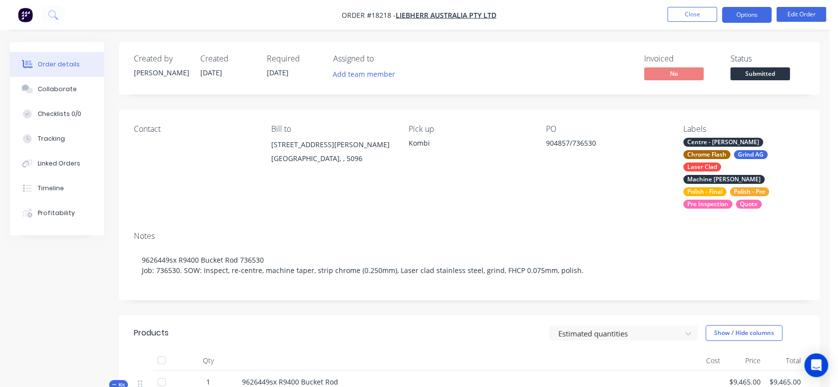
click at [749, 18] on button "Options" at bounding box center [747, 15] width 50 height 16
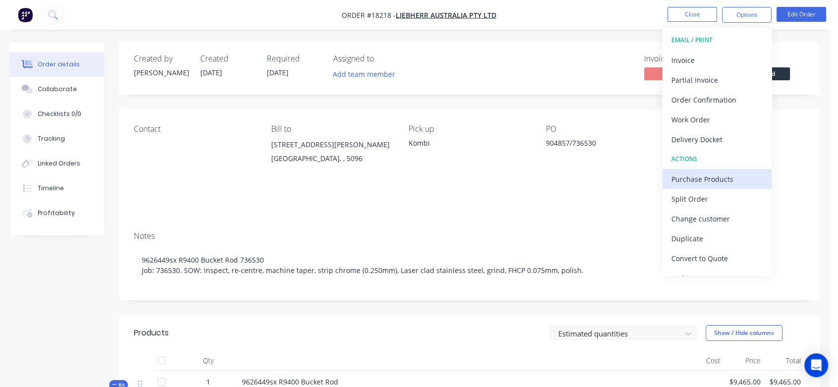
click at [735, 177] on div "Purchase Products" at bounding box center [717, 179] width 91 height 14
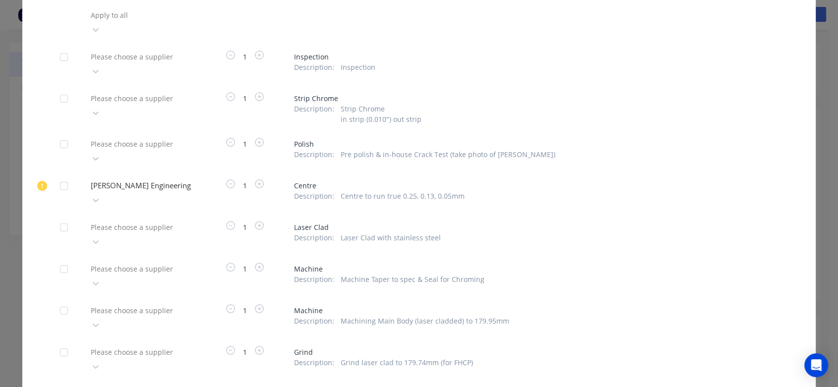
scroll to position [110, 0]
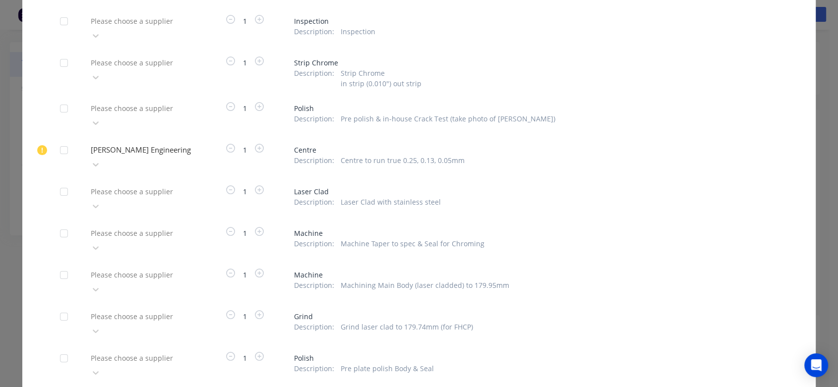
click at [61, 224] on div at bounding box center [64, 234] width 20 height 20
click at [63, 265] on div at bounding box center [64, 275] width 20 height 20
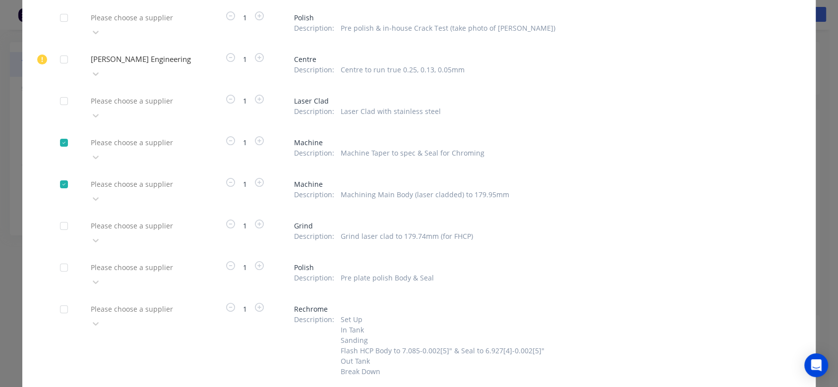
scroll to position [220, 0]
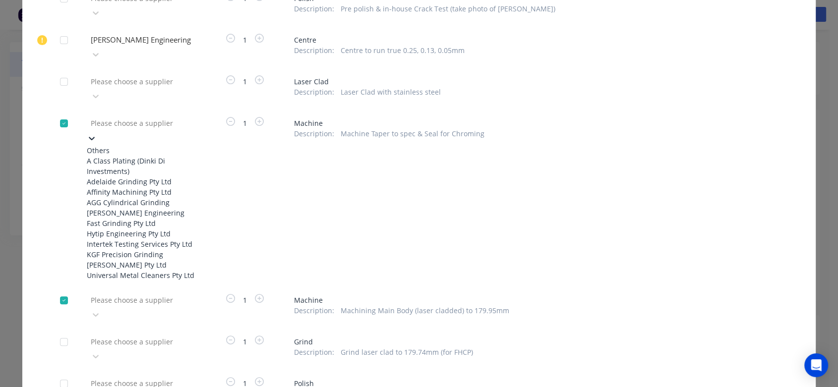
click at [142, 117] on div at bounding box center [161, 123] width 143 height 12
click at [138, 208] on div "Clayton Kennedy Engineering" at bounding box center [141, 213] width 109 height 10
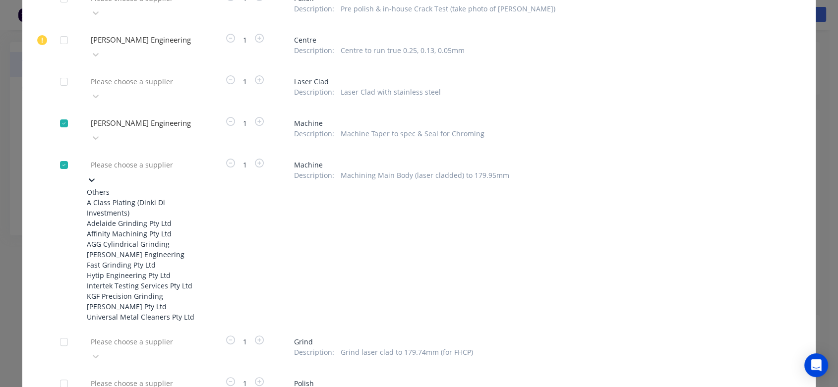
click at [151, 159] on div at bounding box center [161, 165] width 143 height 12
click at [140, 249] on div "Clayton Kennedy Engineering" at bounding box center [141, 254] width 109 height 10
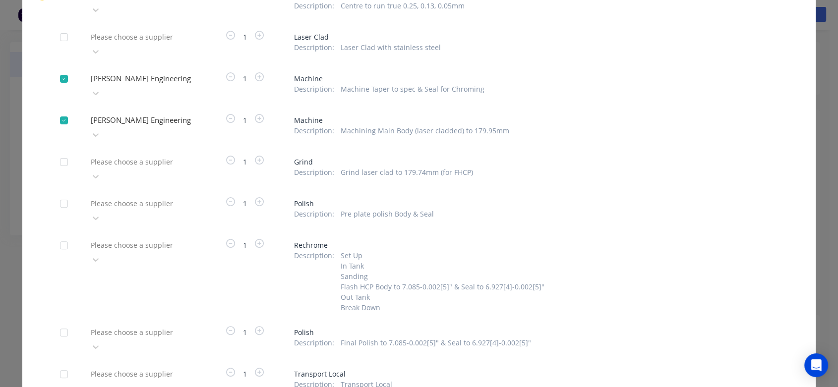
scroll to position [300, 0]
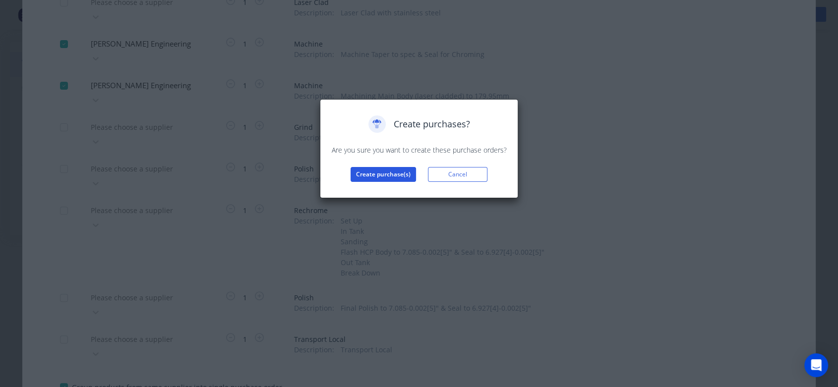
click at [381, 173] on button "Create purchase(s)" at bounding box center [383, 174] width 65 height 15
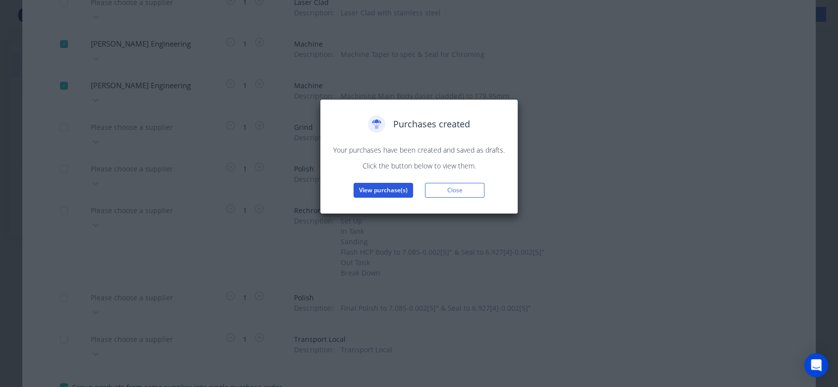
click at [392, 192] on button "View purchase(s)" at bounding box center [384, 190] width 60 height 15
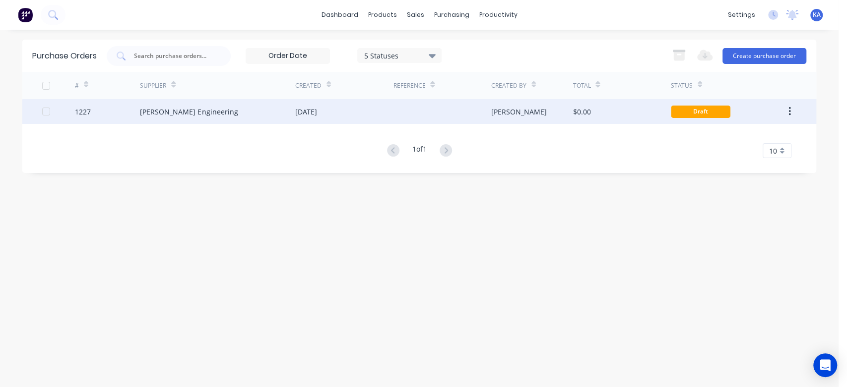
click at [556, 110] on div "Kevin" at bounding box center [532, 111] width 82 height 25
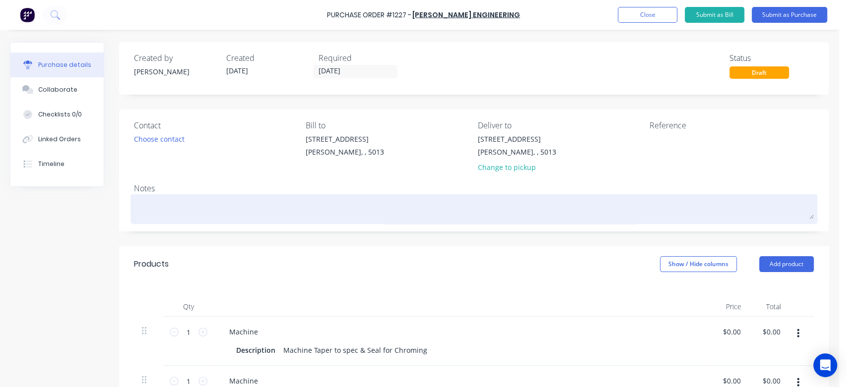
click at [178, 209] on textarea at bounding box center [474, 208] width 680 height 22
paste textarea "R9400 Bucket Rod 736530"
type textarea "x"
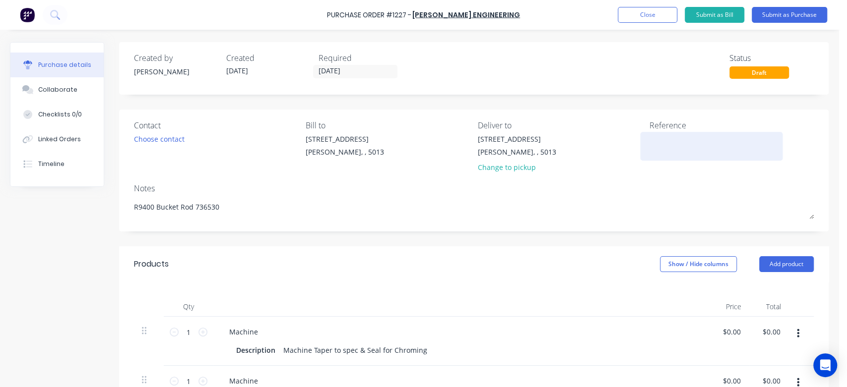
type textarea "R9400 Bucket Rod 736530"
type textarea "x"
type textarea "R9400 Bucket Rod 736530"
click at [652, 144] on textarea at bounding box center [711, 145] width 124 height 22
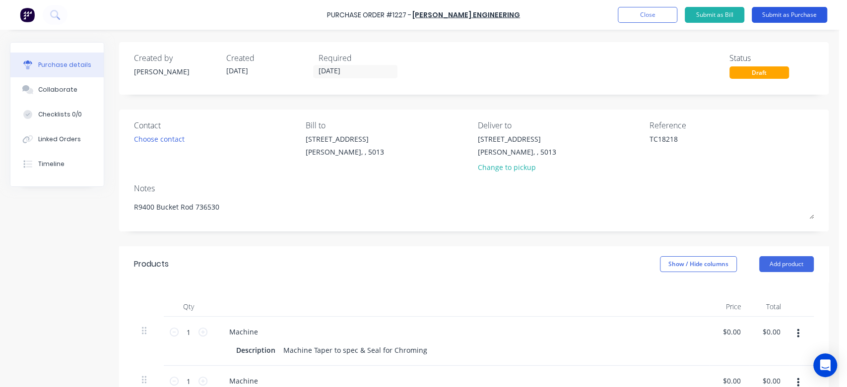
type textarea "TC18218"
type textarea "x"
type textarea "TC18218"
click at [773, 16] on button "Submit as Purchase" at bounding box center [788, 15] width 75 height 16
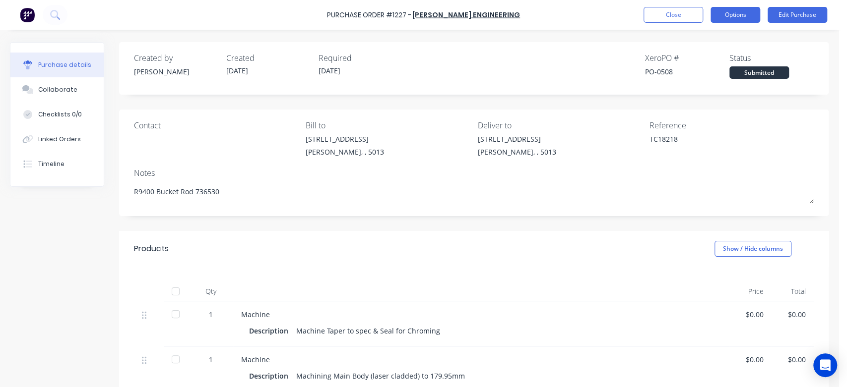
click at [735, 16] on button "Options" at bounding box center [735, 15] width 50 height 16
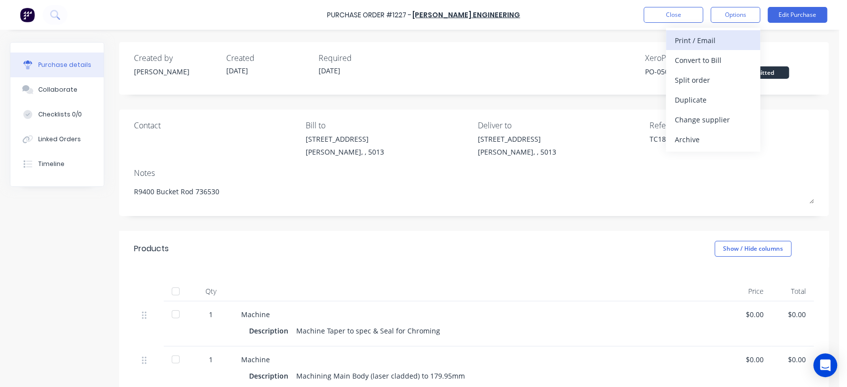
click at [726, 37] on div "Print / Email" at bounding box center [713, 40] width 76 height 14
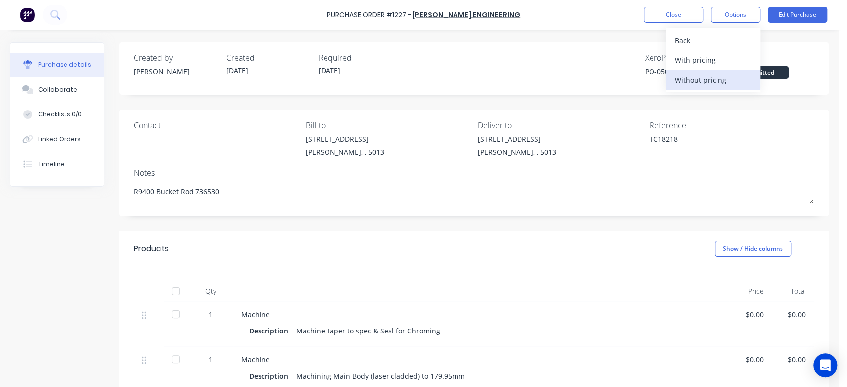
click at [719, 79] on div "Without pricing" at bounding box center [713, 80] width 76 height 14
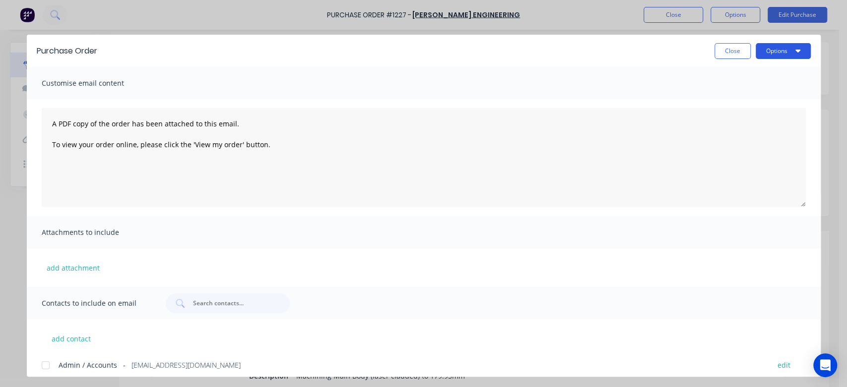
click at [762, 52] on button "Options" at bounding box center [782, 51] width 55 height 16
click at [746, 92] on div "Print" at bounding box center [763, 96] width 76 height 14
click at [727, 52] on button "Close" at bounding box center [732, 51] width 36 height 16
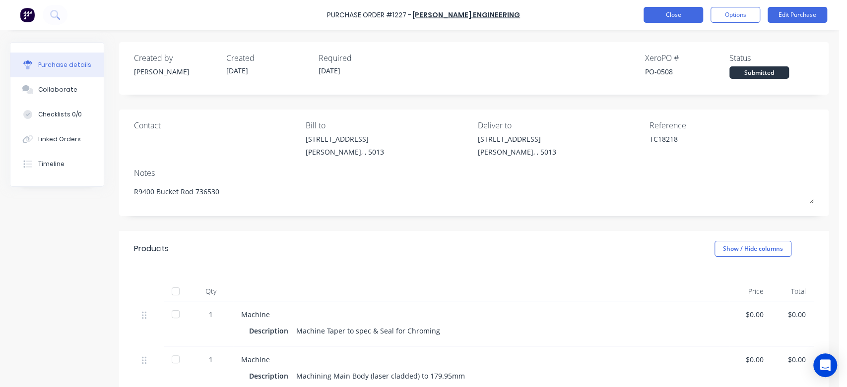
click at [686, 11] on button "Close" at bounding box center [673, 15] width 60 height 16
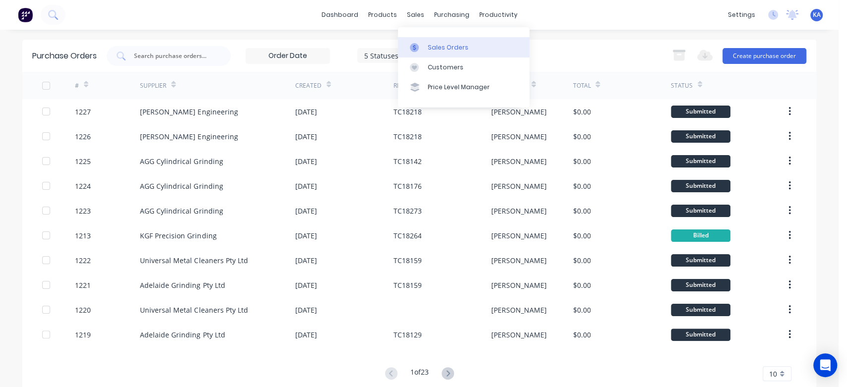
click at [436, 47] on div "Sales Orders" at bounding box center [448, 47] width 41 height 9
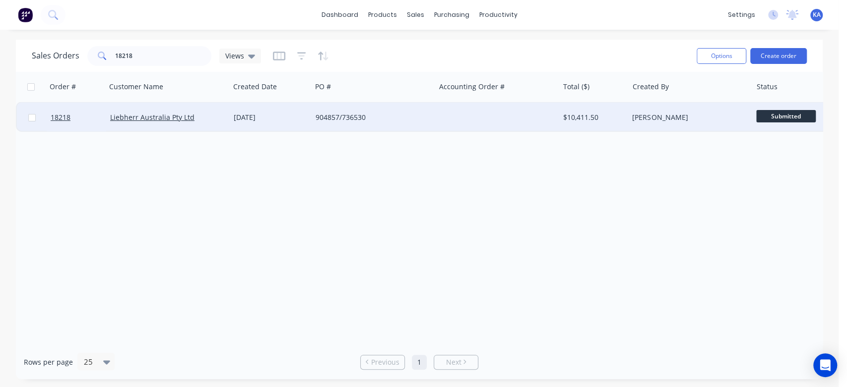
click at [673, 117] on div "[PERSON_NAME]" at bounding box center [687, 118] width 110 height 10
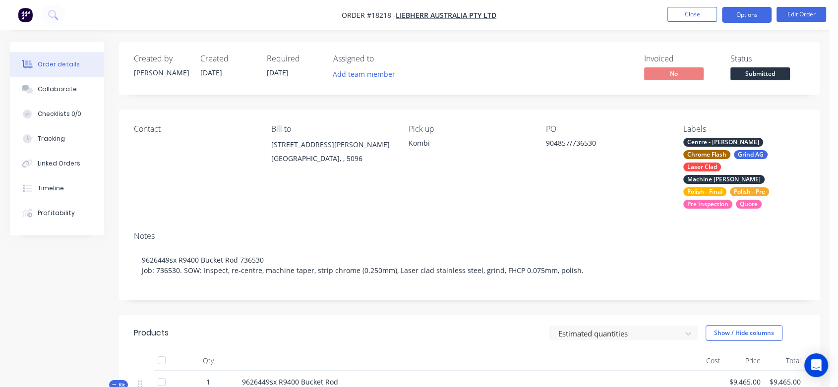
click at [754, 17] on button "Options" at bounding box center [747, 15] width 50 height 16
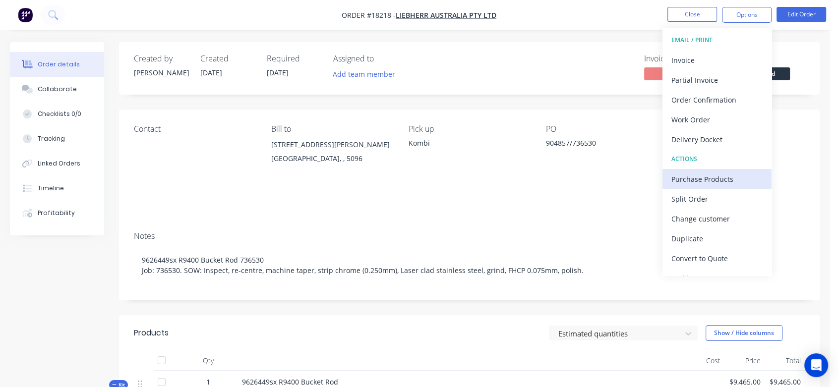
click at [724, 178] on div "Purchase Products" at bounding box center [717, 179] width 91 height 14
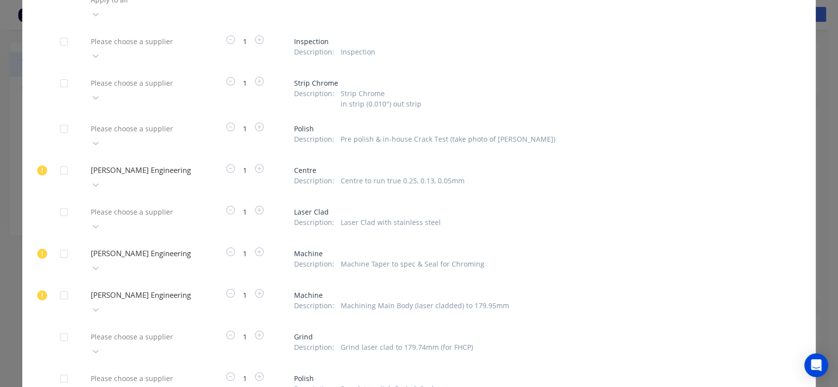
scroll to position [110, 0]
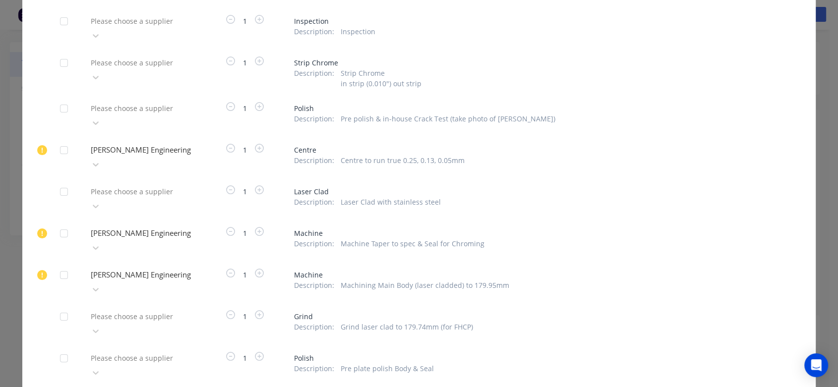
click at [65, 307] on div at bounding box center [64, 317] width 20 height 20
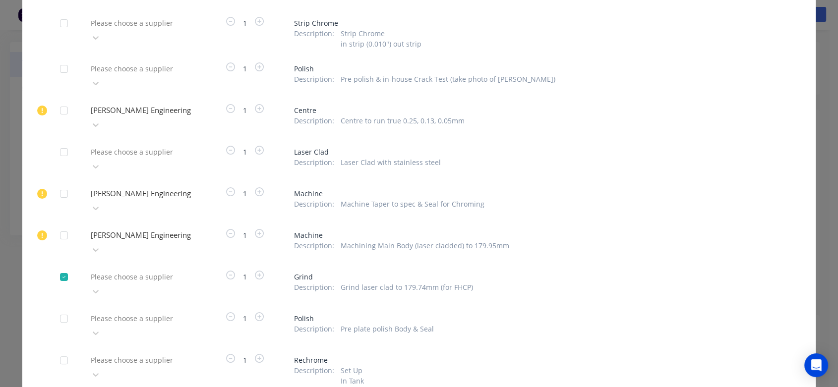
click at [107, 269] on div "Please choose a supplier" at bounding box center [141, 284] width 109 height 30
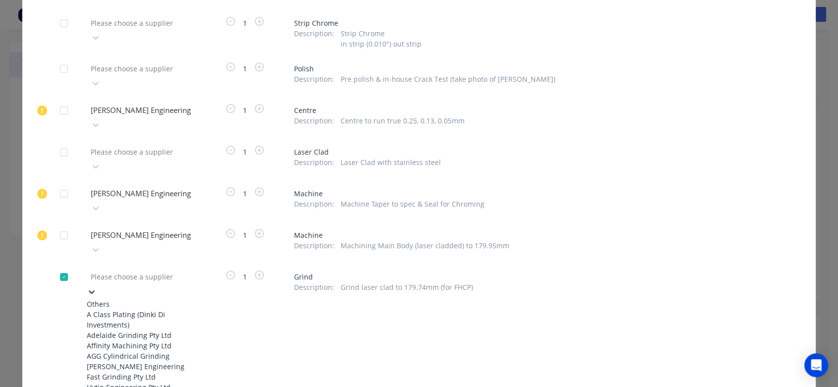
click at [121, 330] on div "Adelaide Grinding Pty Ltd" at bounding box center [141, 335] width 109 height 10
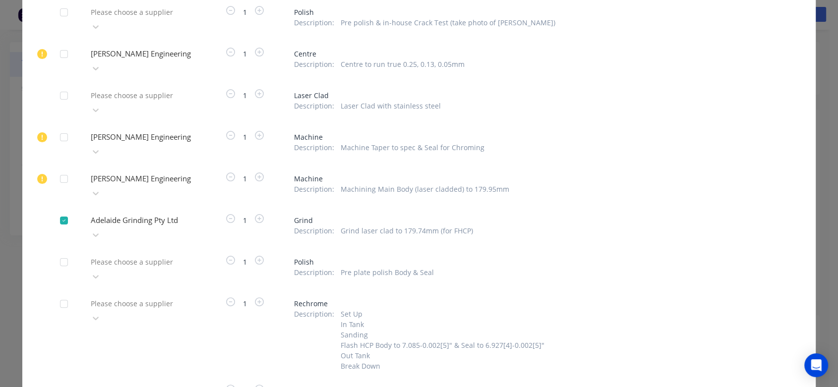
scroll to position [300, 0]
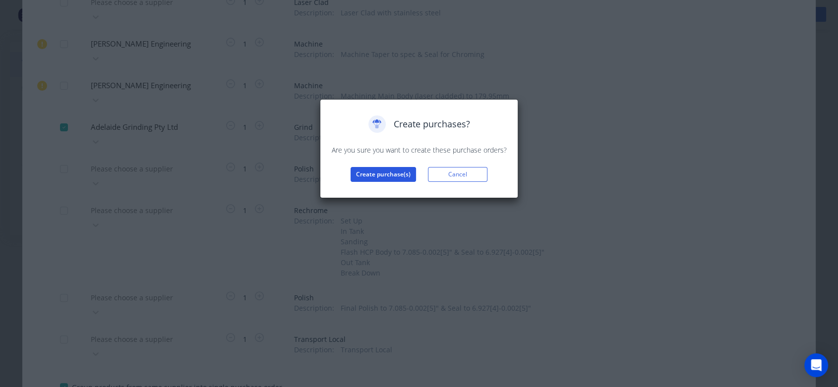
click at [397, 171] on button "Create purchase(s)" at bounding box center [383, 174] width 65 height 15
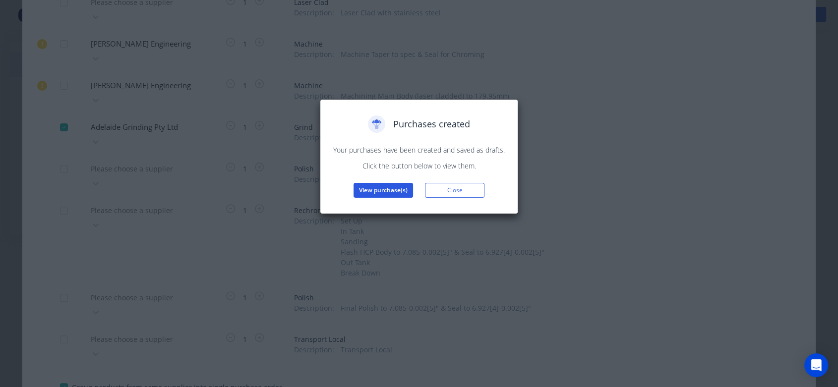
click at [391, 188] on button "View purchase(s)" at bounding box center [384, 190] width 60 height 15
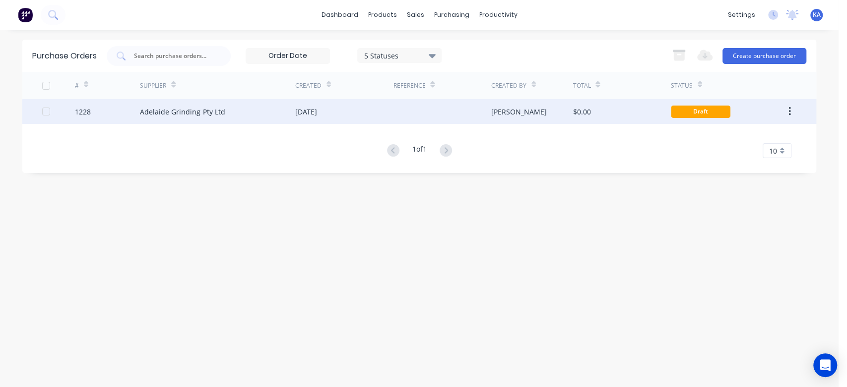
click at [533, 111] on div "Kevin" at bounding box center [532, 111] width 82 height 25
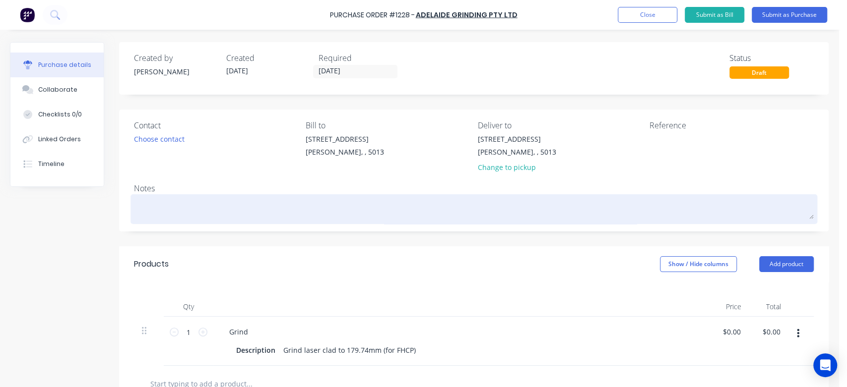
click at [147, 202] on textarea at bounding box center [474, 208] width 680 height 22
paste textarea "R9400 Bucket Rod 736530"
type textarea "x"
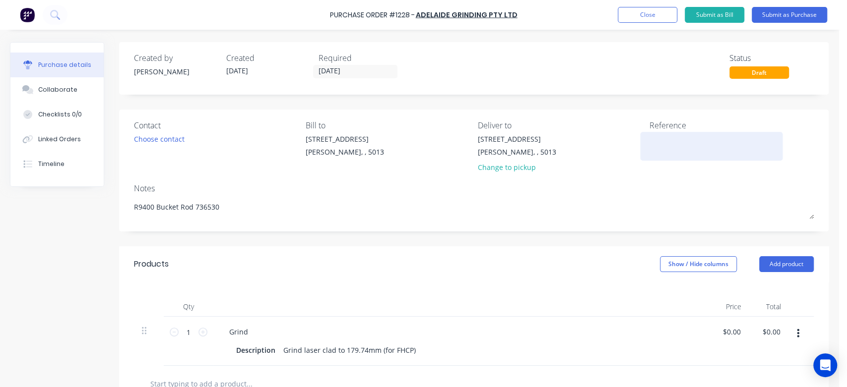
type textarea "R9400 Bucket Rod 736530"
type textarea "x"
type textarea "R9400 Bucket Rod 736530"
click at [658, 145] on textarea at bounding box center [711, 145] width 124 height 22
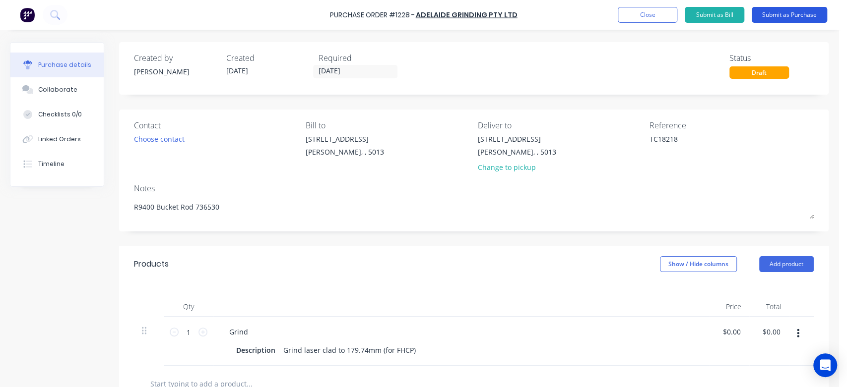
type textarea "TC18218"
type textarea "x"
type textarea "TC18218"
click at [772, 10] on button "Submit as Purchase" at bounding box center [788, 15] width 75 height 16
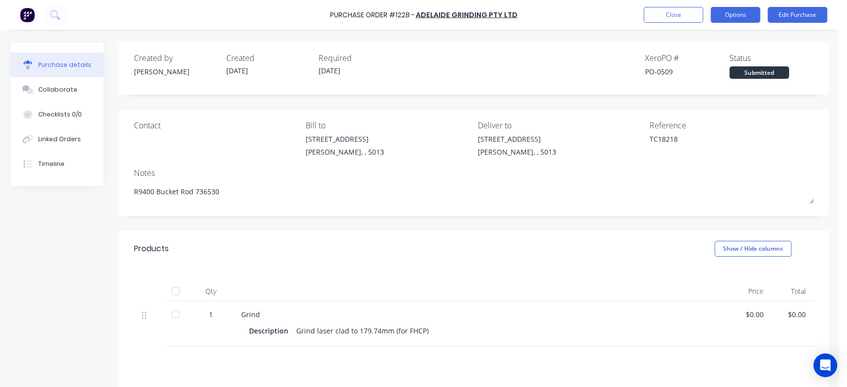
click at [724, 16] on button "Options" at bounding box center [735, 15] width 50 height 16
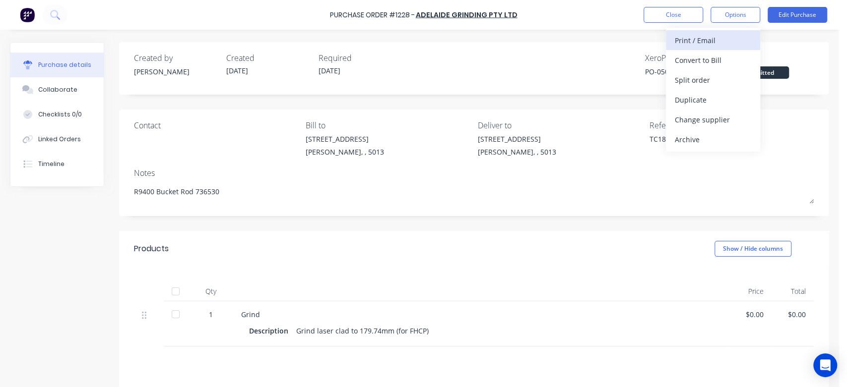
click at [718, 40] on div "Print / Email" at bounding box center [713, 40] width 76 height 14
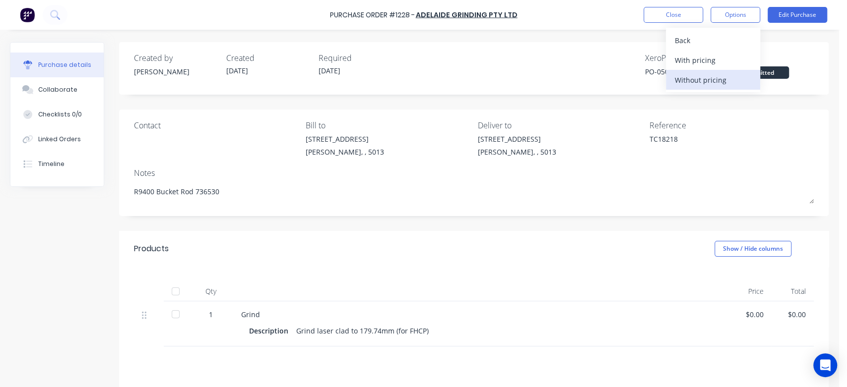
click at [721, 81] on div "Without pricing" at bounding box center [713, 80] width 76 height 14
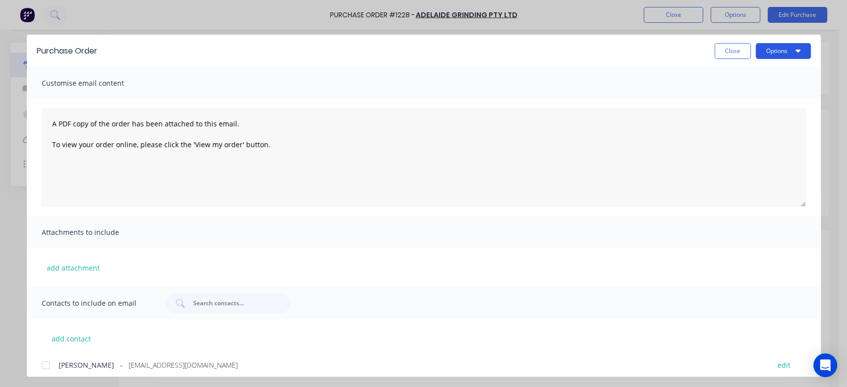
click at [778, 52] on button "Options" at bounding box center [782, 51] width 55 height 16
click at [740, 99] on div "Print" at bounding box center [763, 96] width 76 height 14
click at [735, 48] on button "Close" at bounding box center [732, 51] width 36 height 16
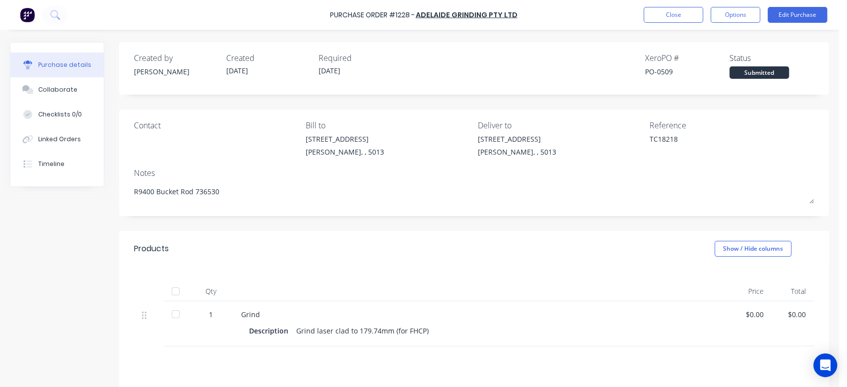
type textarea "x"
click at [690, 11] on button "Close" at bounding box center [673, 15] width 60 height 16
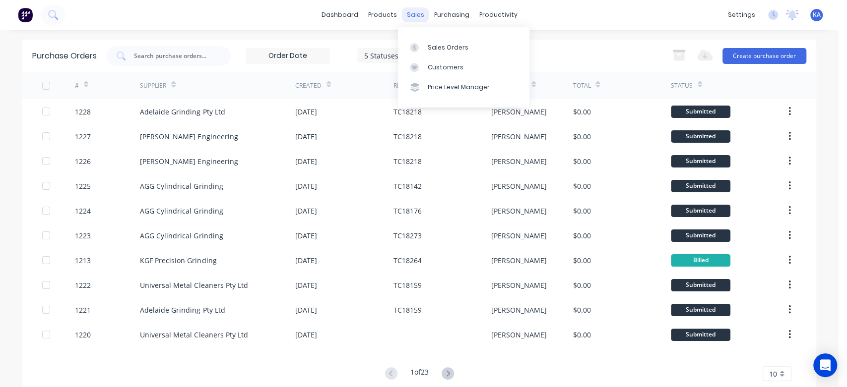
click at [410, 15] on div "sales" at bounding box center [415, 14] width 27 height 15
click at [435, 52] on link "Sales Orders" at bounding box center [463, 47] width 131 height 20
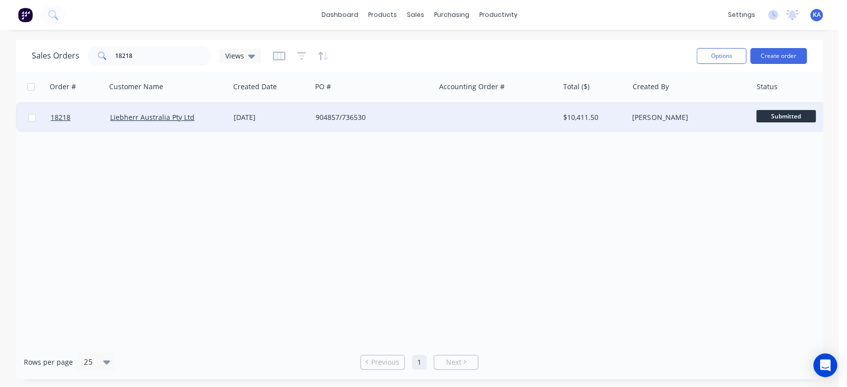
click at [639, 116] on div "[PERSON_NAME]" at bounding box center [687, 118] width 110 height 10
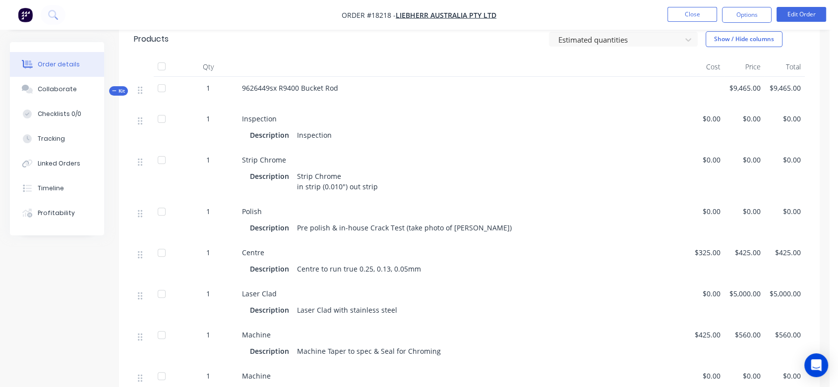
scroll to position [275, 0]
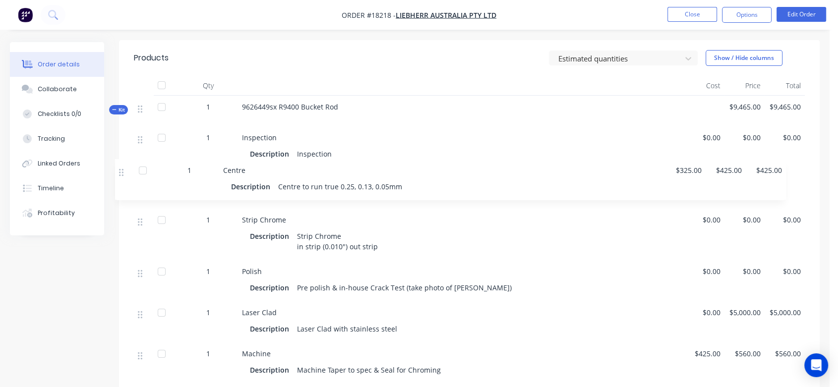
drag, startPoint x: 140, startPoint y: 261, endPoint x: 121, endPoint y: 170, distance: 93.2
click at [121, 170] on div "Qty Cost Price Total Kit 1 9626449sx R9400 Bucket Rod $9,465.00 $9,465.00 1 Ins…" at bounding box center [469, 379] width 701 height 607
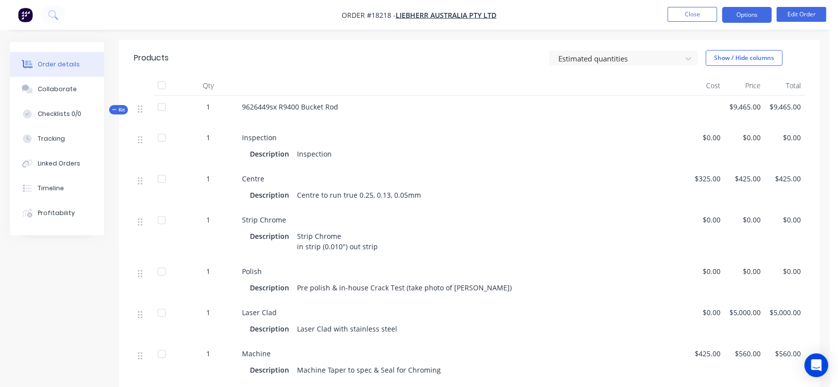
click at [740, 15] on button "Options" at bounding box center [747, 15] width 50 height 16
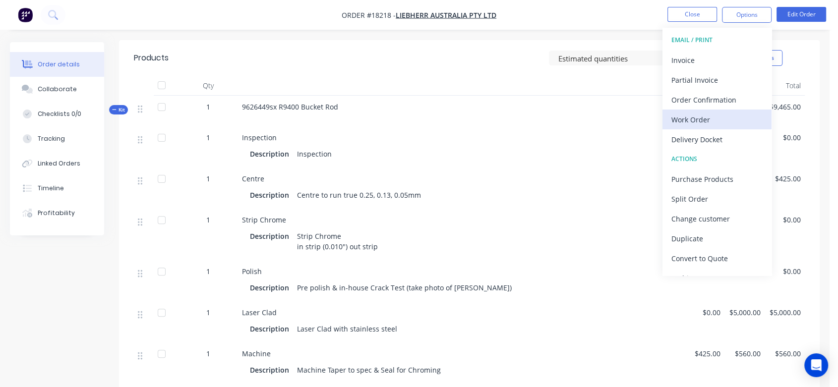
click at [706, 115] on div "Work Order" at bounding box center [717, 120] width 91 height 14
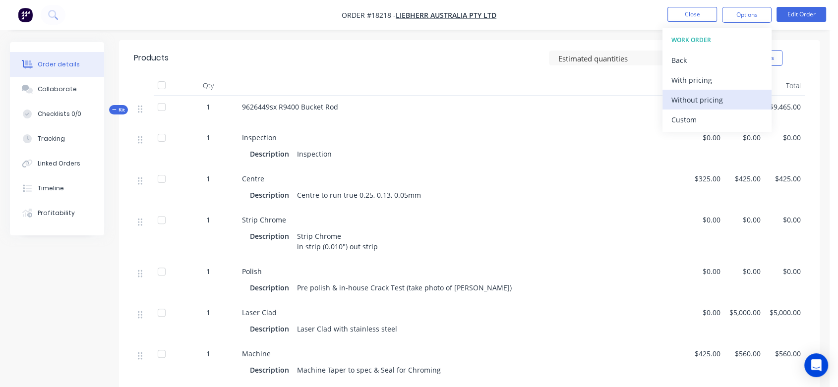
click at [716, 99] on div "Without pricing" at bounding box center [717, 100] width 91 height 14
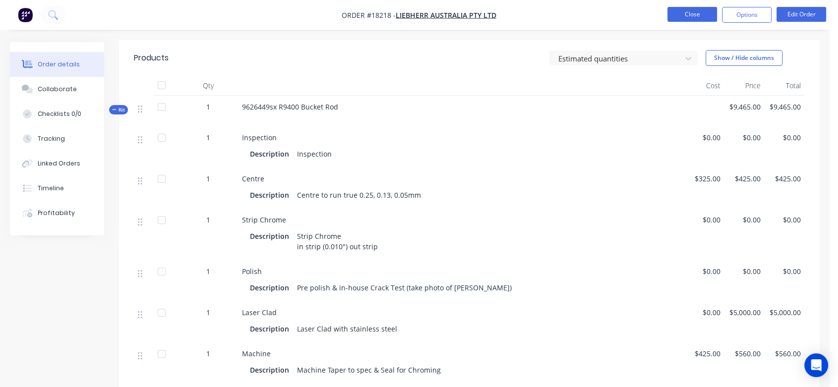
click at [702, 11] on button "Close" at bounding box center [693, 14] width 50 height 15
